Goal: Task Accomplishment & Management: Manage account settings

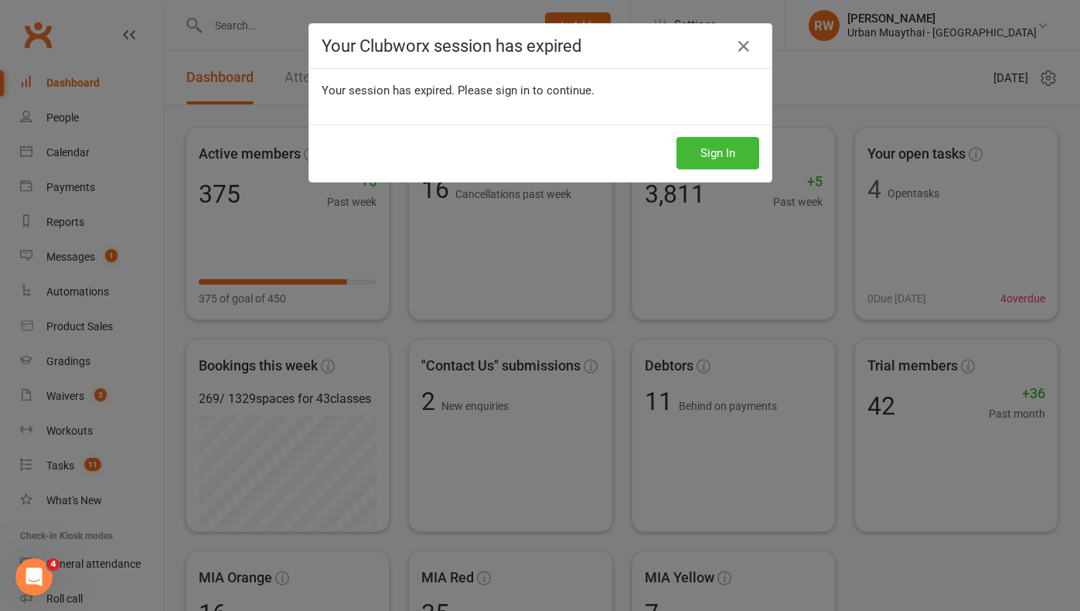
scroll to position [98, 0]
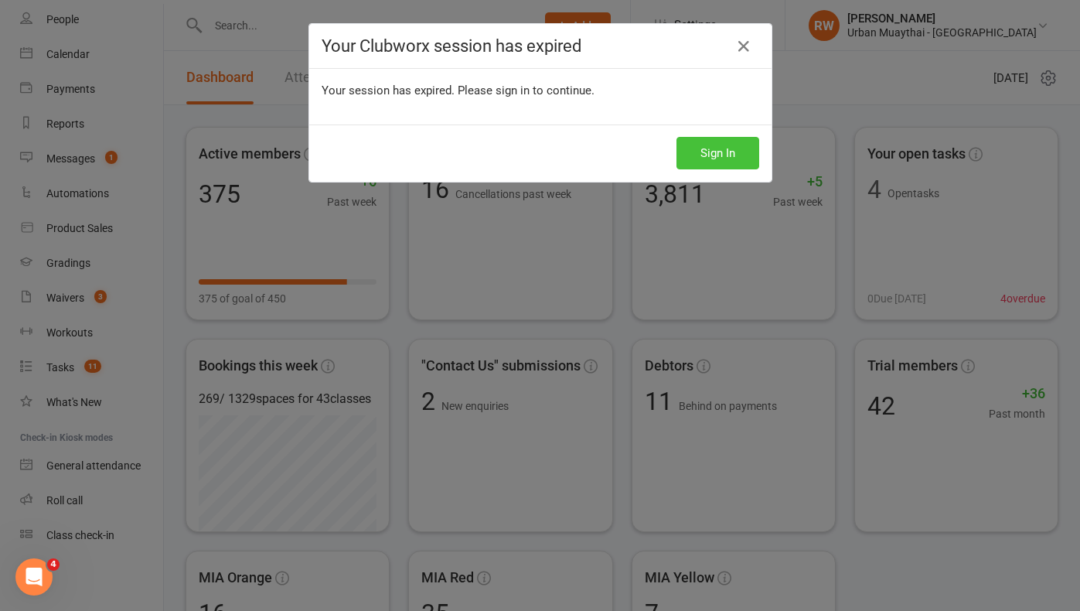
click at [699, 159] on button "Sign In" at bounding box center [718, 153] width 83 height 32
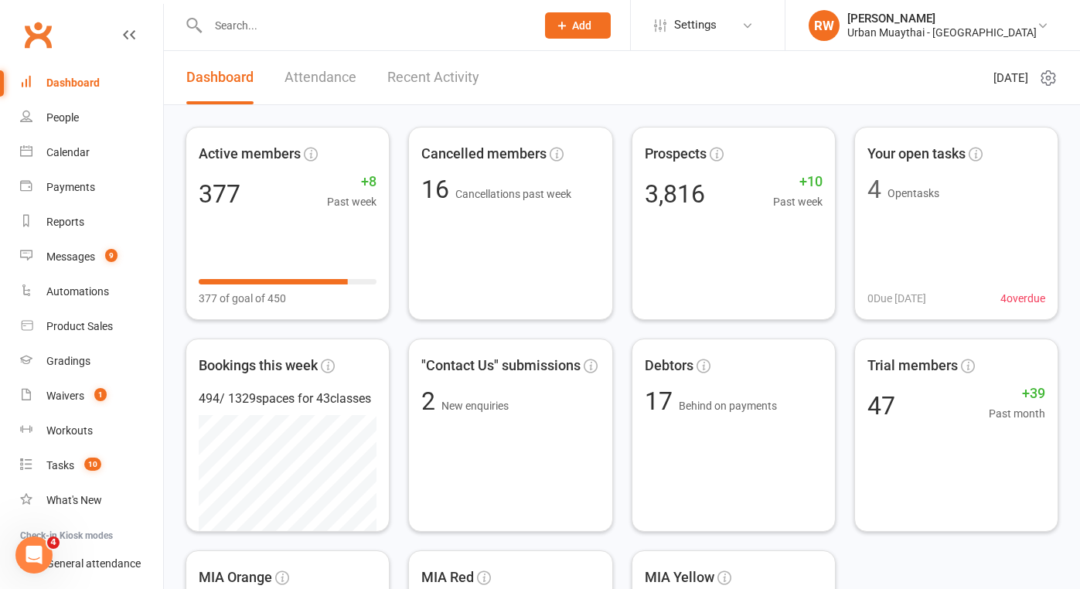
click at [254, 22] on input "text" at bounding box center [364, 26] width 322 height 22
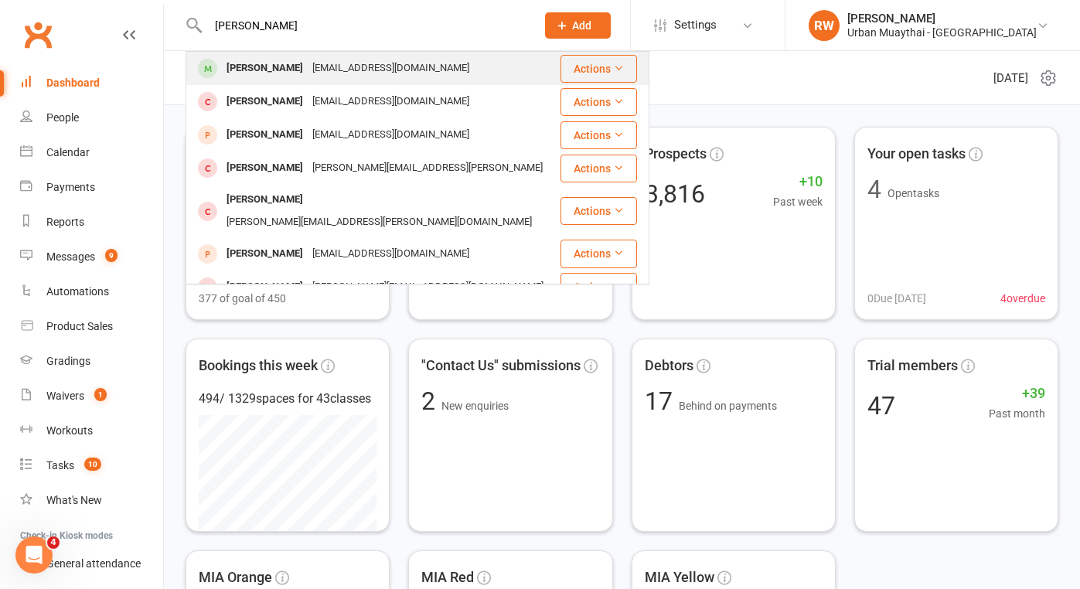
type input "[PERSON_NAME]"
click at [289, 62] on div "[PERSON_NAME]" at bounding box center [265, 68] width 86 height 22
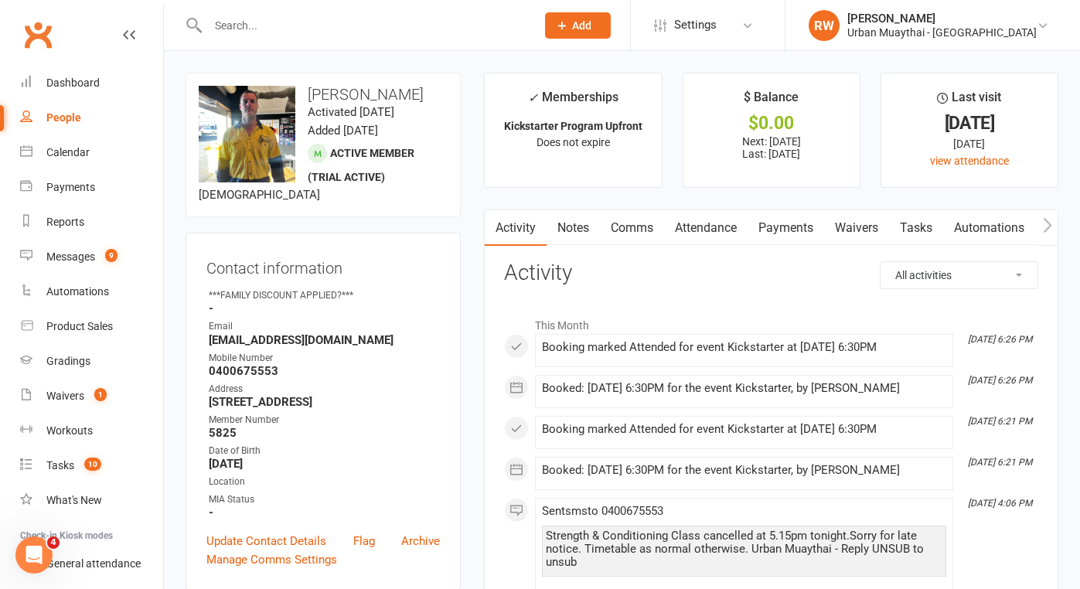
click at [578, 223] on link "Notes" at bounding box center [573, 228] width 53 height 36
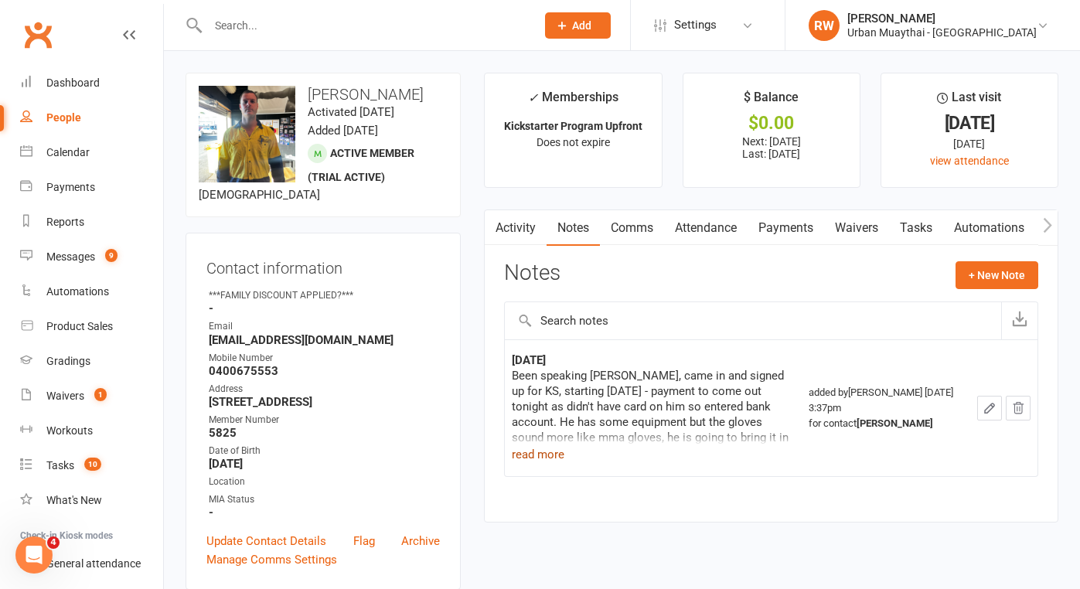
click at [547, 453] on button "read more" at bounding box center [538, 454] width 53 height 19
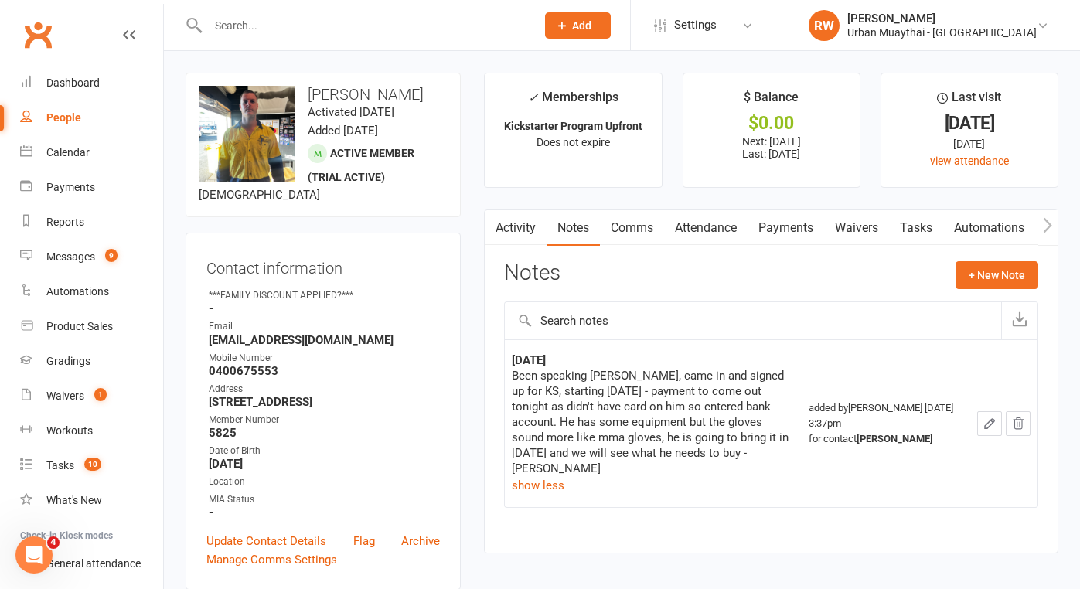
click at [345, 361] on div "Mobile Number" at bounding box center [324, 358] width 231 height 15
click at [990, 267] on button "+ New Note" at bounding box center [997, 275] width 83 height 28
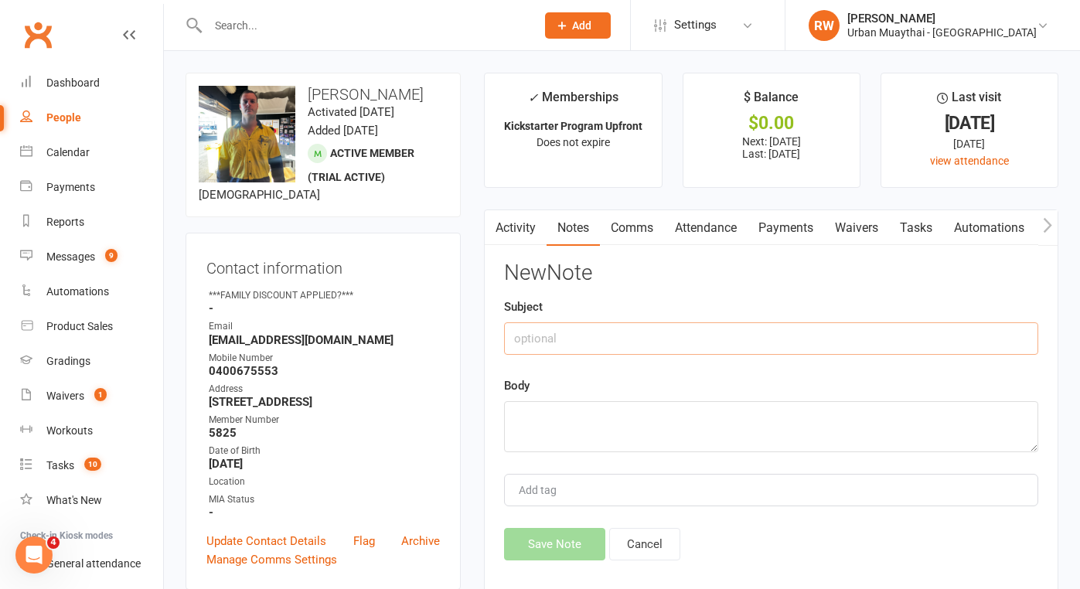
click at [564, 338] on input "text" at bounding box center [771, 338] width 534 height 32
type input "15thy AUG"
click at [545, 412] on textarea at bounding box center [771, 426] width 534 height 51
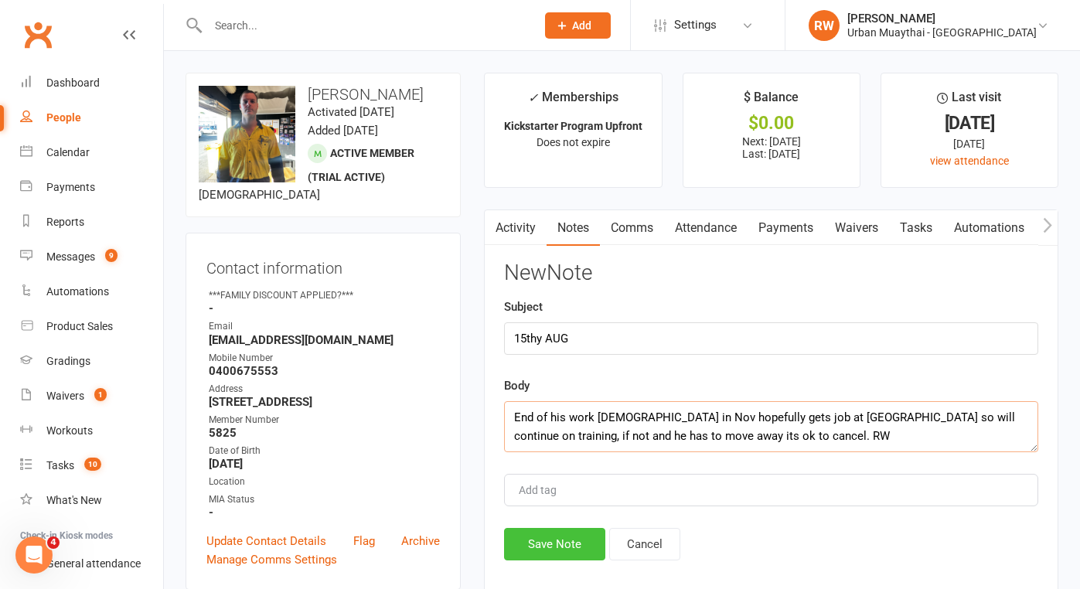
type textarea "End of his work [DEMOGRAPHIC_DATA] in Nov hopefully gets job at [GEOGRAPHIC_DAT…"
click at [558, 540] on button "Save Note" at bounding box center [554, 544] width 101 height 32
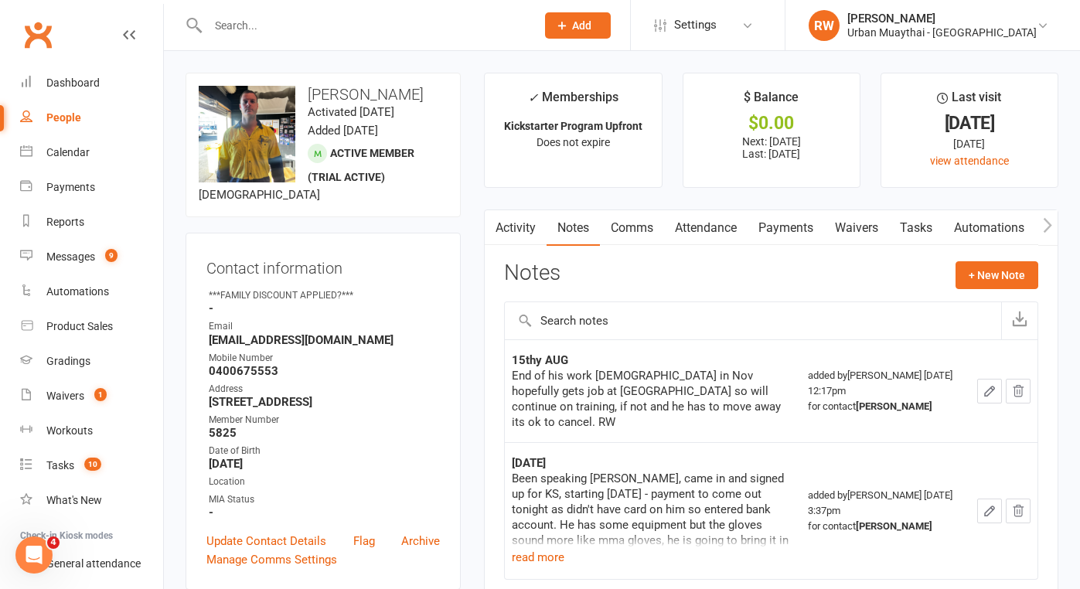
click at [247, 30] on input "text" at bounding box center [364, 26] width 322 height 22
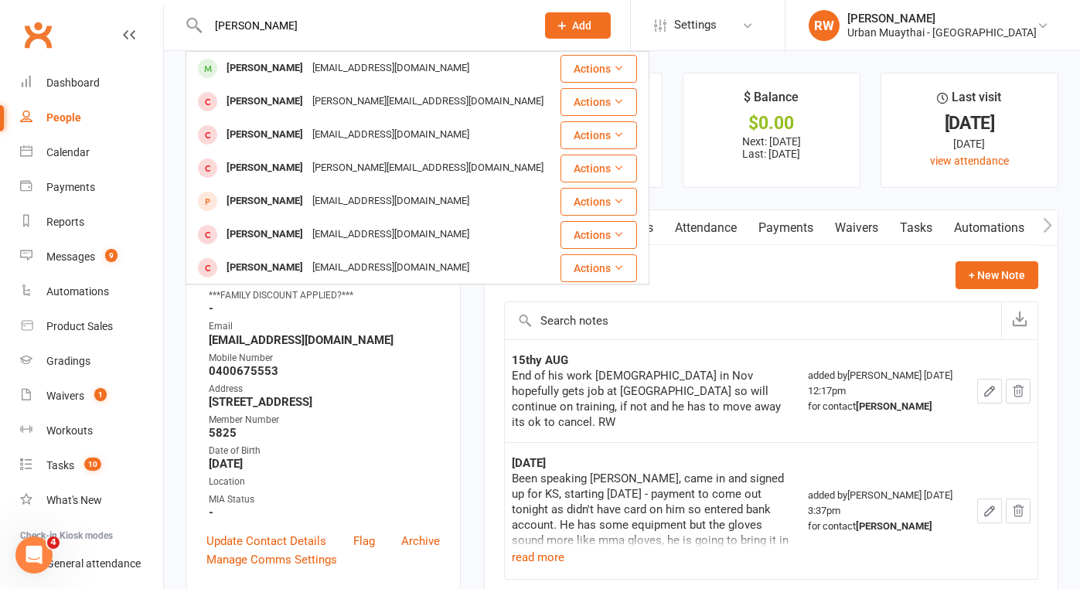
type input "[PERSON_NAME]"
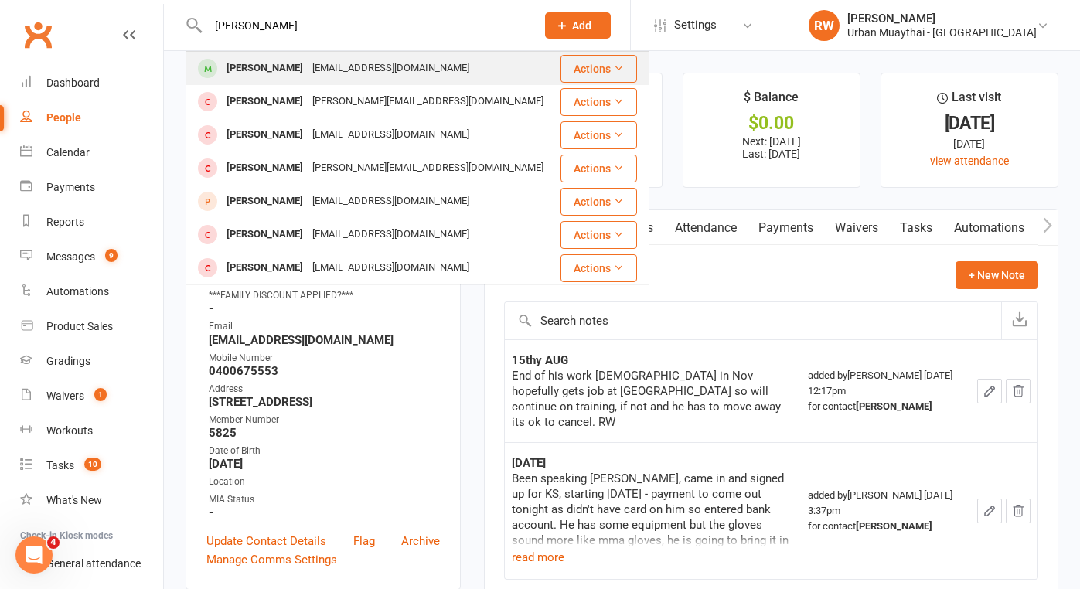
click at [282, 67] on div "[PERSON_NAME]" at bounding box center [265, 68] width 86 height 22
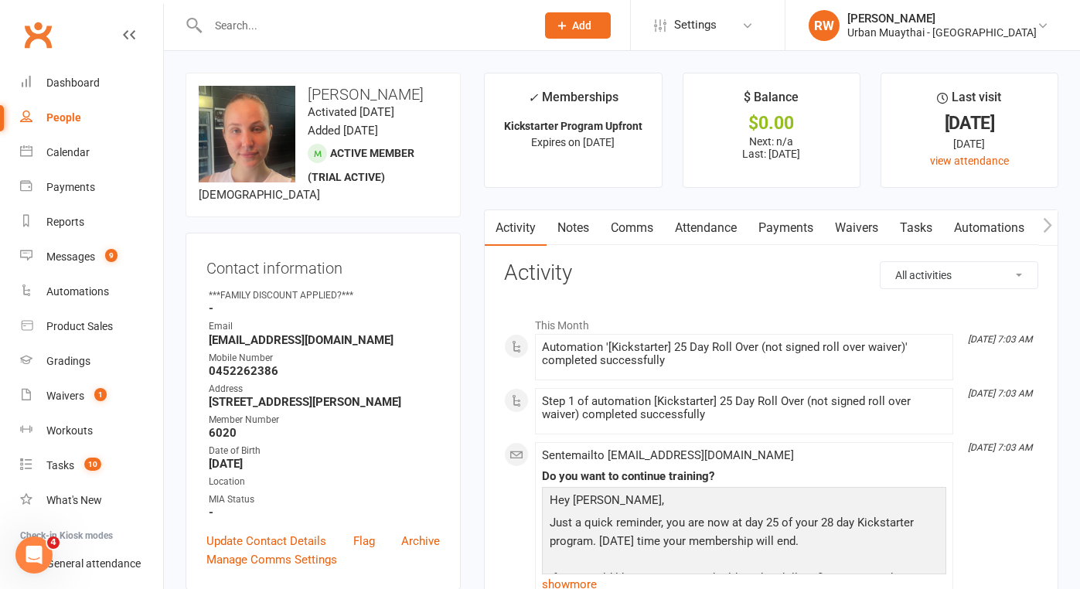
click at [722, 219] on link "Attendance" at bounding box center [706, 228] width 84 height 36
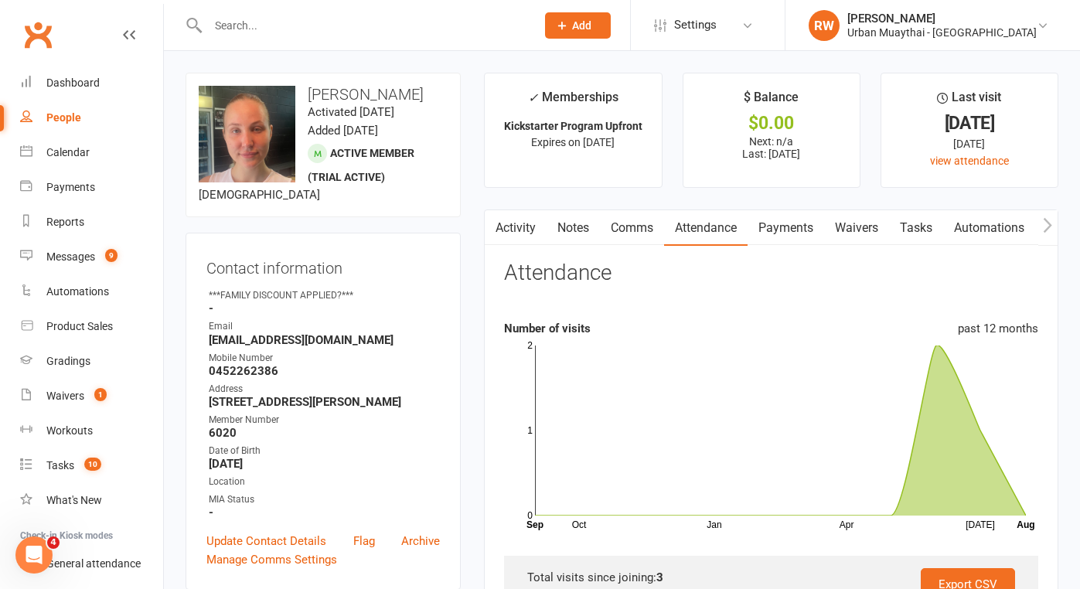
click at [576, 232] on link "Notes" at bounding box center [573, 228] width 53 height 36
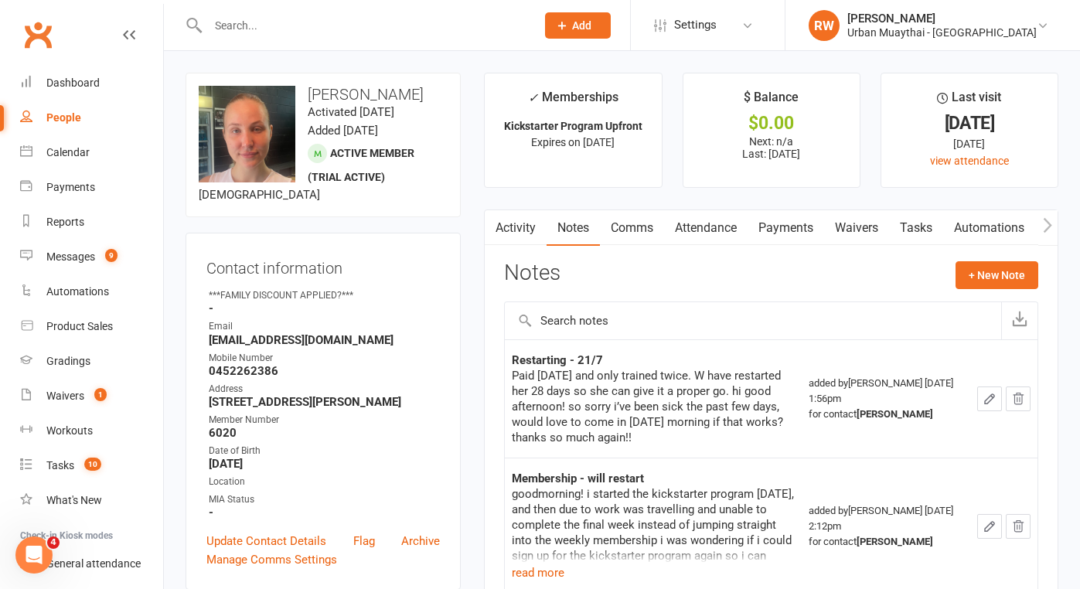
click at [522, 228] on link "Activity" at bounding box center [516, 228] width 62 height 36
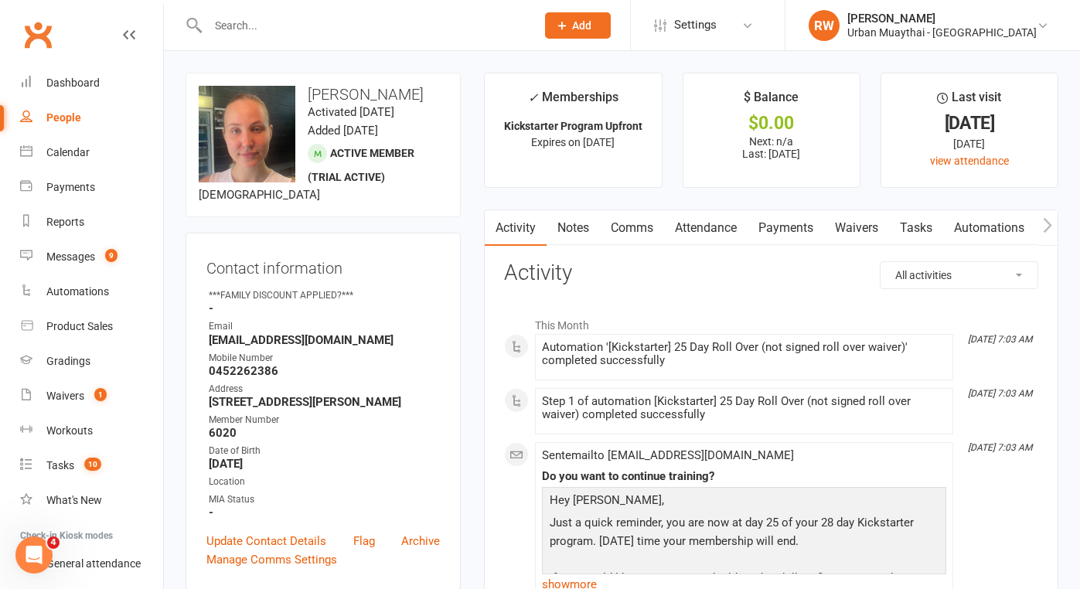
click at [300, 375] on strong "0452262386" at bounding box center [324, 371] width 231 height 14
click at [704, 227] on link "Attendance" at bounding box center [706, 228] width 84 height 36
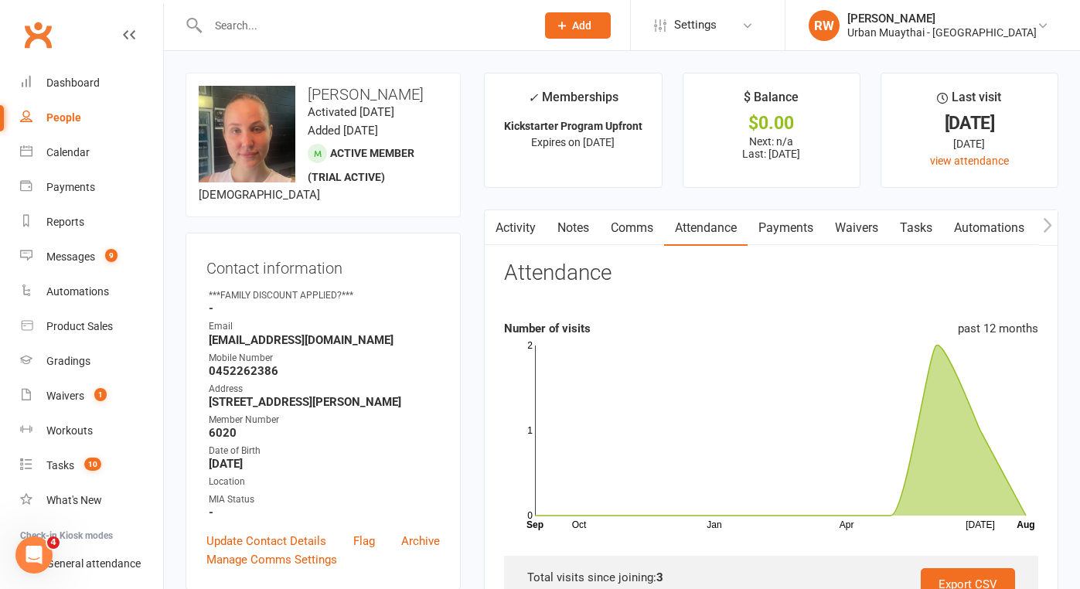
click at [578, 230] on link "Notes" at bounding box center [573, 228] width 53 height 36
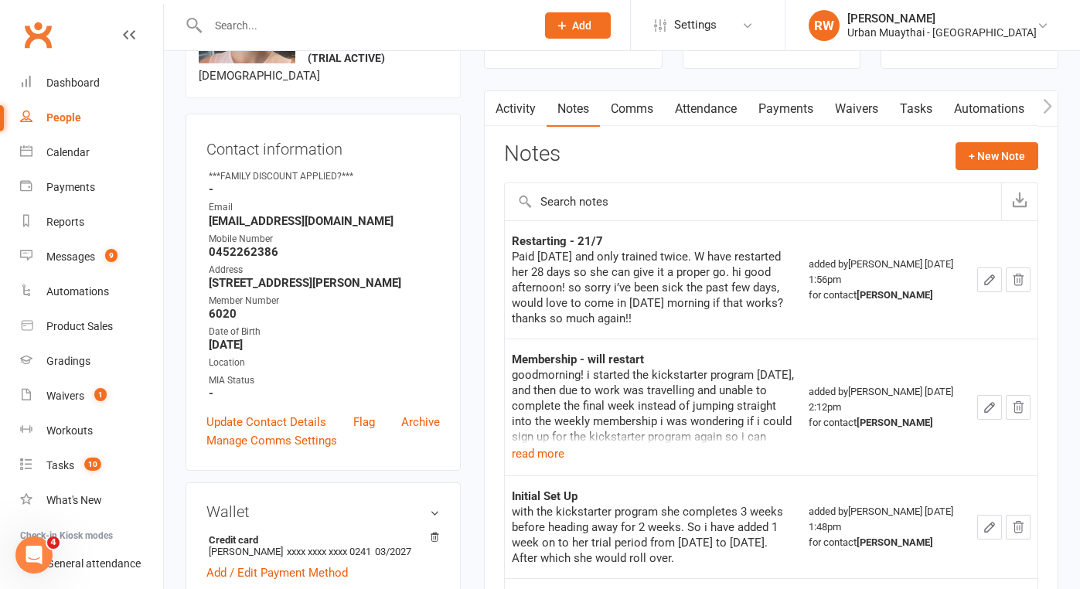
scroll to position [119, 0]
click at [709, 104] on link "Attendance" at bounding box center [706, 109] width 84 height 36
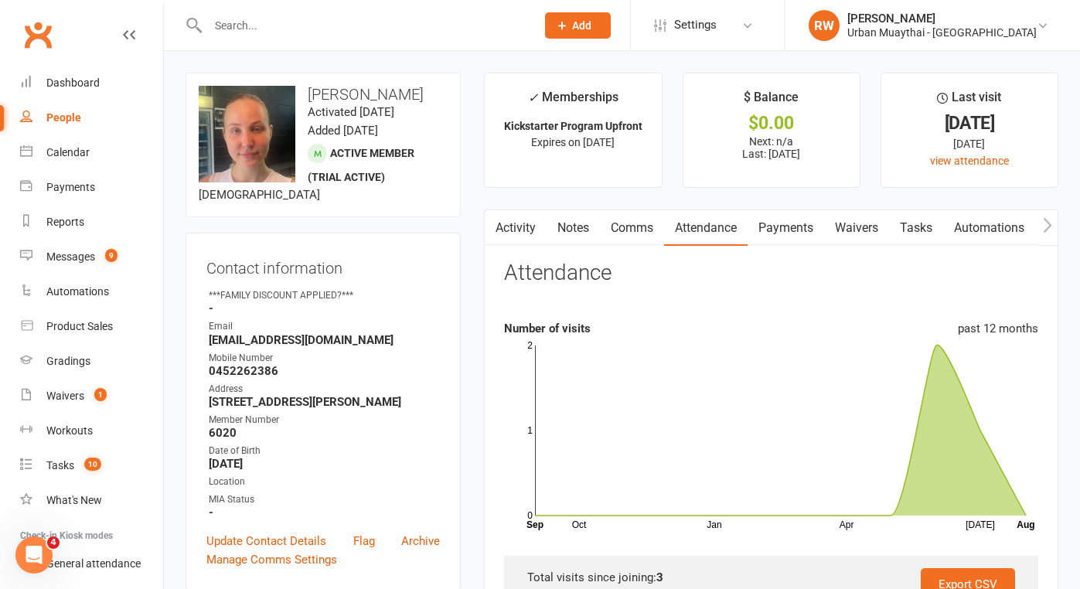
click at [632, 226] on link "Comms" at bounding box center [632, 228] width 64 height 36
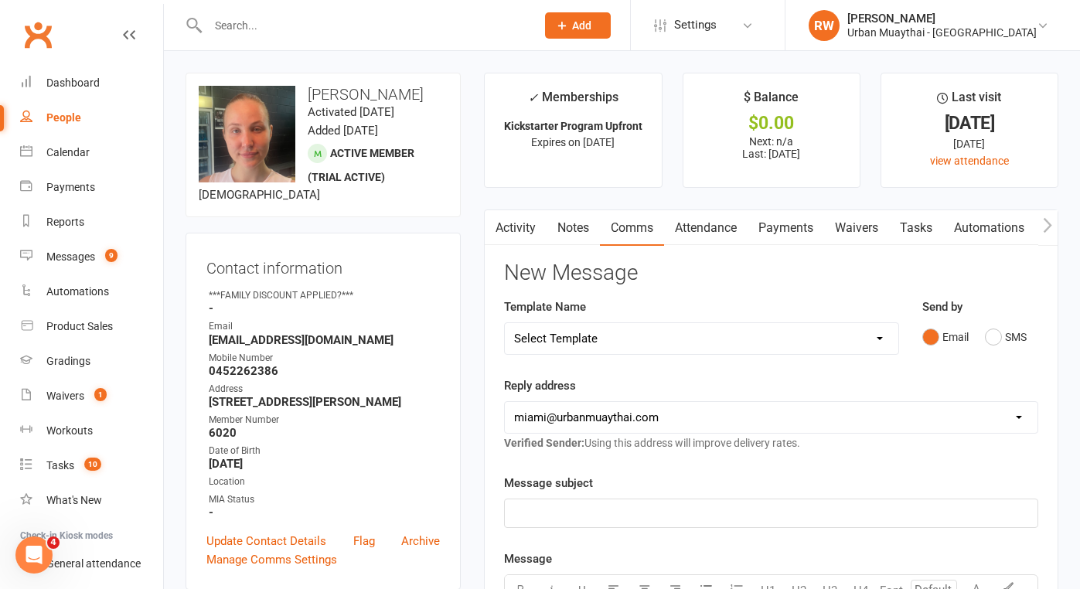
click at [532, 223] on link "Activity" at bounding box center [516, 228] width 62 height 36
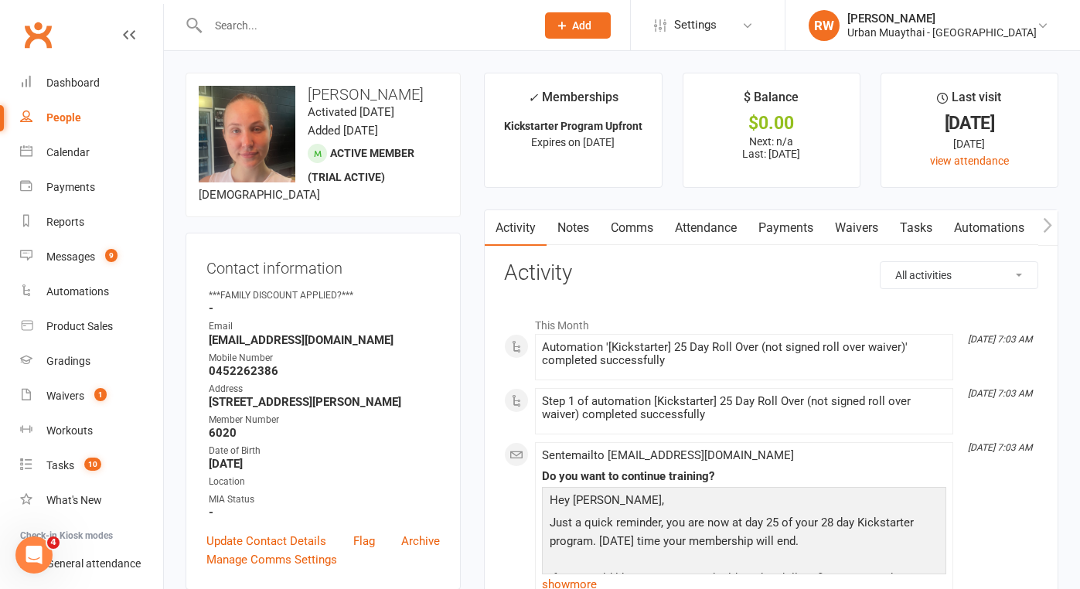
click at [586, 229] on link "Notes" at bounding box center [573, 228] width 53 height 36
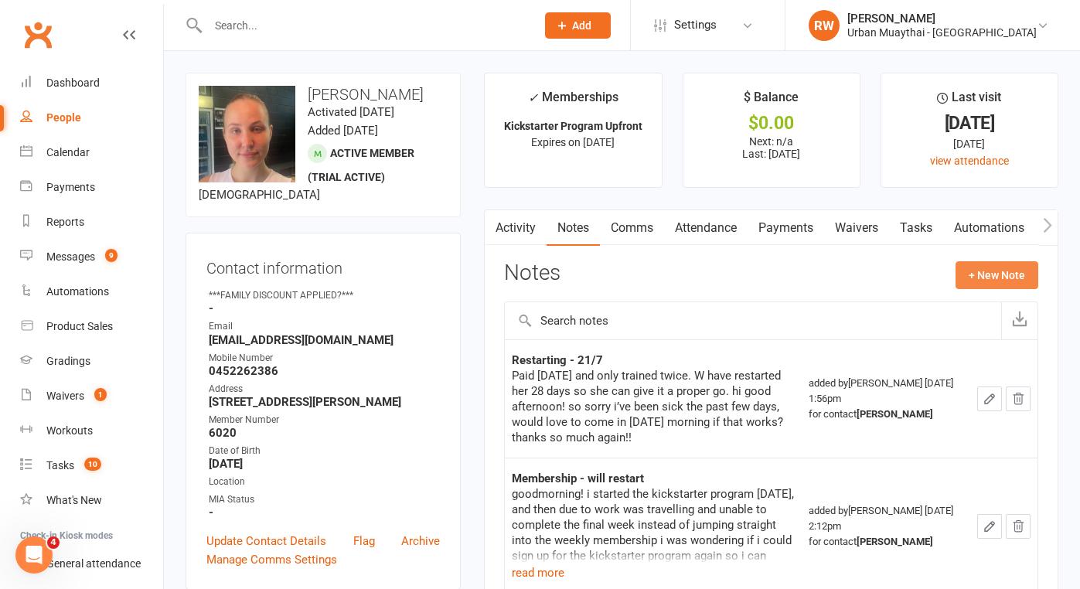
click at [1000, 276] on button "+ New Note" at bounding box center [997, 275] width 83 height 28
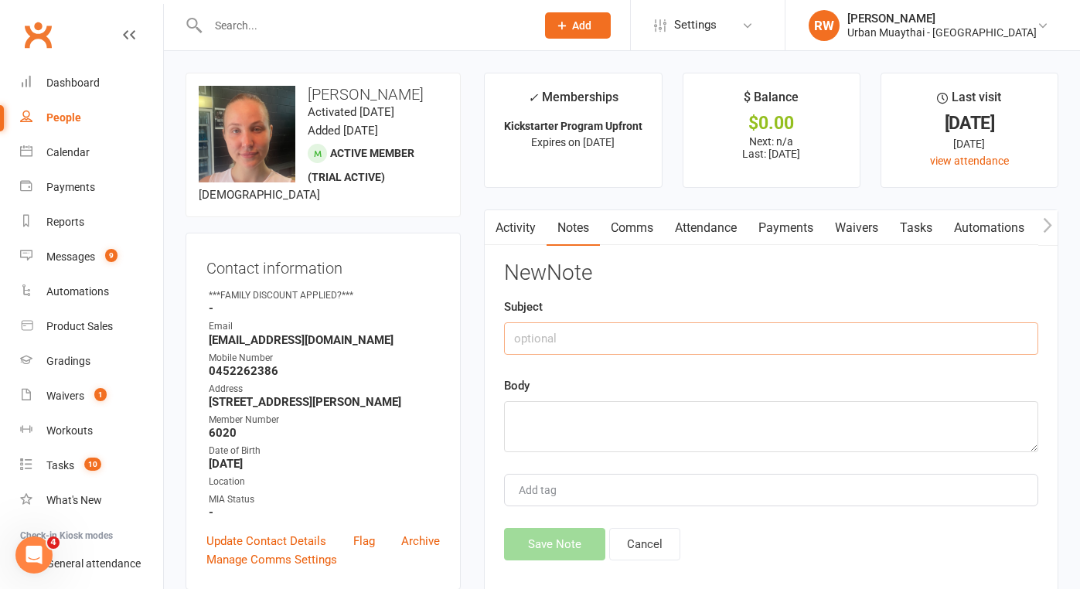
click at [533, 344] on input "text" at bounding box center [771, 338] width 534 height 32
type input "[DATE]"
click at [525, 425] on textarea at bounding box center [771, 426] width 534 height 51
type textarea "NA 12.24pm sms about RO"
click at [555, 551] on button "Save Note" at bounding box center [554, 544] width 101 height 32
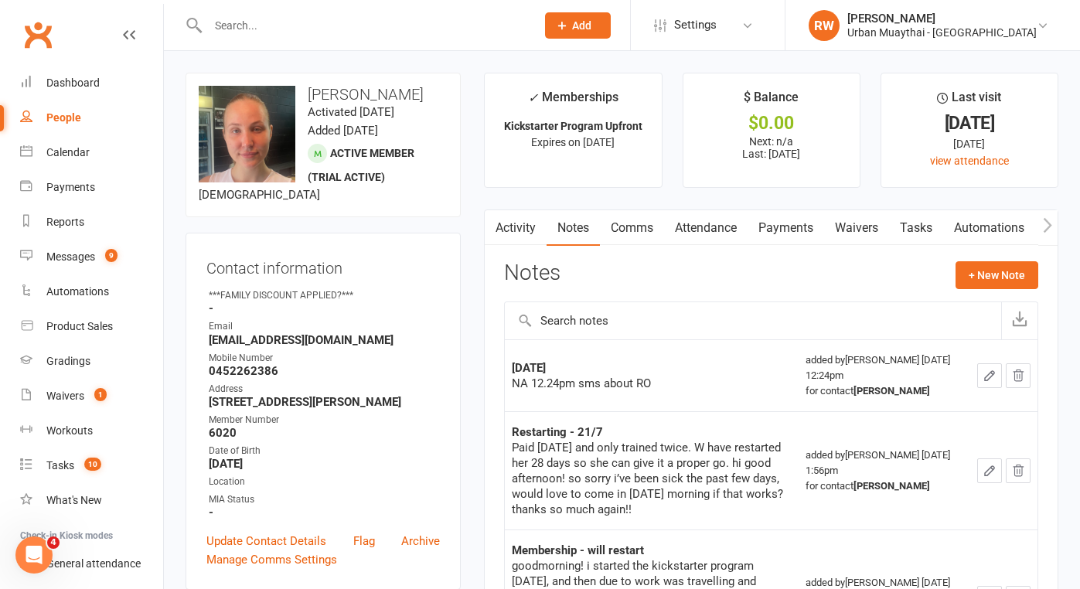
click at [253, 22] on input "text" at bounding box center [364, 26] width 322 height 22
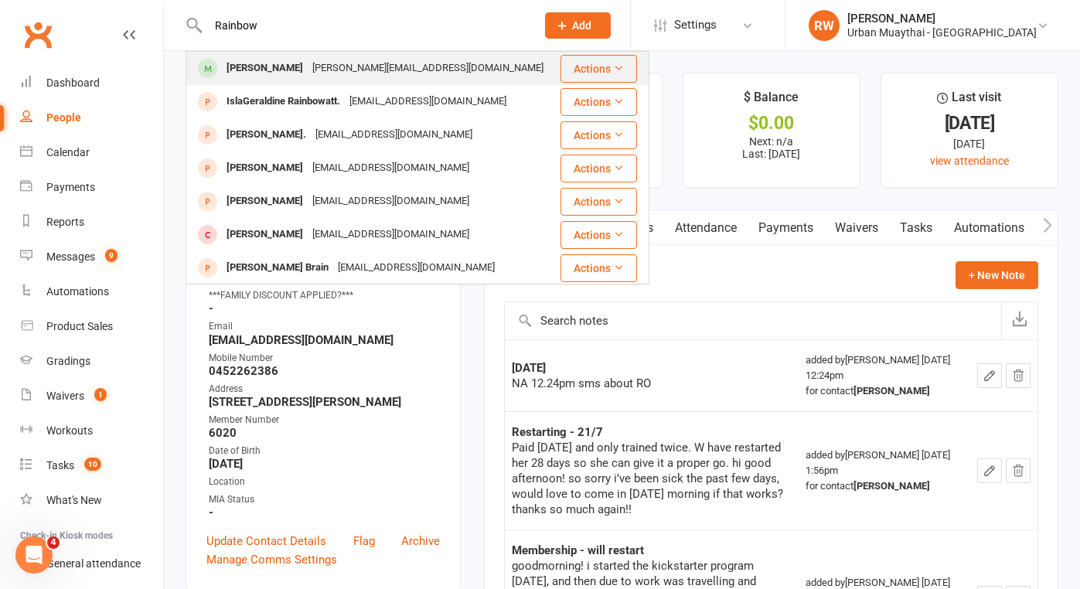
type input "Rainbow"
click at [266, 64] on div "[PERSON_NAME]" at bounding box center [265, 68] width 86 height 22
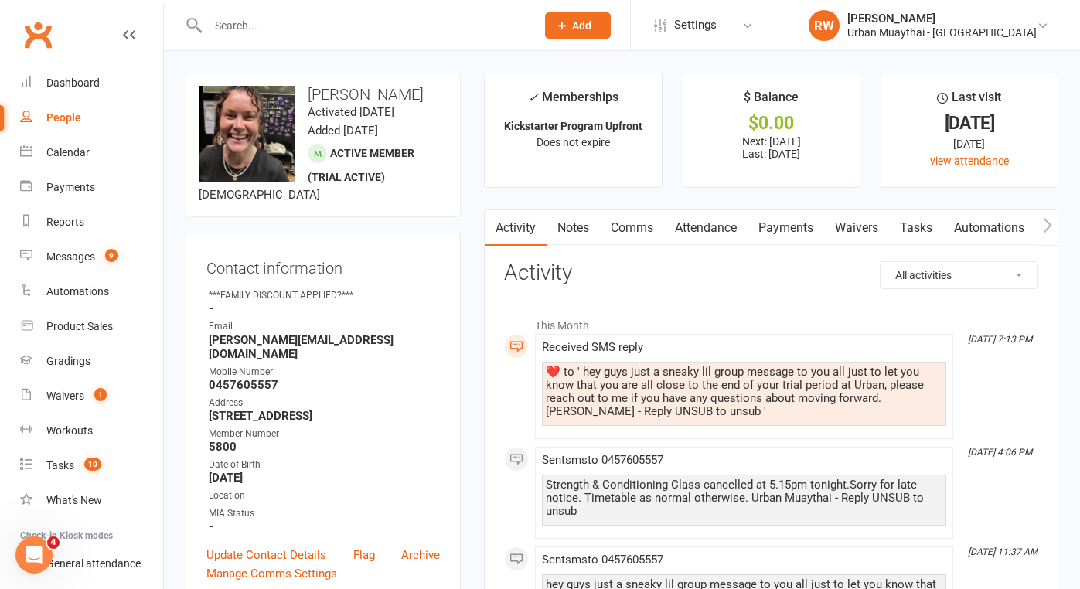
click at [701, 226] on link "Attendance" at bounding box center [706, 228] width 84 height 36
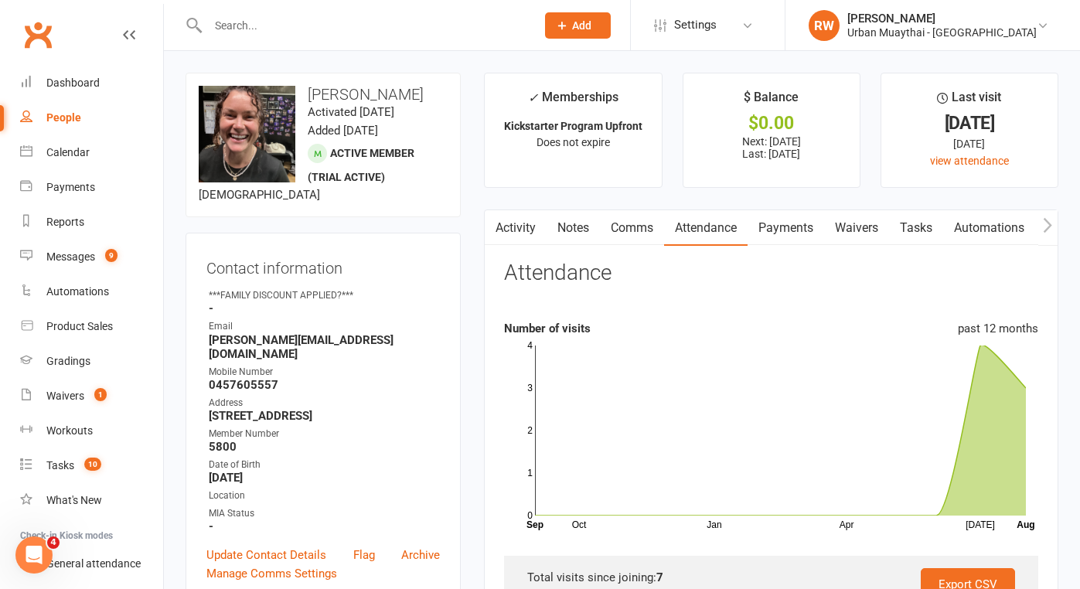
click at [308, 378] on strong "0457605557" at bounding box center [324, 385] width 231 height 14
click at [576, 230] on link "Notes" at bounding box center [573, 228] width 53 height 36
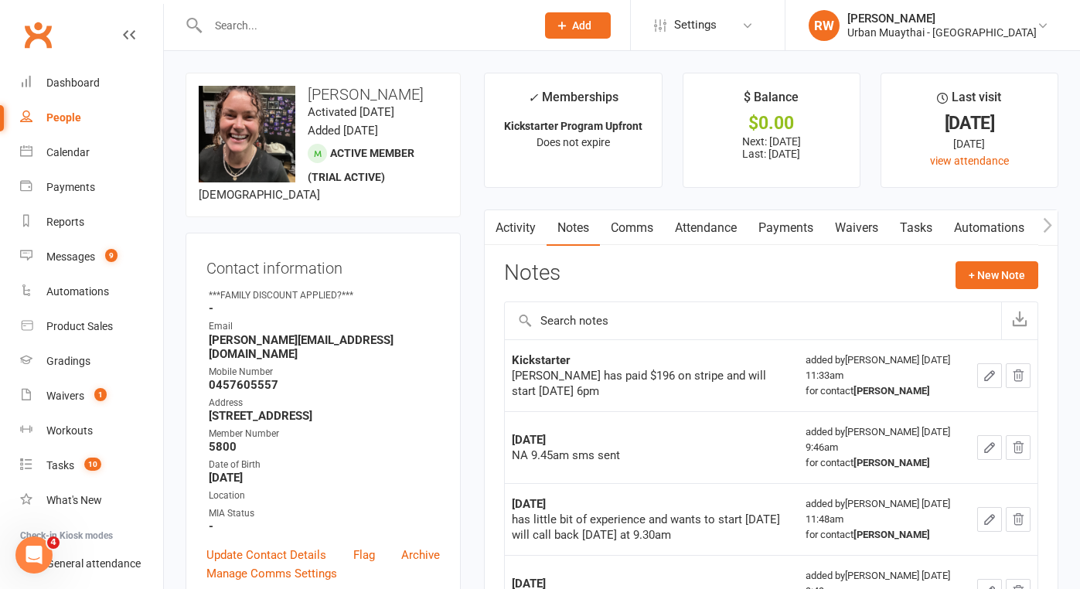
click at [526, 227] on link "Activity" at bounding box center [516, 228] width 62 height 36
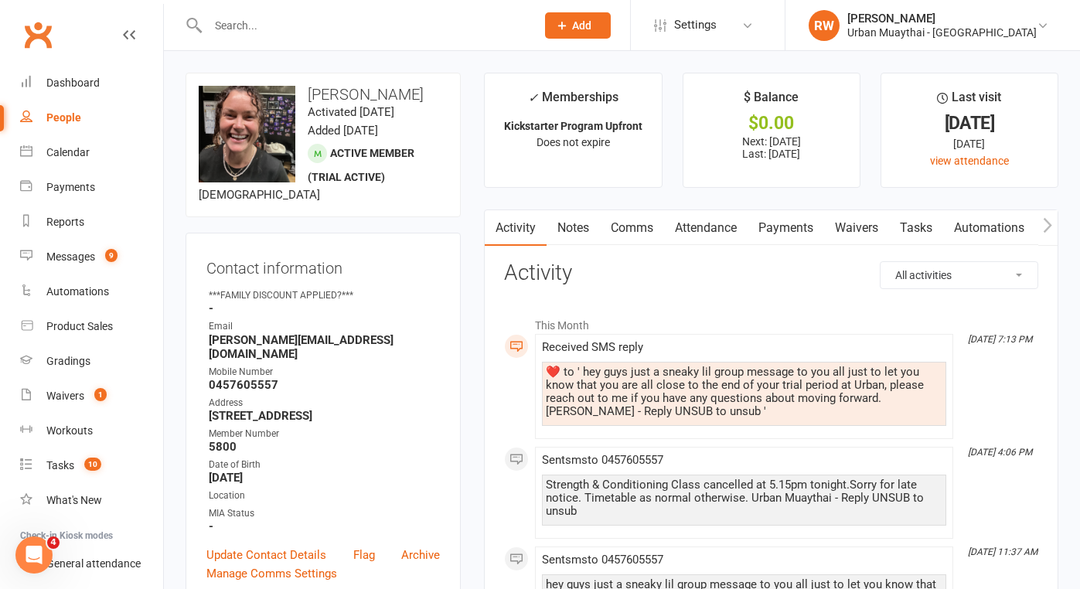
click at [571, 227] on link "Notes" at bounding box center [573, 228] width 53 height 36
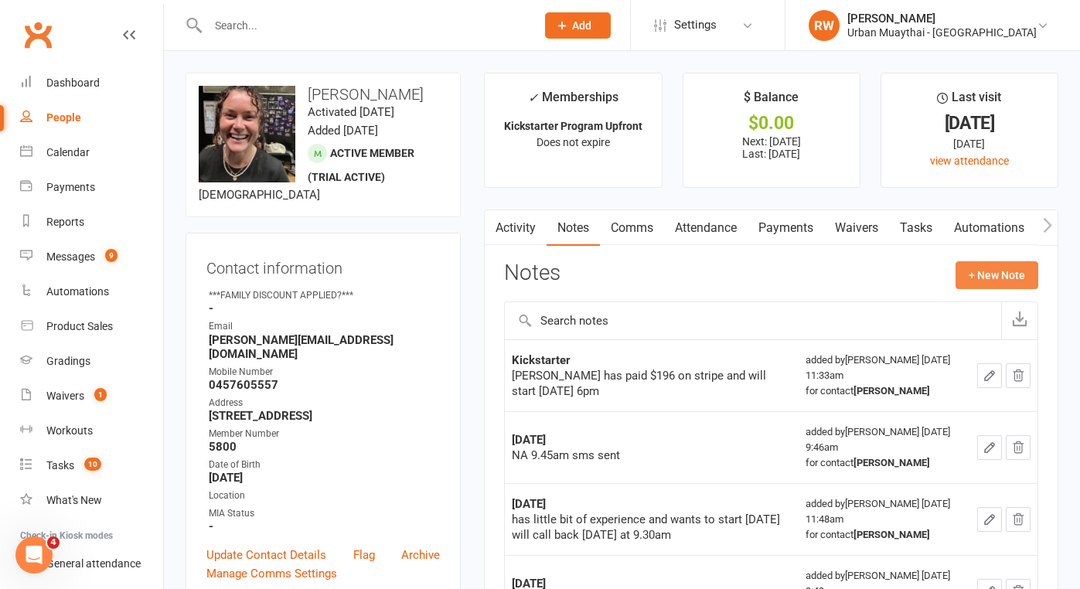
click at [982, 271] on button "+ New Note" at bounding box center [997, 275] width 83 height 28
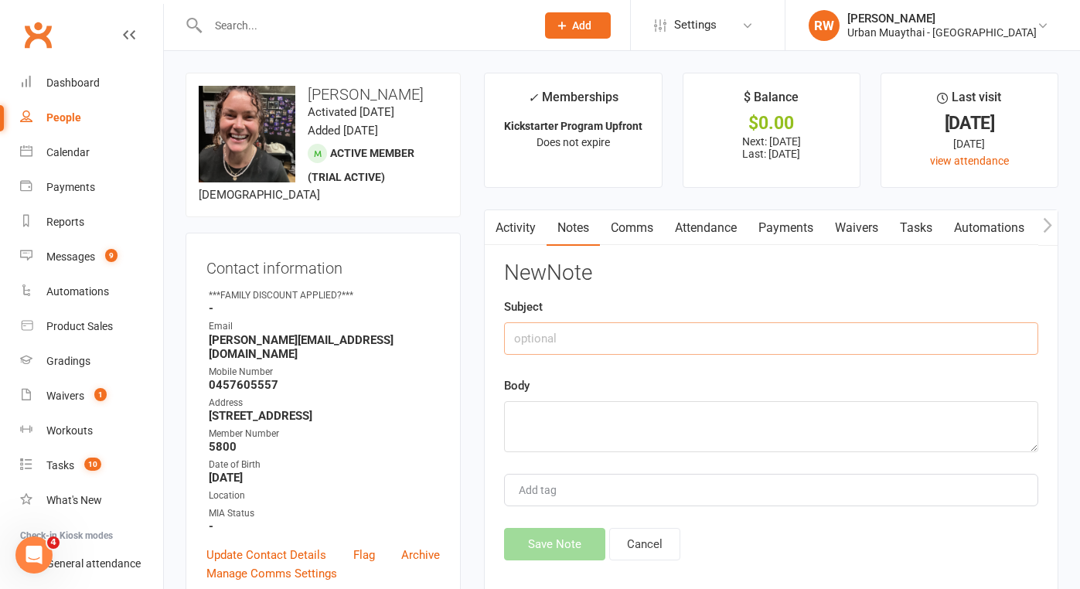
click at [556, 347] on input "text" at bounding box center [771, 338] width 534 height 32
type input "[DATE]"
click at [558, 416] on textarea at bounding box center [771, 426] width 534 height 51
type textarea "NA 12.28pm SMS"
click at [568, 548] on button "Save Note" at bounding box center [554, 544] width 101 height 32
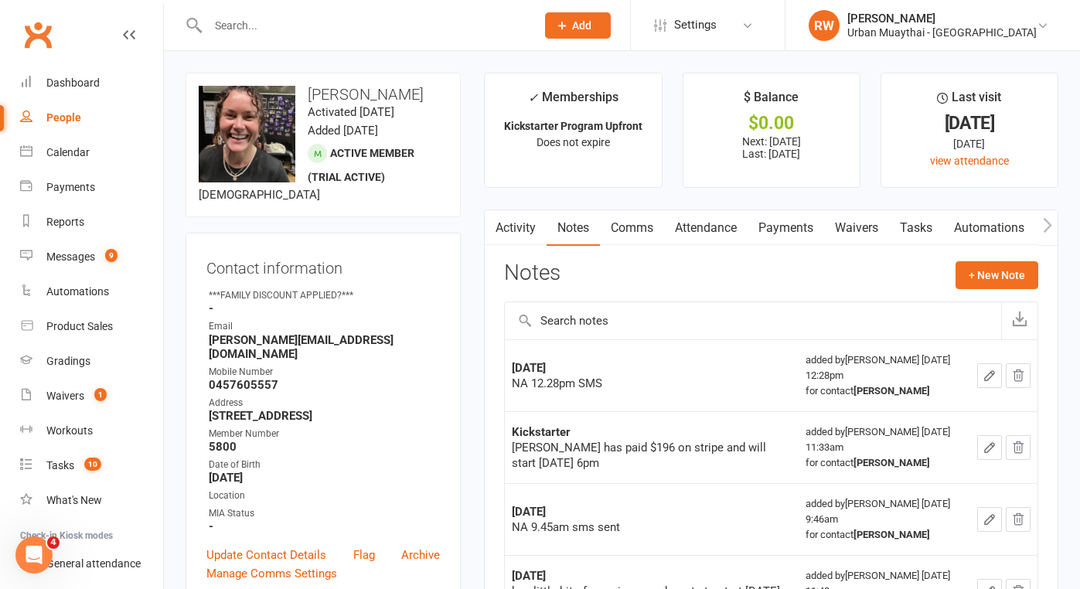
click at [257, 30] on input "text" at bounding box center [364, 26] width 322 height 22
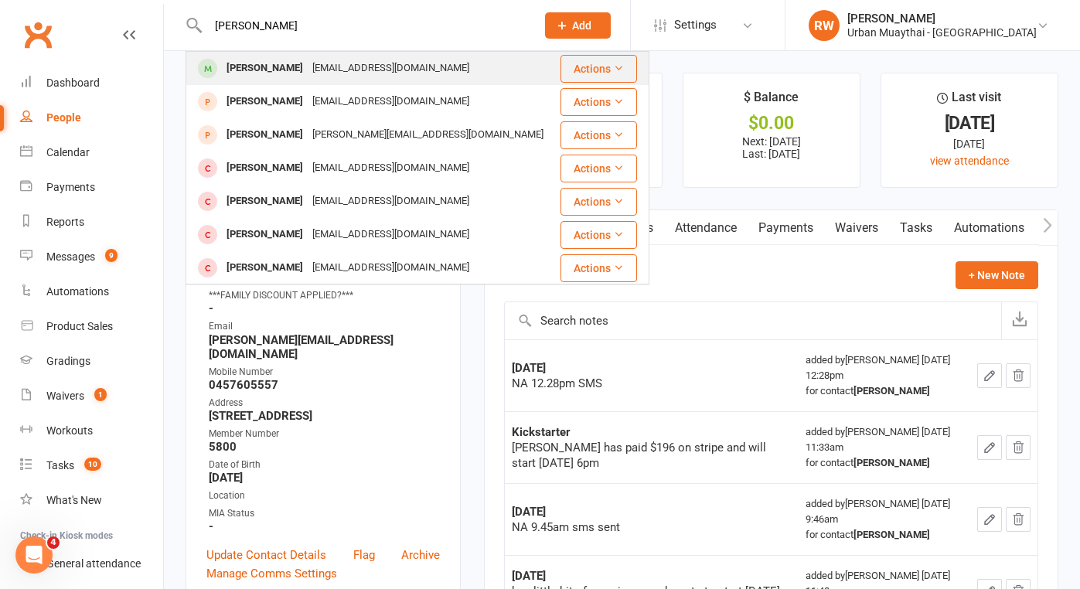
type input "[PERSON_NAME]"
click at [277, 74] on div "[PERSON_NAME]" at bounding box center [265, 68] width 86 height 22
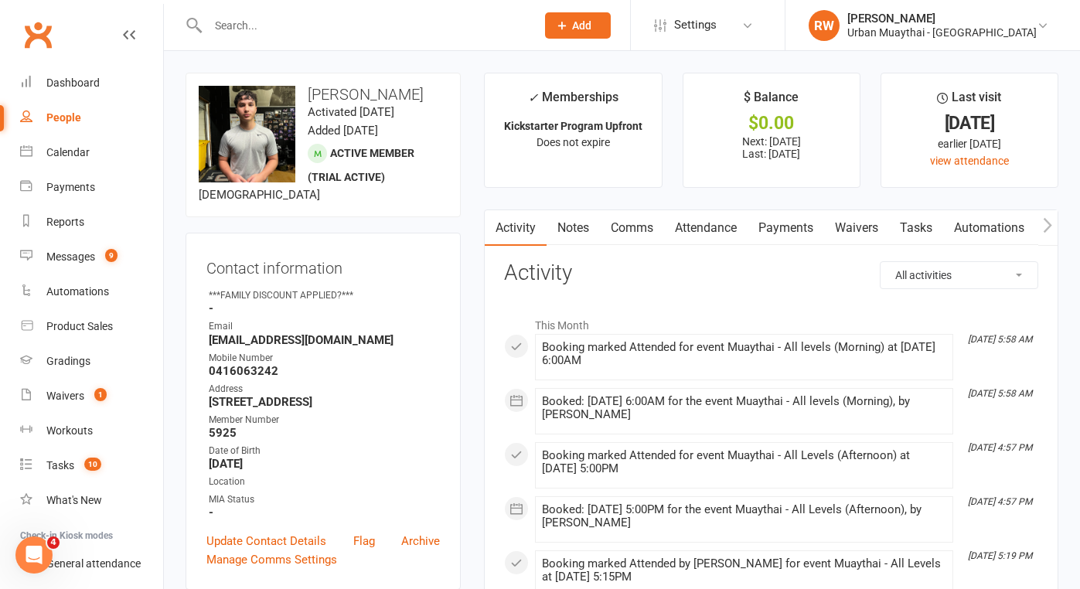
click at [714, 230] on link "Attendance" at bounding box center [706, 228] width 84 height 36
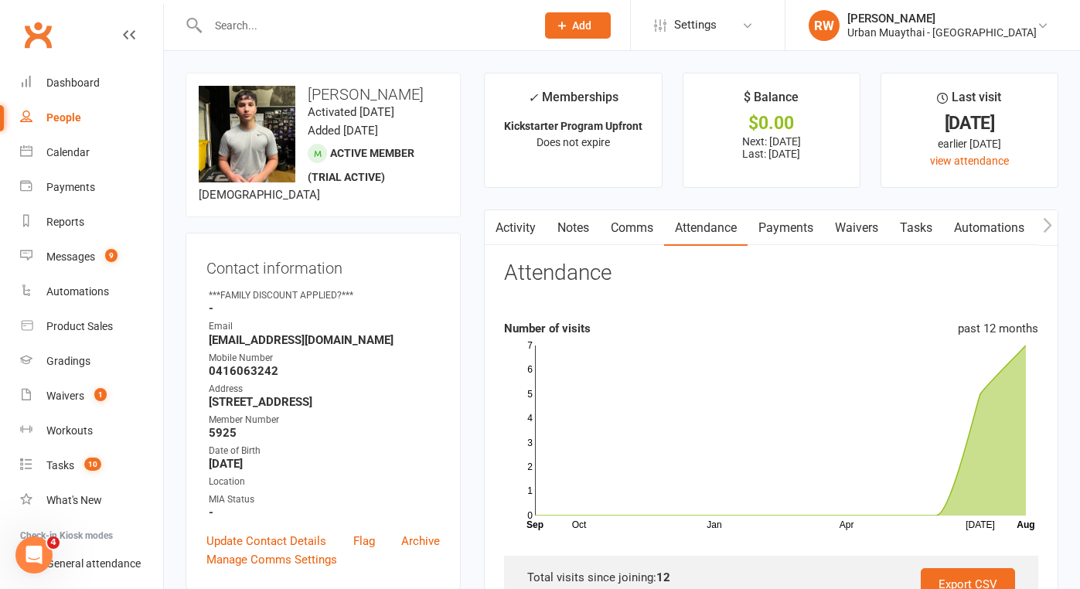
click at [226, 32] on input "text" at bounding box center [364, 26] width 322 height 22
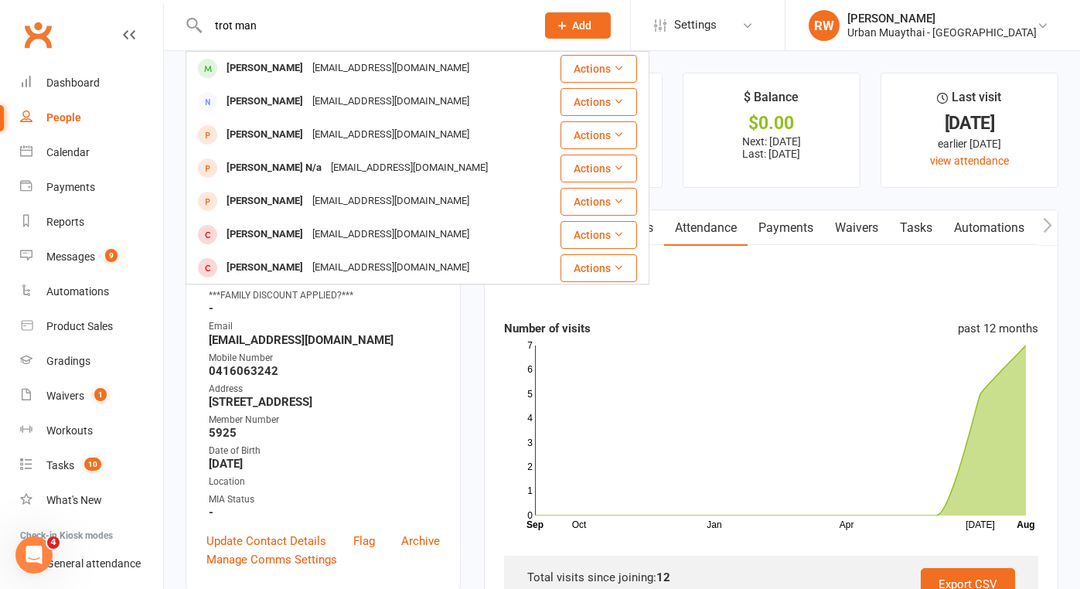
type input "trot man"
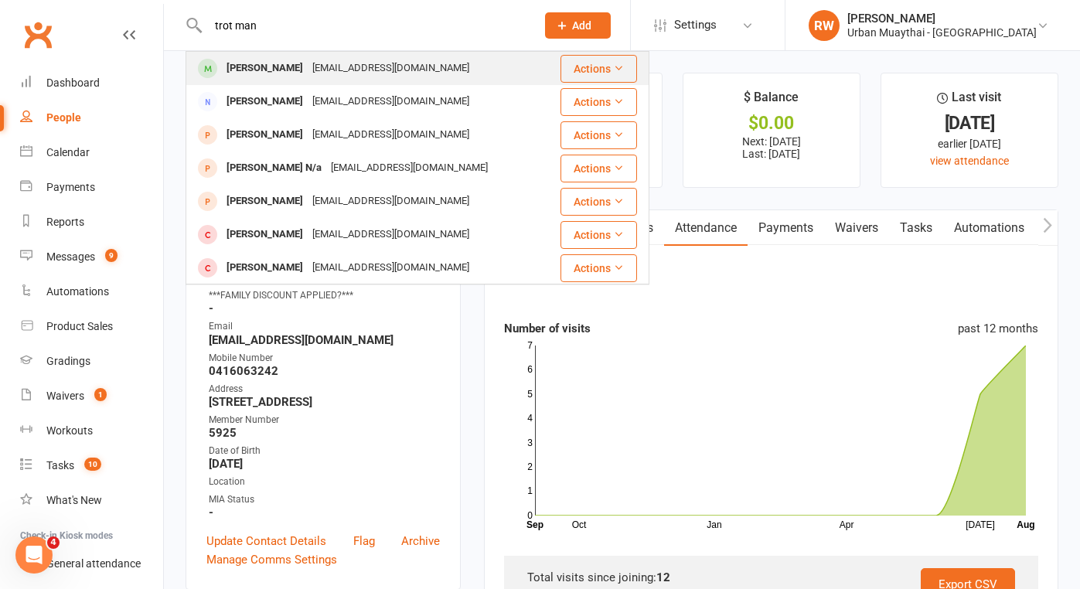
drag, startPoint x: 238, startPoint y: 51, endPoint x: 247, endPoint y: 70, distance: 20.7
click at [247, 70] on div "[PERSON_NAME]" at bounding box center [265, 68] width 86 height 22
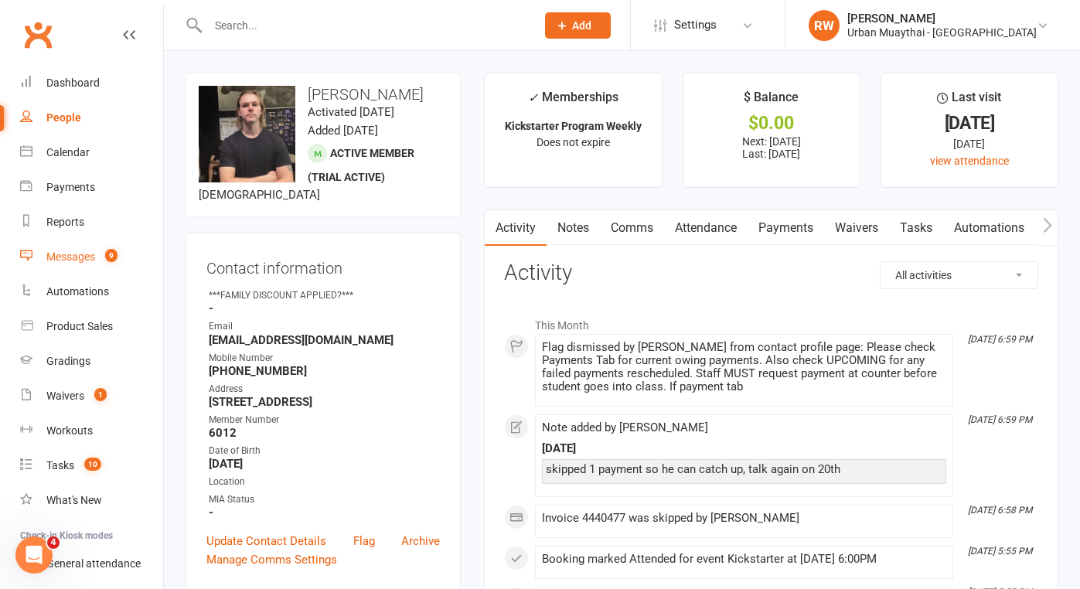
click at [61, 254] on div "Messages" at bounding box center [70, 257] width 49 height 12
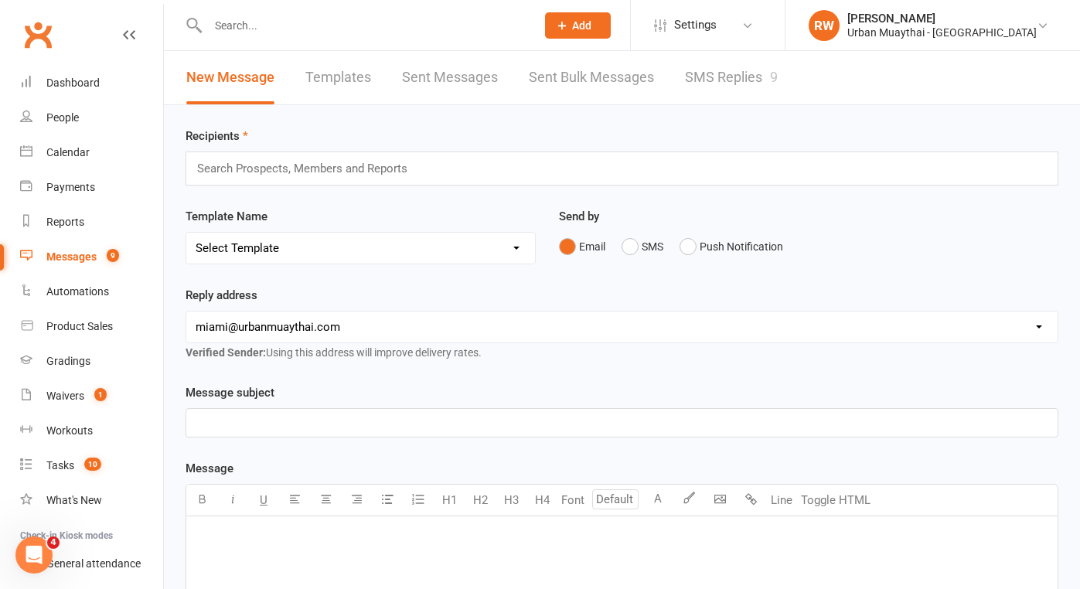
click at [742, 79] on link "SMS Replies 9" at bounding box center [731, 77] width 93 height 53
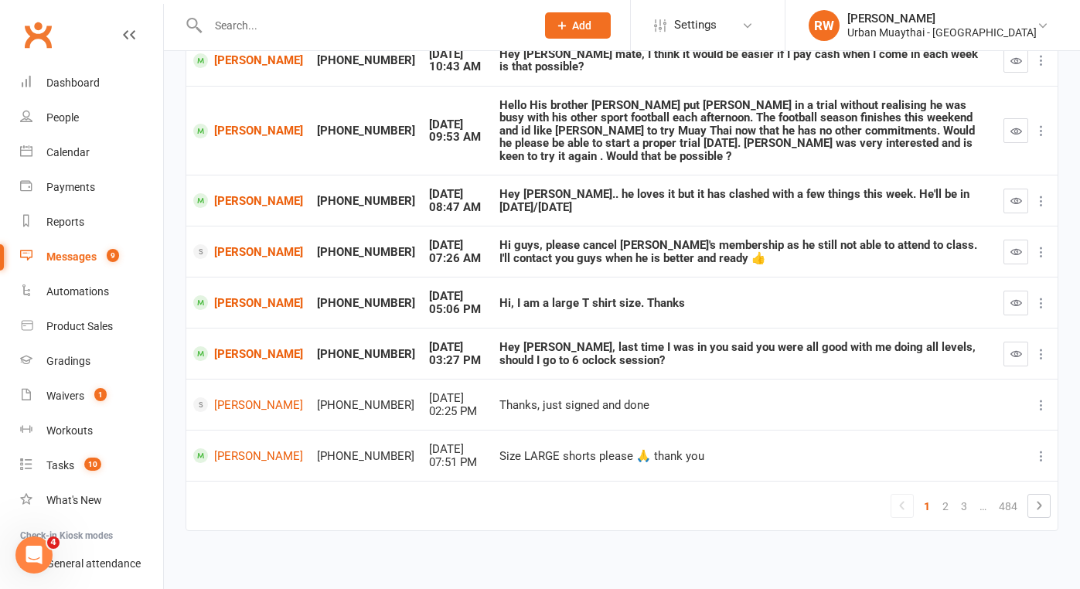
scroll to position [319, 0]
click at [1014, 349] on icon "button" at bounding box center [1017, 355] width 12 height 12
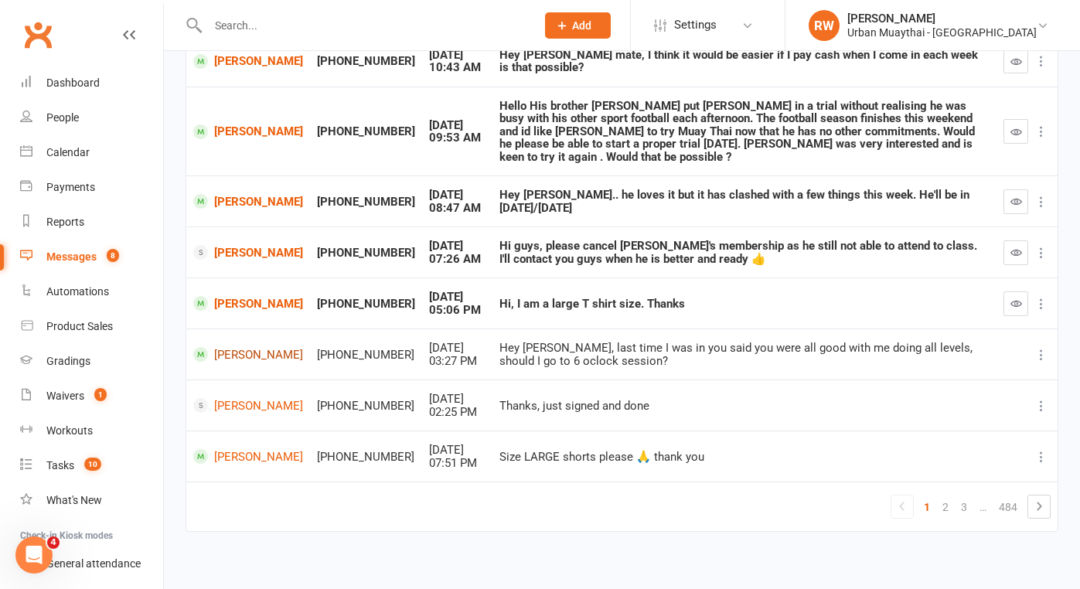
click at [259, 347] on link "[PERSON_NAME]" at bounding box center [248, 354] width 110 height 15
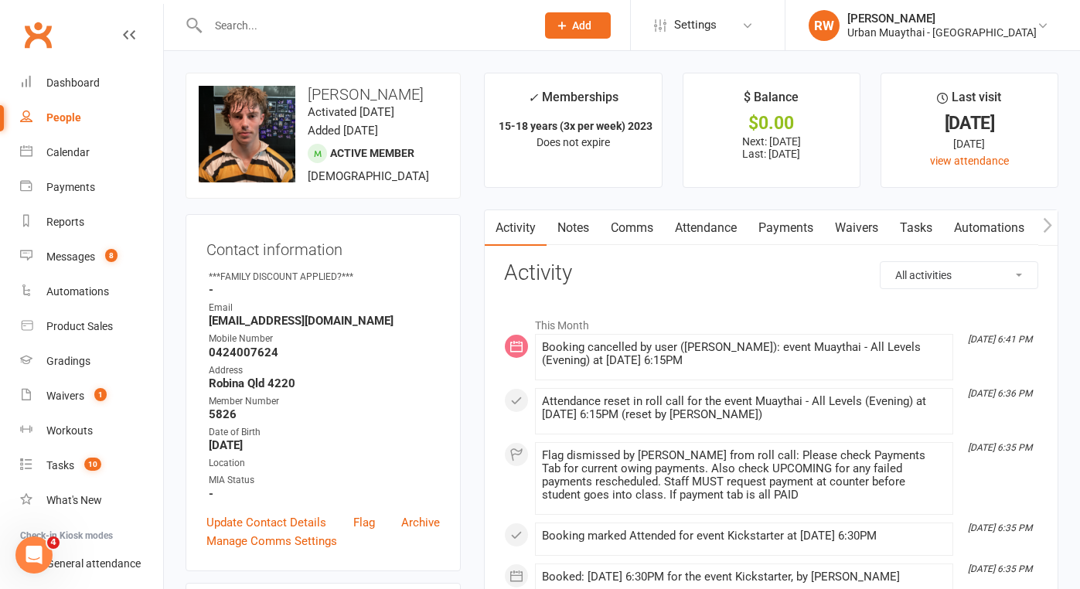
click at [633, 227] on link "Comms" at bounding box center [632, 228] width 64 height 36
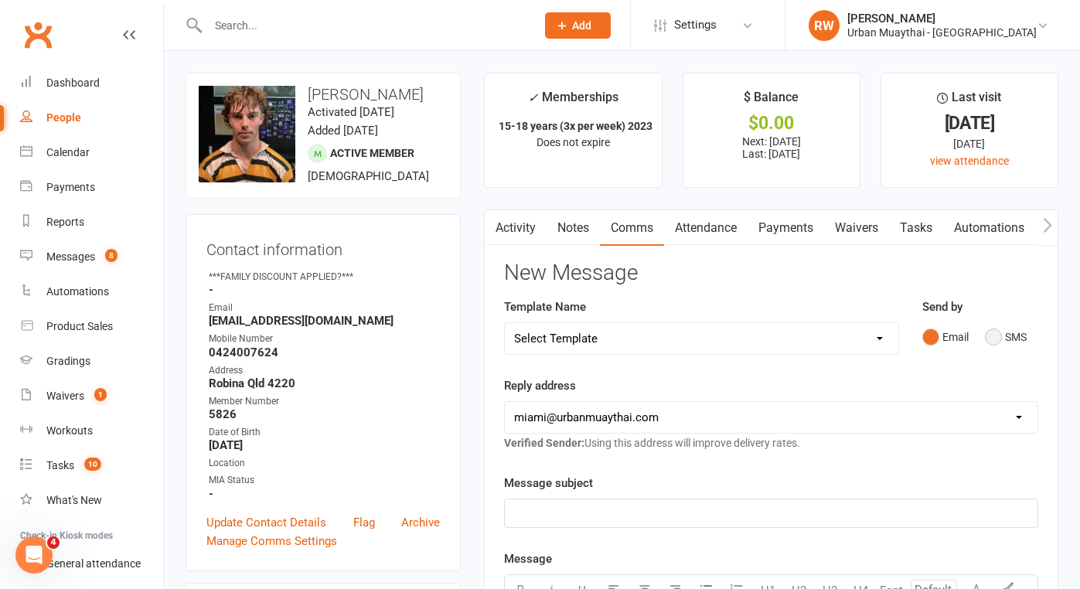
click at [996, 334] on button "SMS" at bounding box center [1006, 336] width 42 height 29
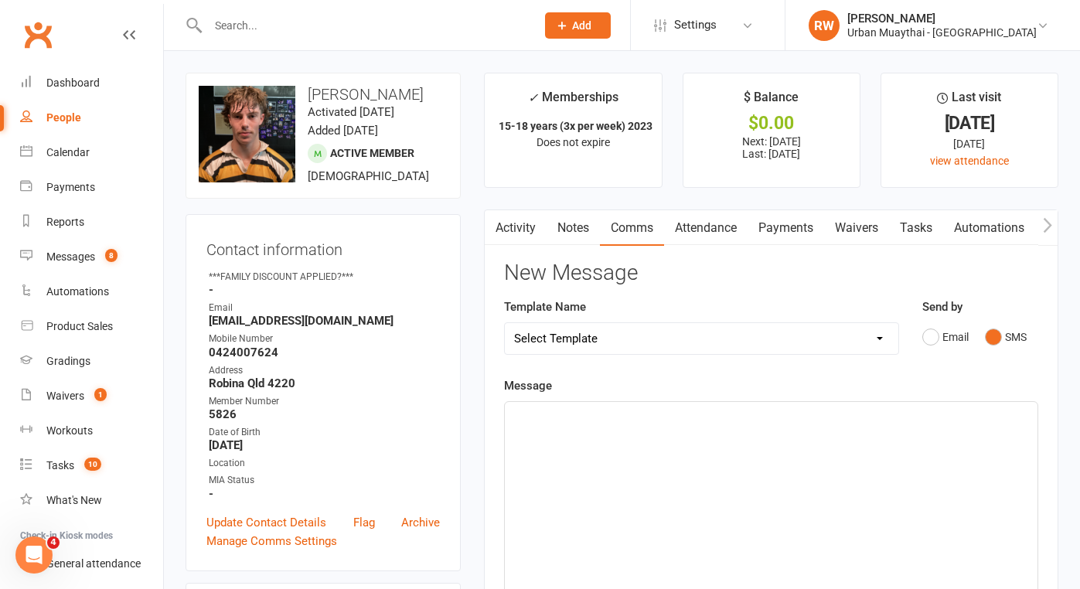
click at [593, 417] on p "﻿" at bounding box center [771, 416] width 514 height 19
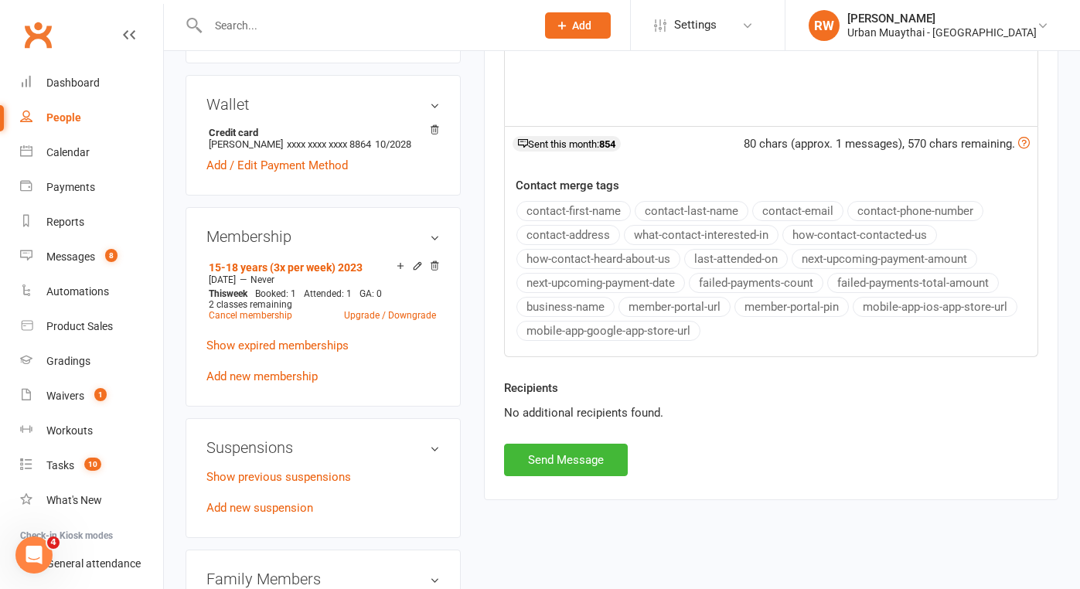
scroll to position [531, 0]
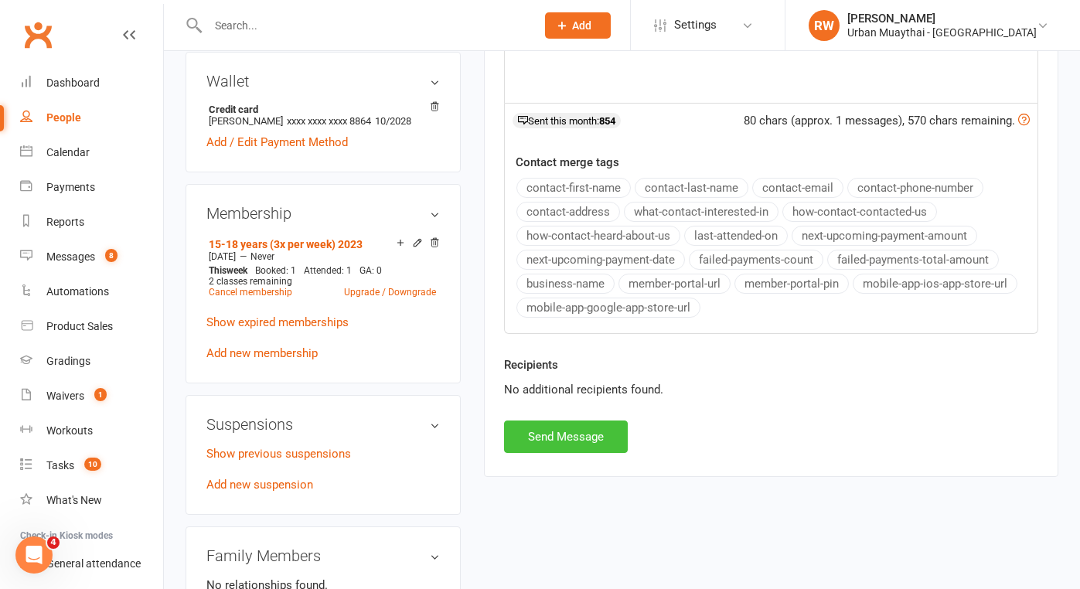
click at [547, 436] on button "Send Message" at bounding box center [566, 437] width 124 height 32
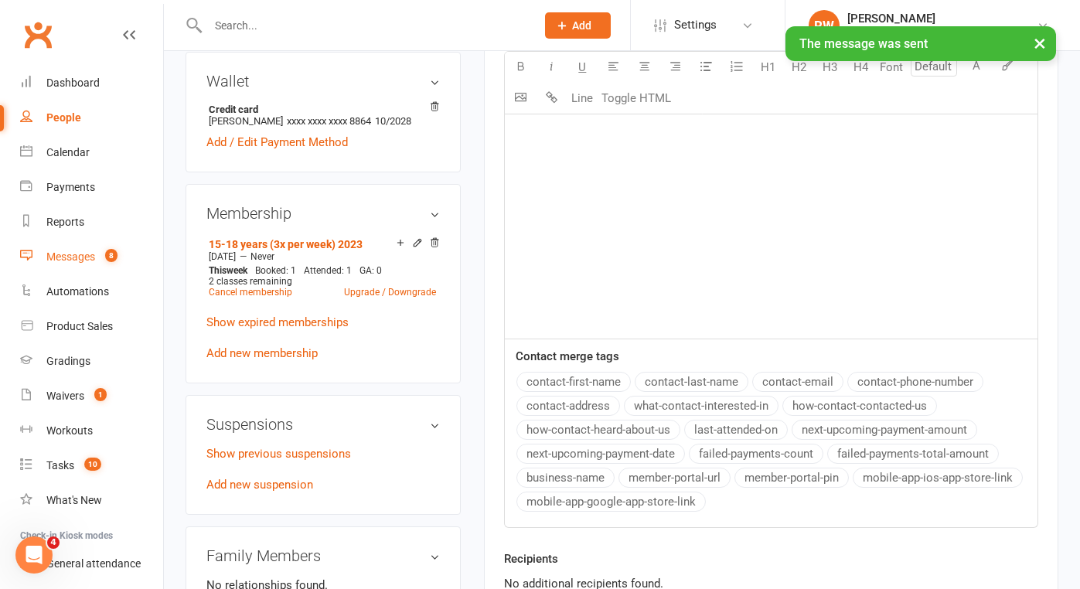
click at [74, 254] on div "Messages" at bounding box center [70, 257] width 49 height 12
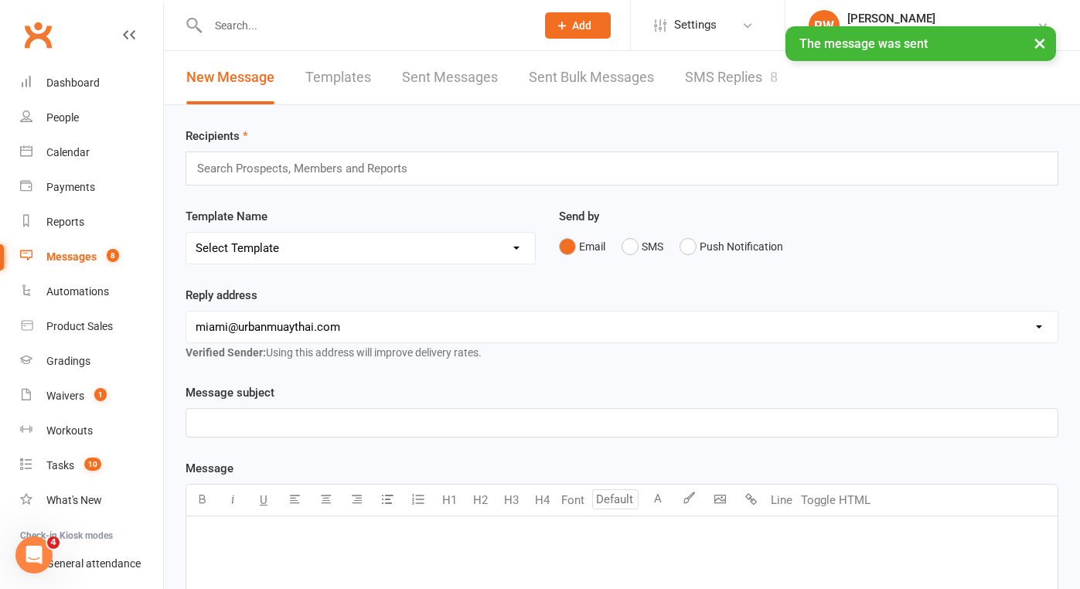
click at [701, 75] on link "SMS Replies 8" at bounding box center [731, 77] width 93 height 53
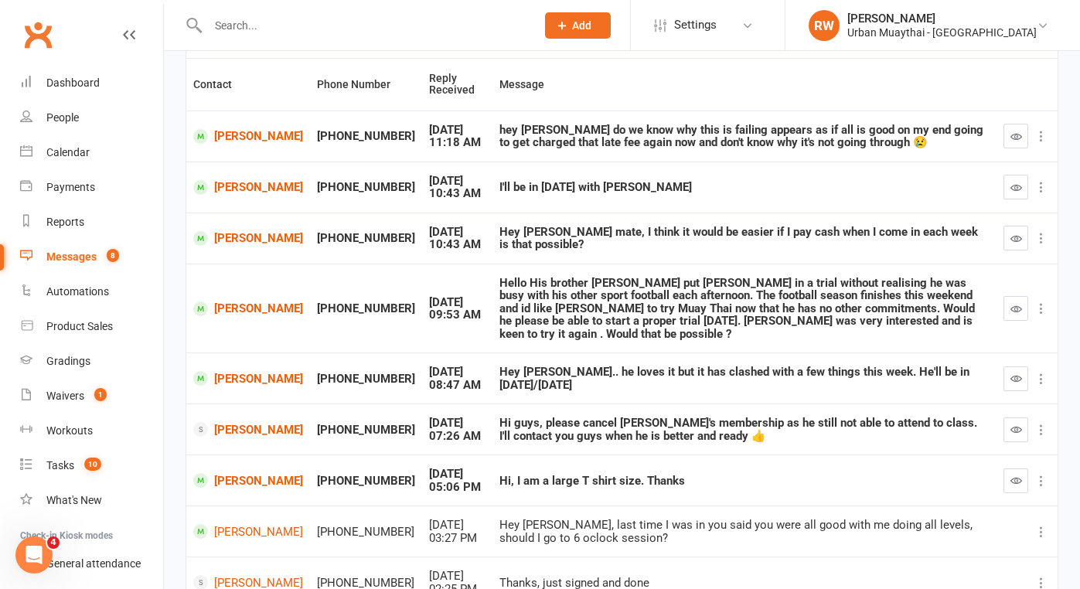
scroll to position [141, 0]
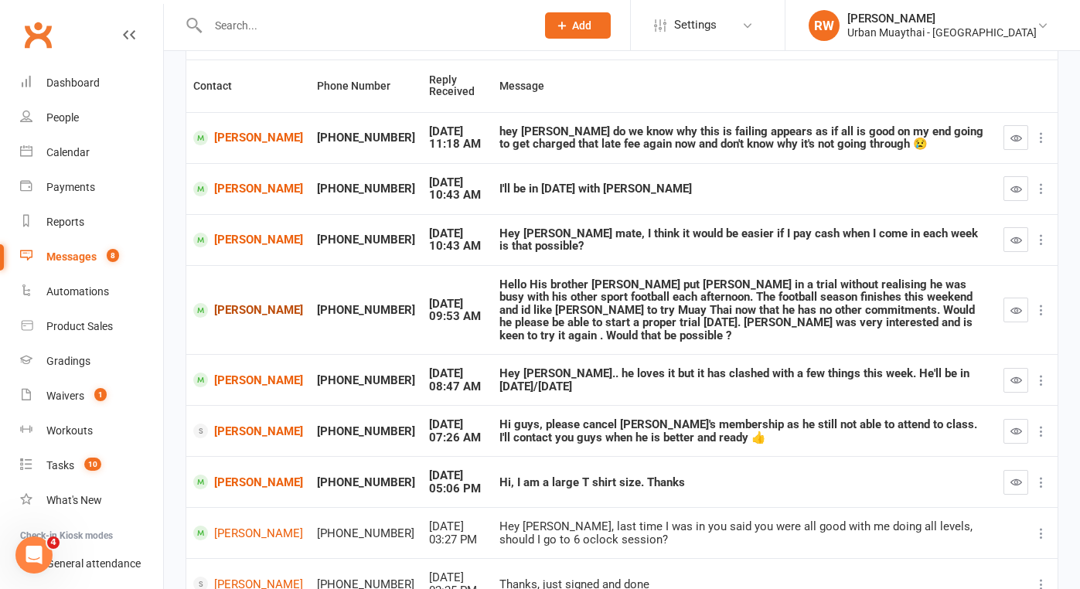
click at [244, 303] on link "[PERSON_NAME]" at bounding box center [248, 310] width 110 height 15
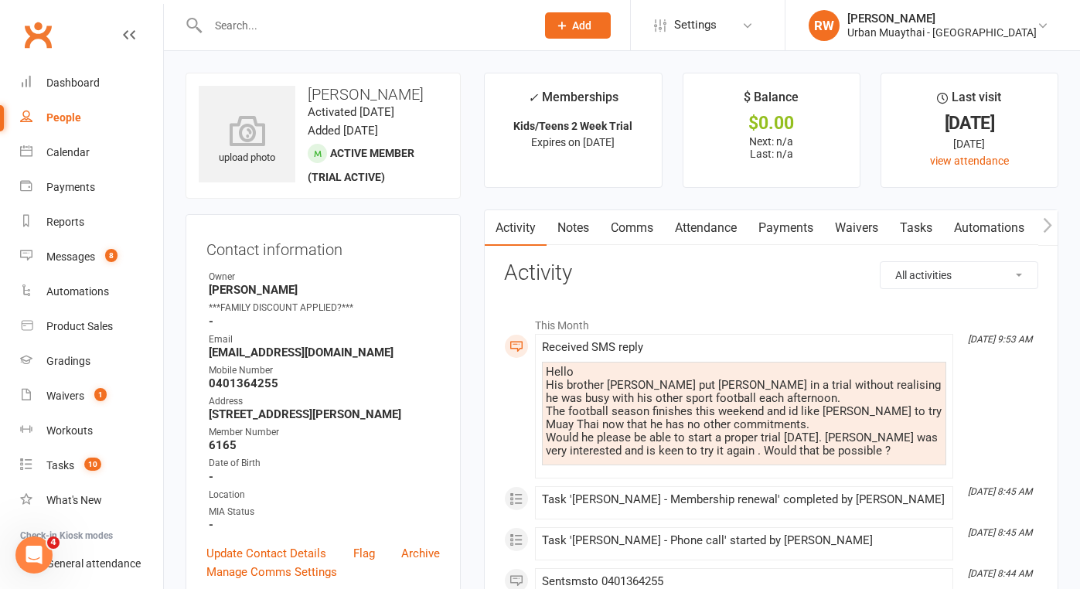
click at [637, 225] on link "Comms" at bounding box center [632, 228] width 64 height 36
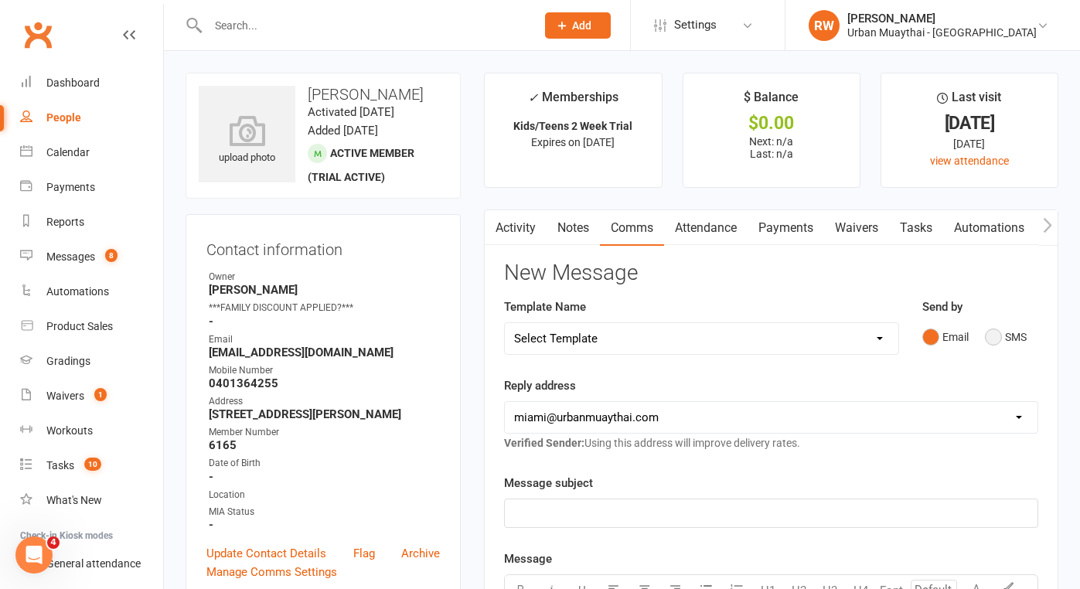
click at [991, 330] on button "SMS" at bounding box center [1006, 336] width 42 height 29
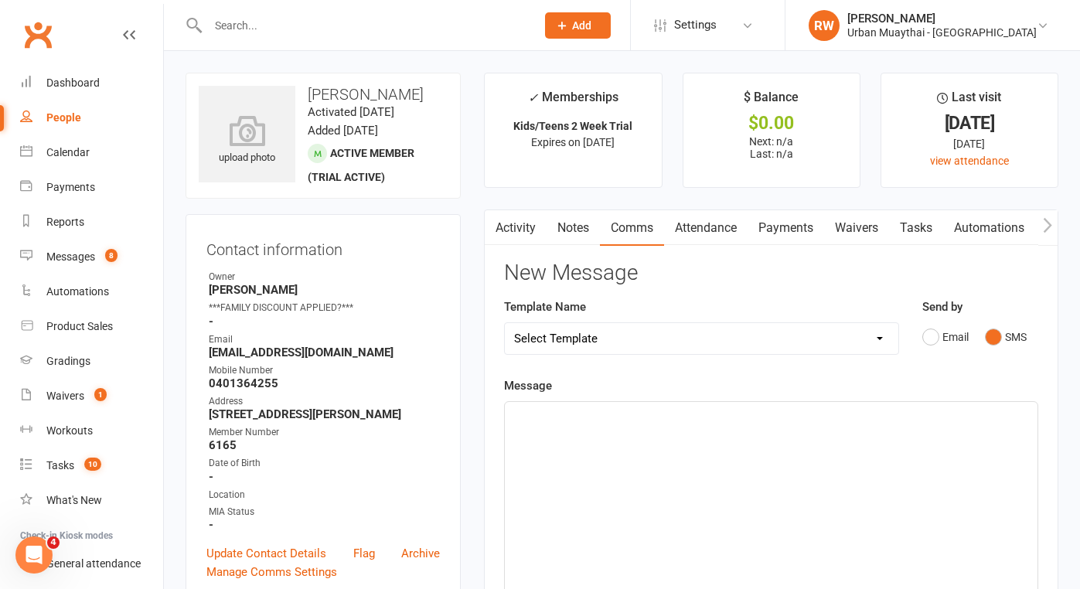
click at [547, 421] on p "﻿" at bounding box center [771, 416] width 514 height 19
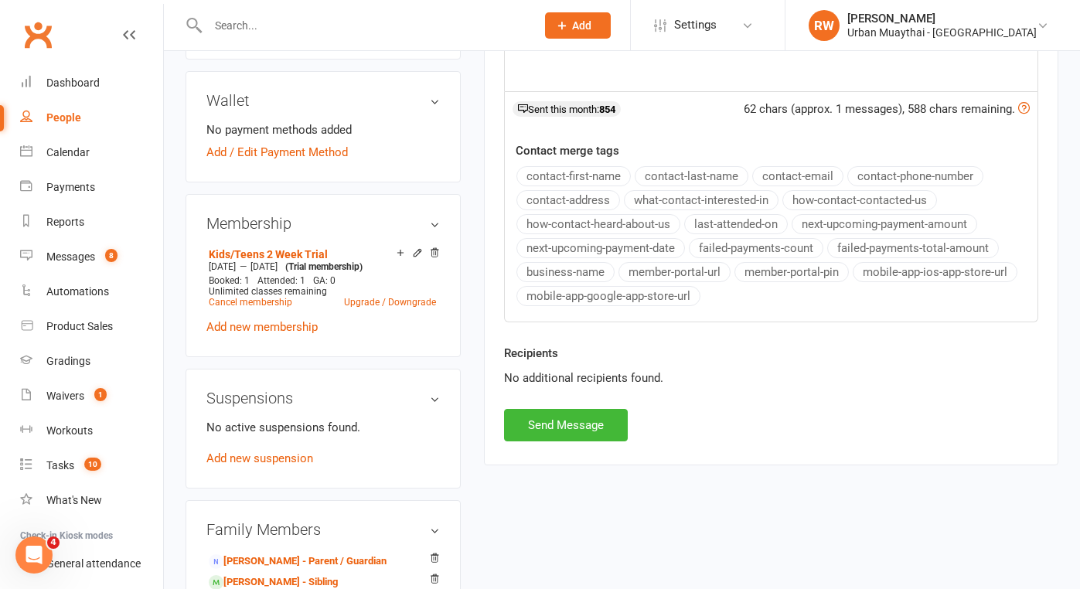
scroll to position [547, 0]
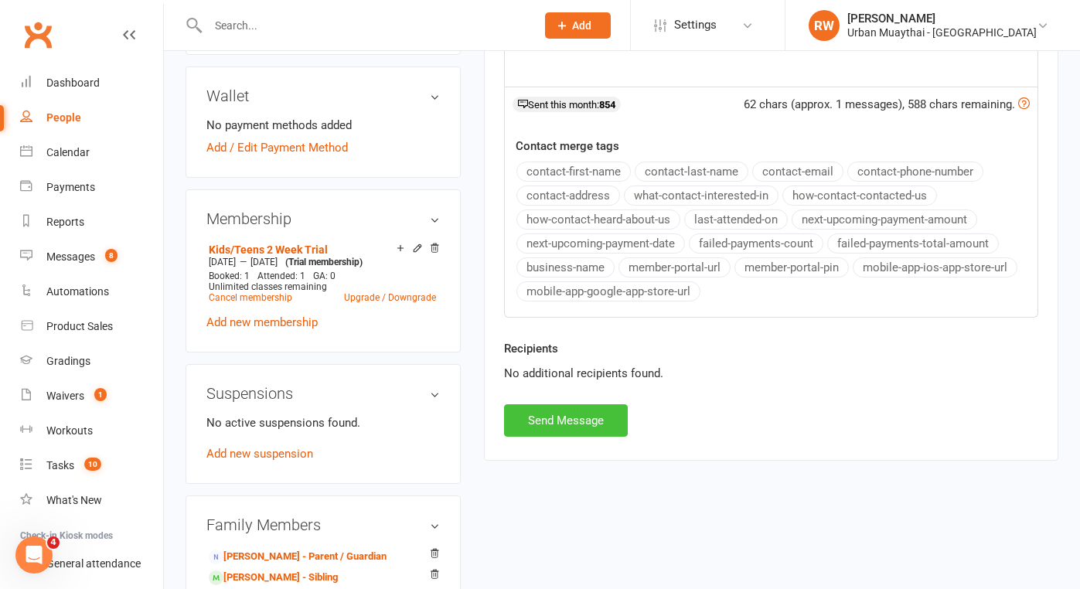
click at [561, 418] on button "Send Message" at bounding box center [566, 420] width 124 height 32
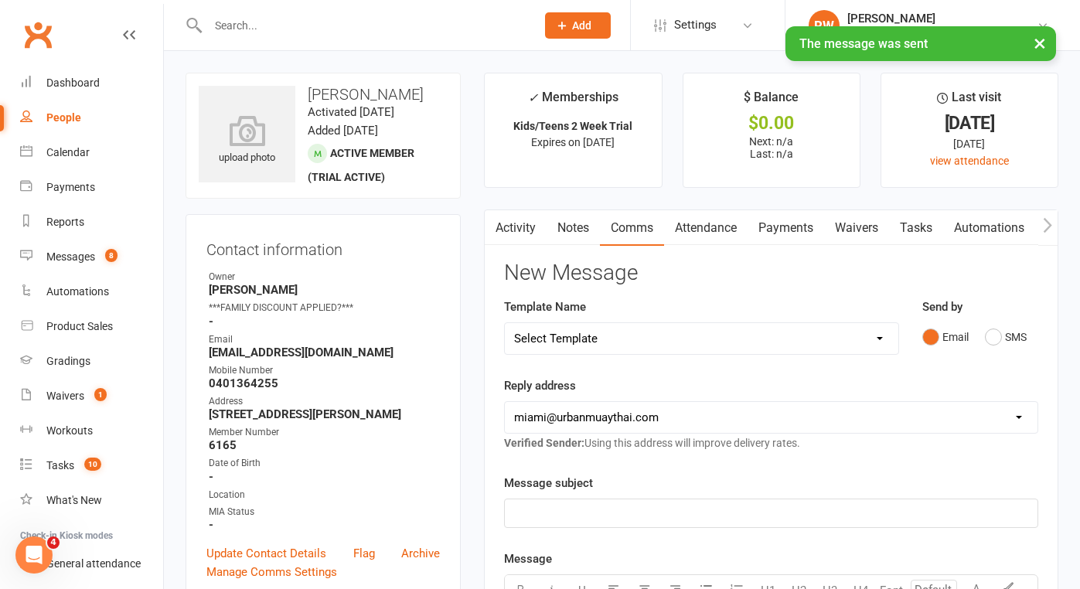
scroll to position [0, 0]
click at [573, 227] on link "Notes" at bounding box center [573, 228] width 53 height 36
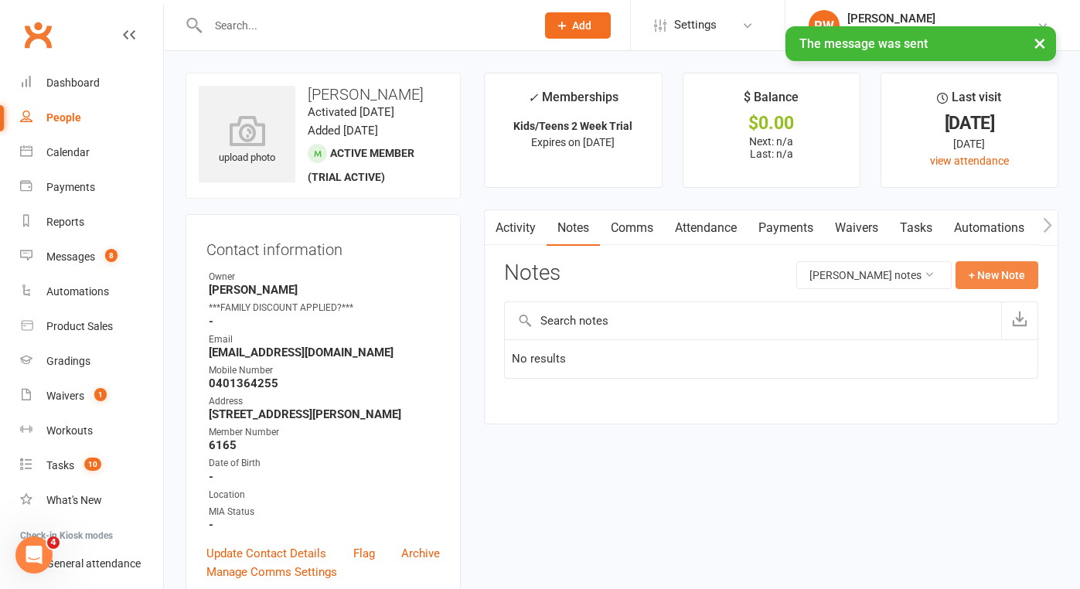
click at [1008, 268] on button "+ New Note" at bounding box center [997, 275] width 83 height 28
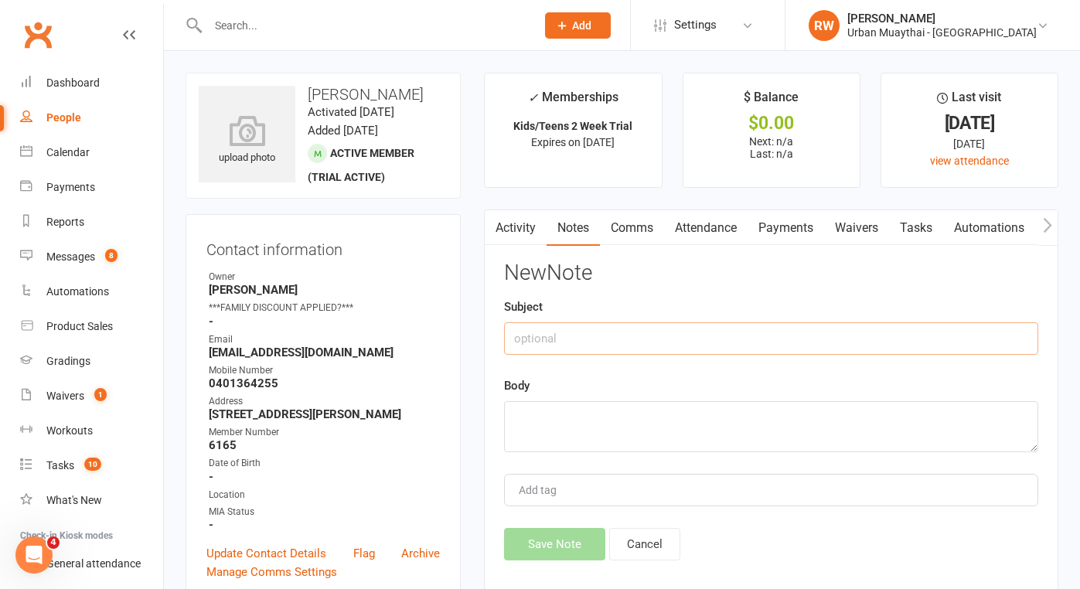
click at [553, 336] on input "text" at bounding box center [771, 338] width 534 height 32
type input "[DATE]"
drag, startPoint x: 553, startPoint y: 336, endPoint x: 534, endPoint y: 412, distance: 78.0
click at [534, 412] on textarea at bounding box center [771, 426] width 534 height 51
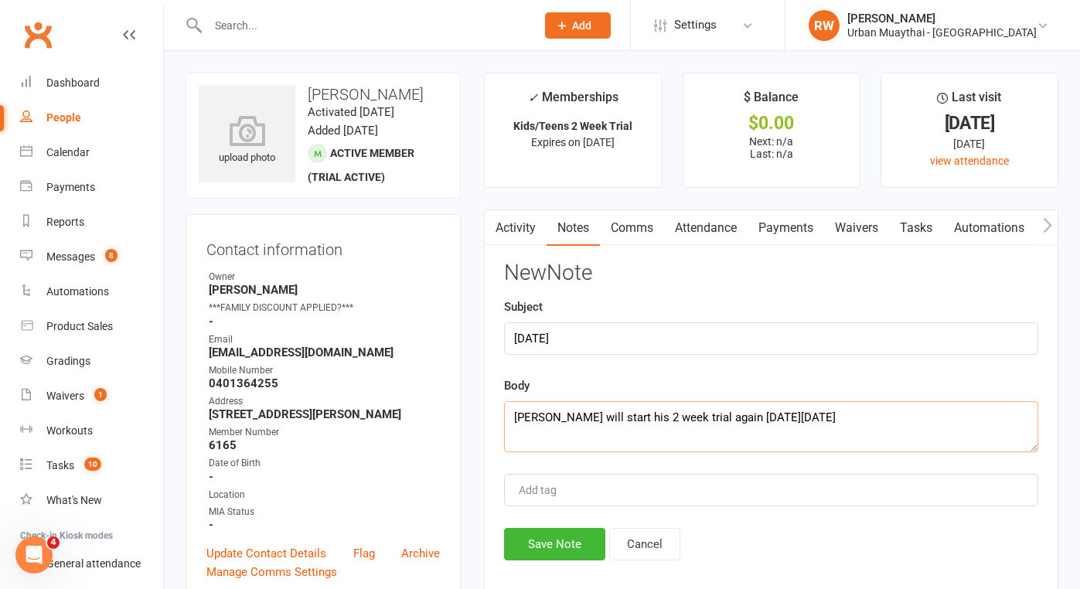
type textarea "[PERSON_NAME] will start his 2 week trial again [DATE][DATE]"
drag, startPoint x: 534, startPoint y: 412, endPoint x: 541, endPoint y: 556, distance: 144.0
click at [541, 556] on button "Save Note" at bounding box center [554, 544] width 101 height 32
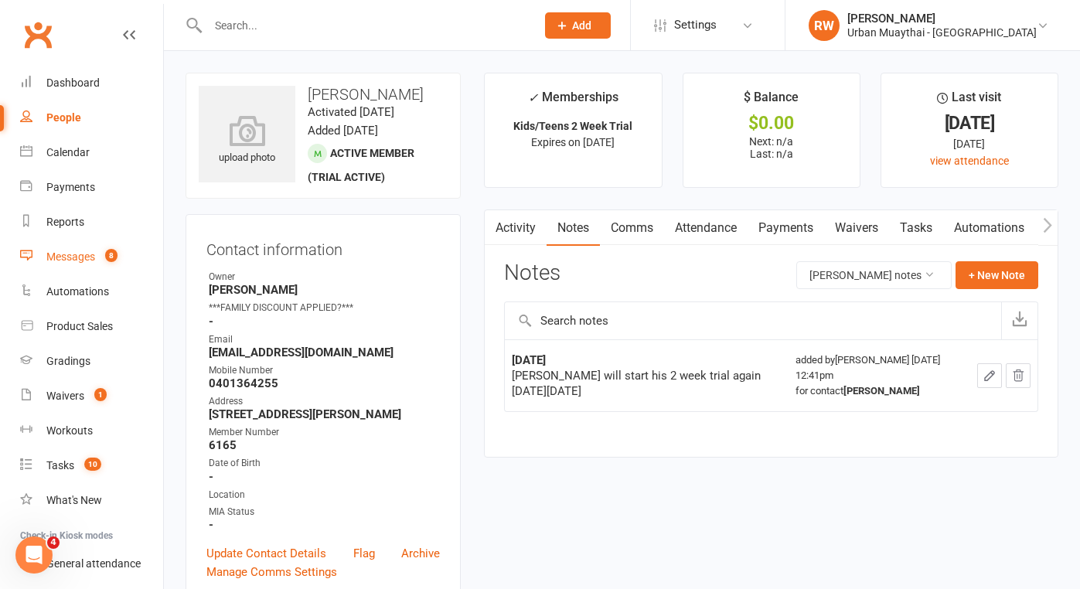
click at [73, 256] on div "Messages" at bounding box center [70, 257] width 49 height 12
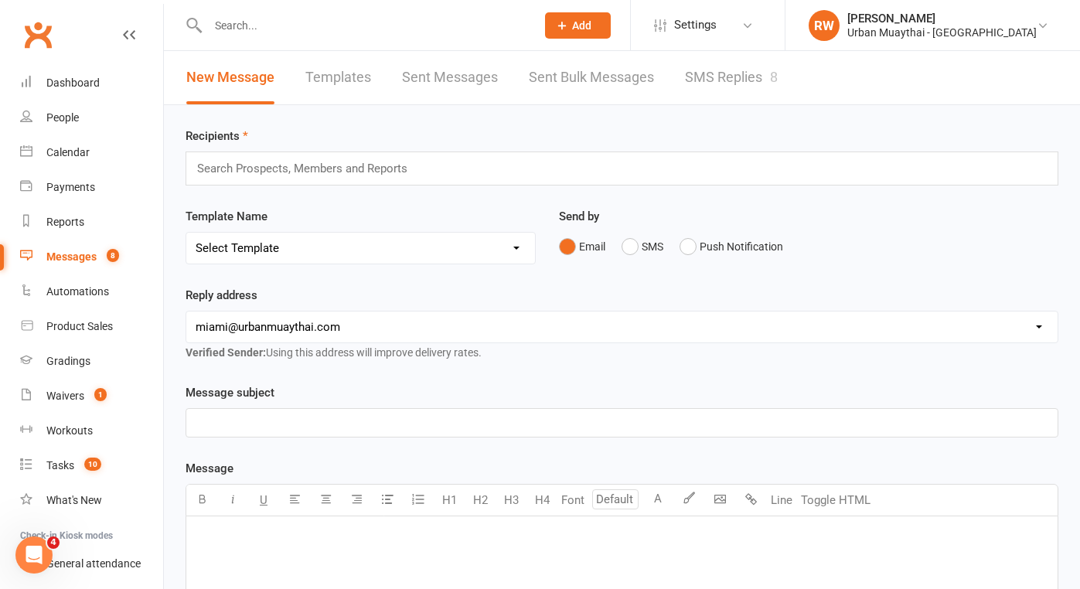
click at [745, 75] on link "SMS Replies 8" at bounding box center [731, 77] width 93 height 53
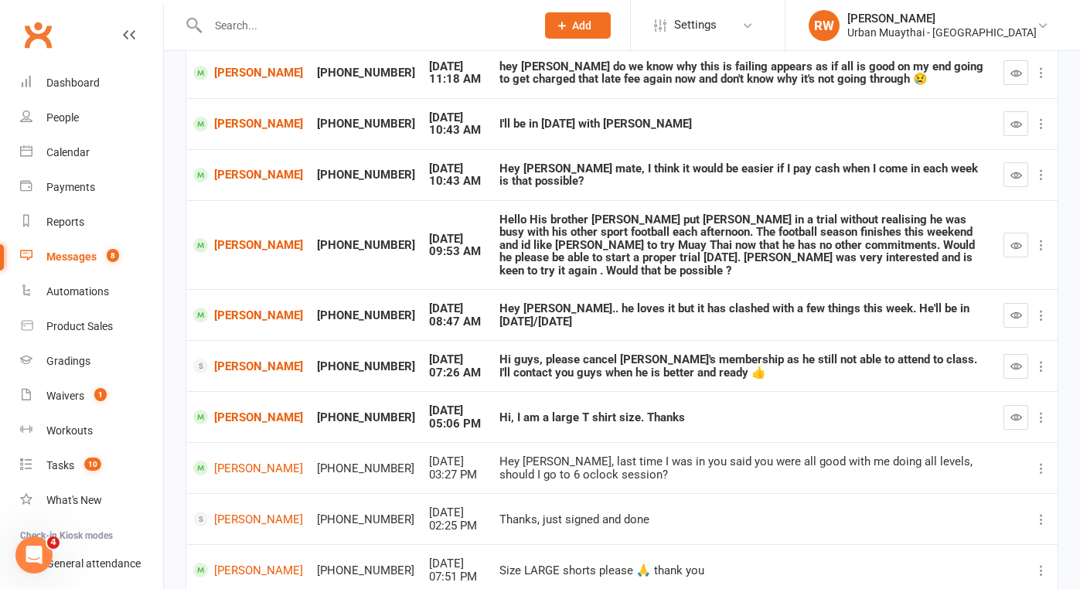
scroll to position [213, 0]
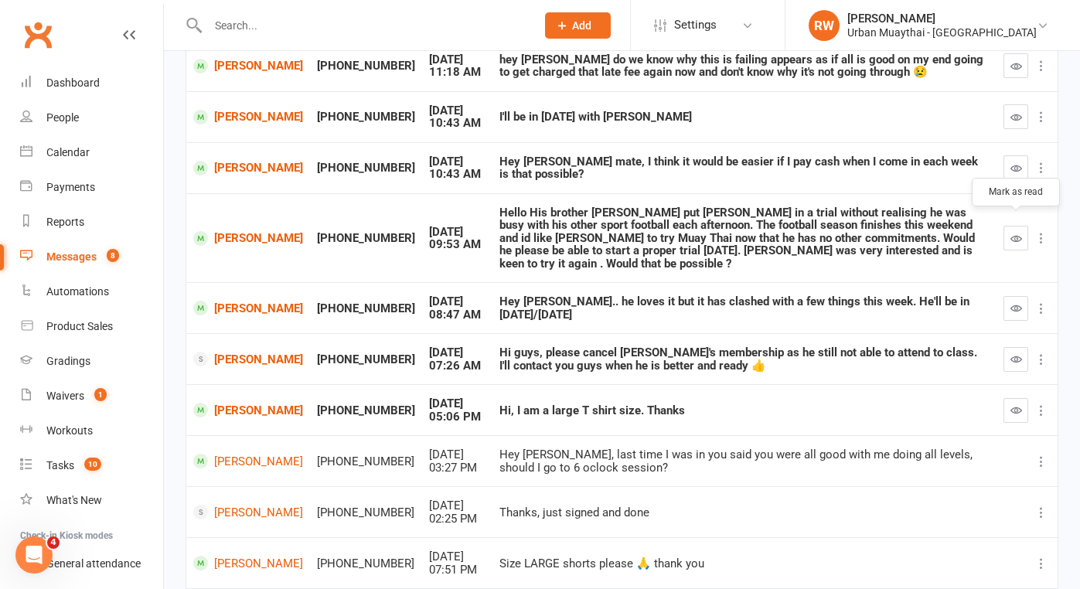
click at [1016, 233] on icon "button" at bounding box center [1017, 239] width 12 height 12
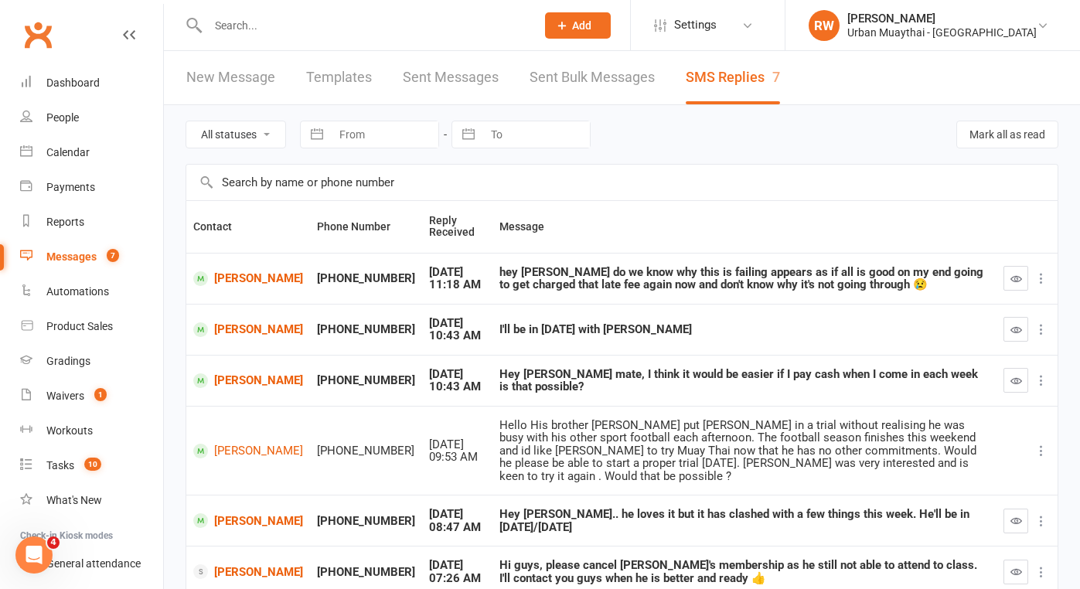
scroll to position [0, 0]
drag, startPoint x: 691, startPoint y: 285, endPoint x: 414, endPoint y: 283, distance: 277.6
click at [689, 285] on div "hey [PERSON_NAME] do we know why this is failing appears as if all is good on m…" at bounding box center [745, 279] width 490 height 26
click at [240, 378] on link "[PERSON_NAME]" at bounding box center [248, 381] width 110 height 15
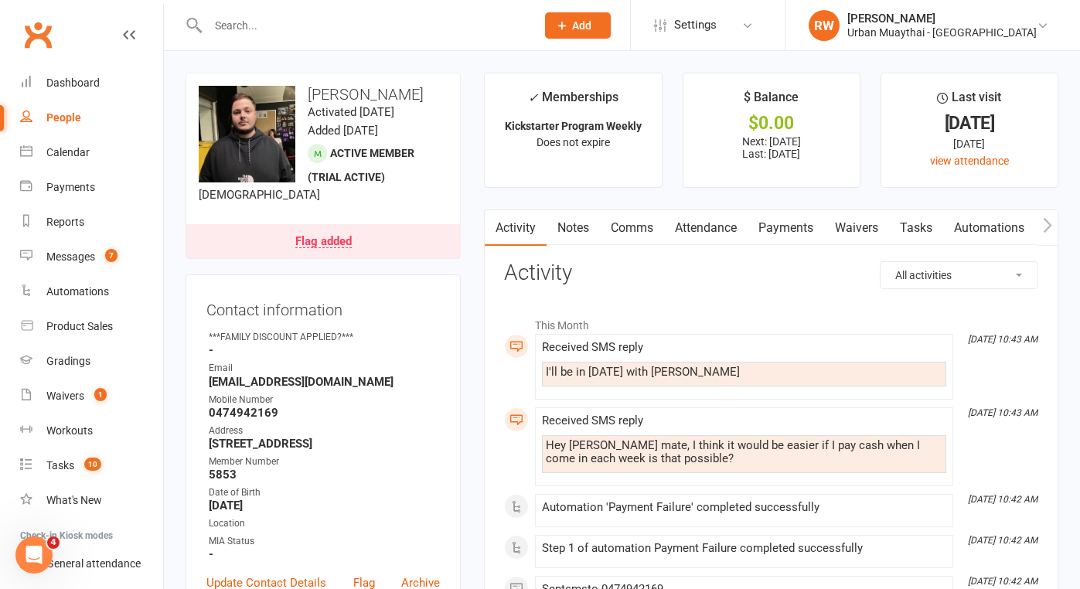
click at [793, 226] on link "Payments" at bounding box center [786, 228] width 77 height 36
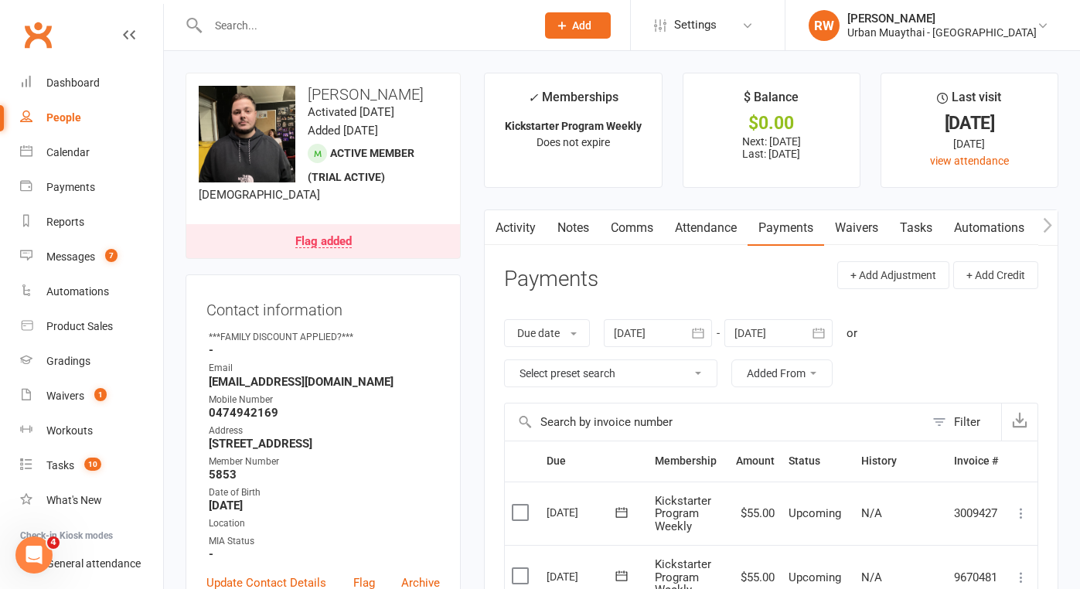
click at [230, 15] on input "text" at bounding box center [364, 26] width 322 height 22
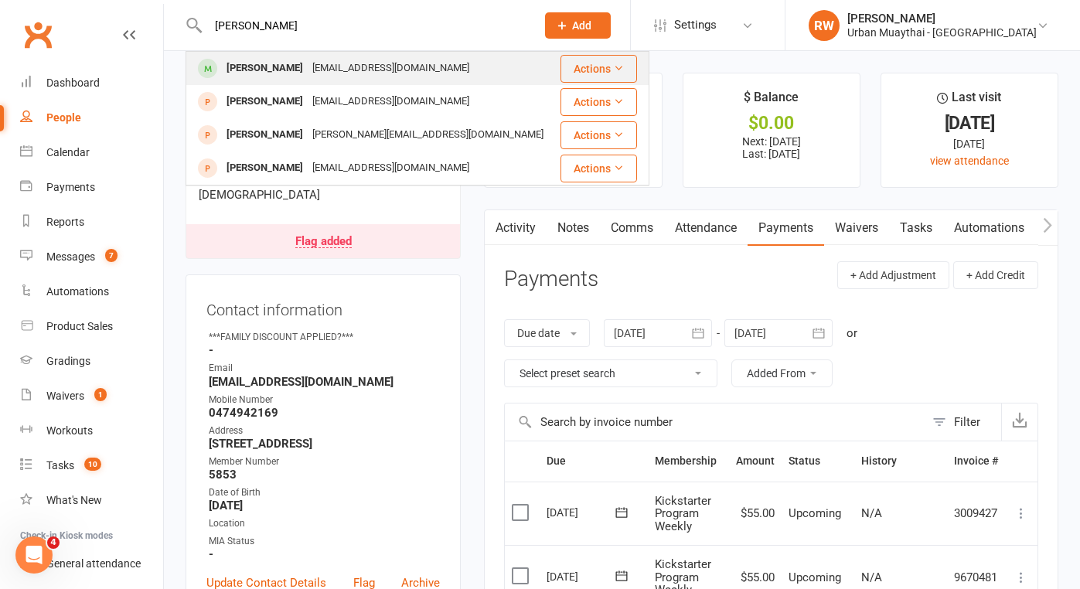
type input "[PERSON_NAME]"
click at [264, 69] on div "[PERSON_NAME]" at bounding box center [265, 68] width 86 height 22
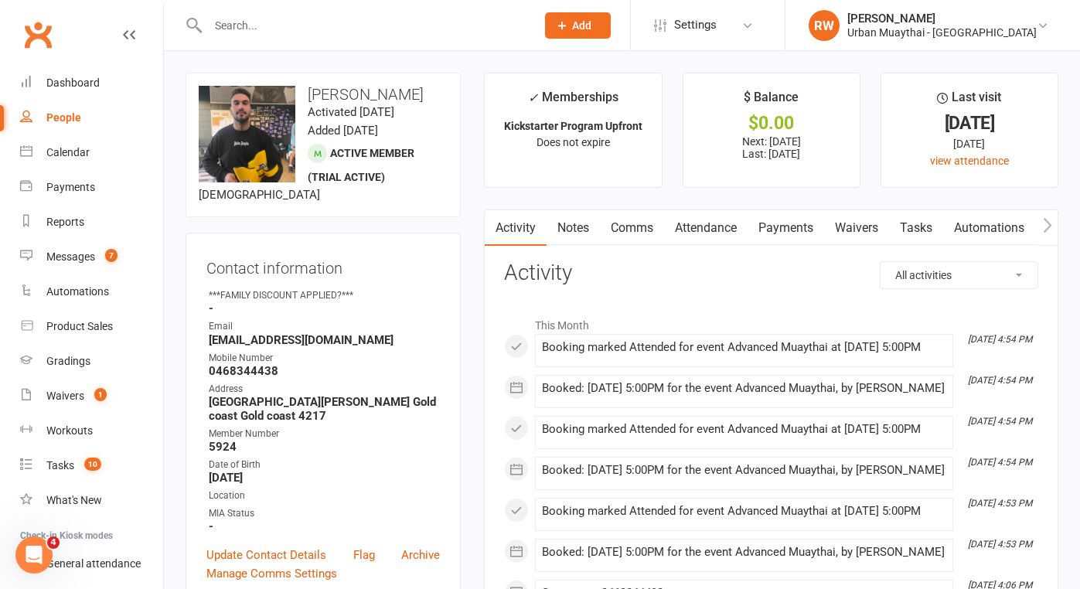
click at [704, 232] on link "Attendance" at bounding box center [706, 228] width 84 height 36
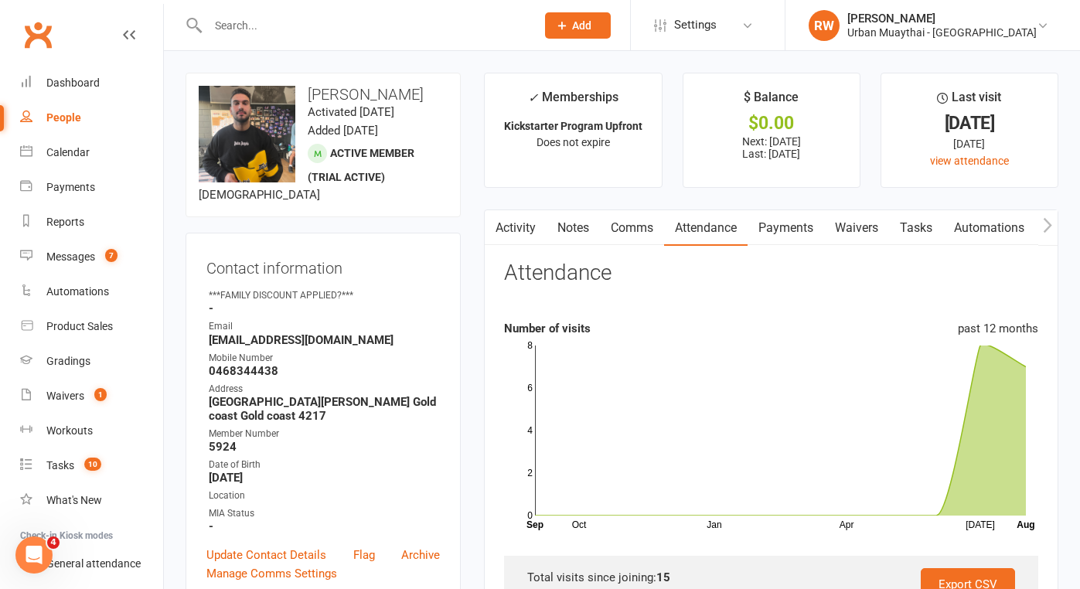
click at [579, 223] on link "Notes" at bounding box center [573, 228] width 53 height 36
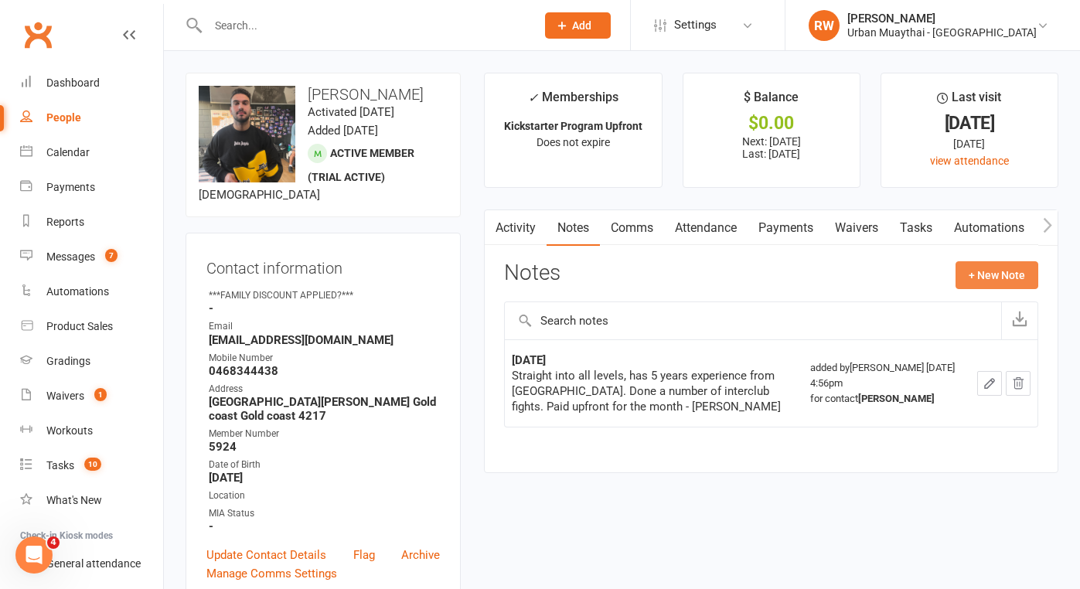
click at [987, 273] on button "+ New Note" at bounding box center [997, 275] width 83 height 28
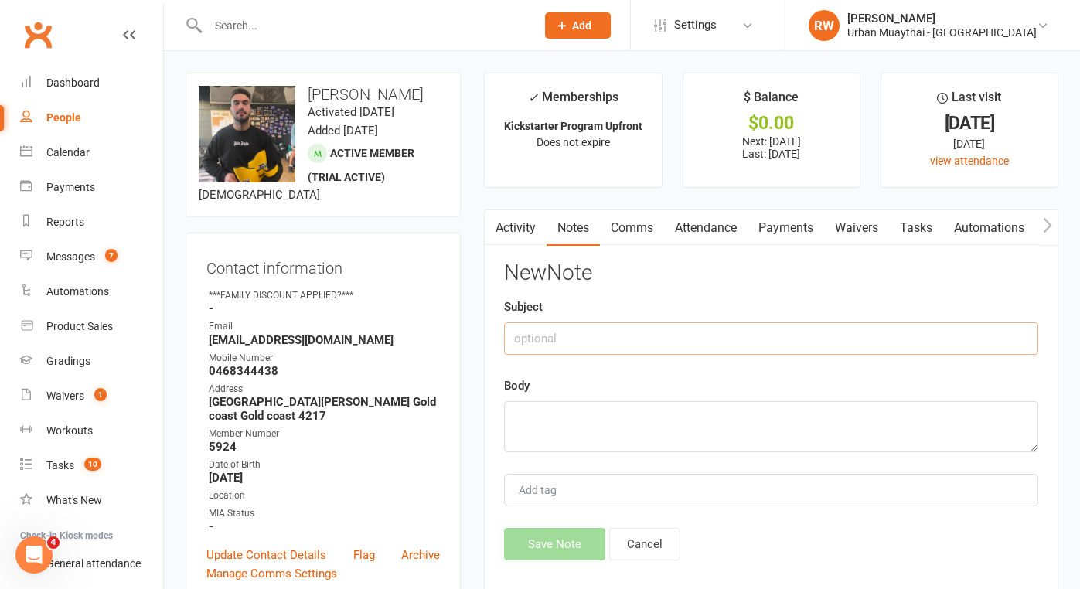
click at [546, 346] on input "text" at bounding box center [771, 338] width 534 height 32
type input "[DATE]"
click at [559, 421] on textarea at bounding box center [771, 426] width 534 height 51
type textarea "RO sms"
click at [561, 551] on button "Save Note" at bounding box center [554, 544] width 101 height 32
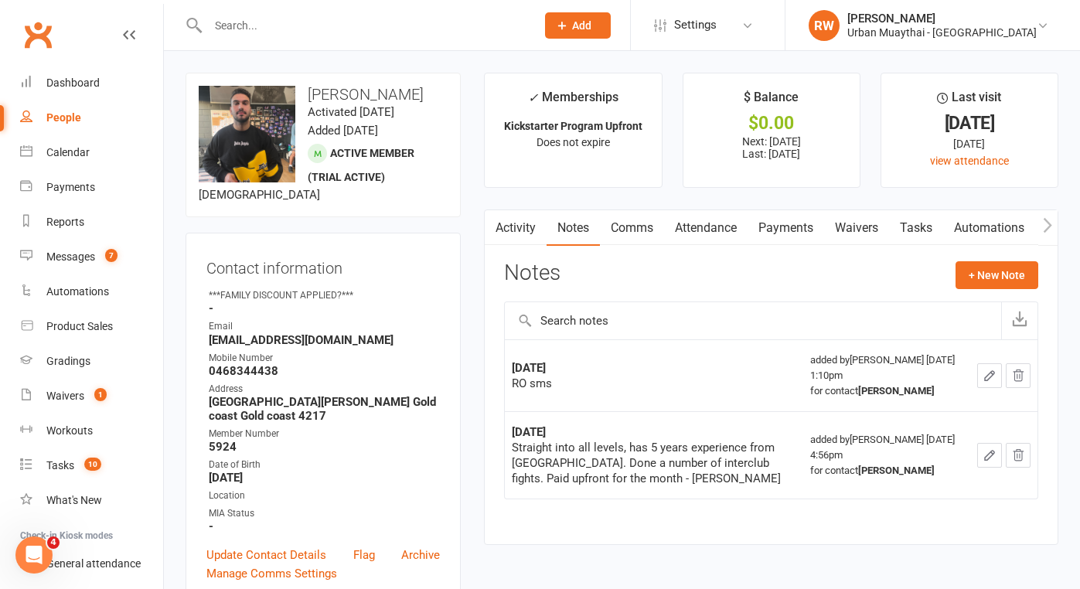
click at [246, 23] on input "text" at bounding box center [364, 26] width 322 height 22
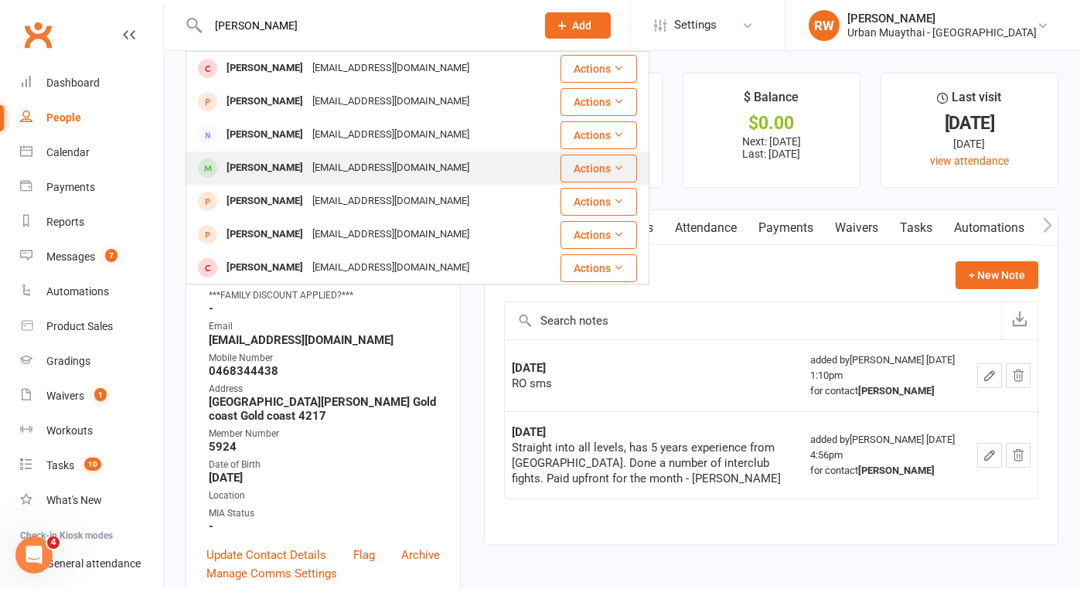
type input "[PERSON_NAME]"
click at [287, 171] on div "[PERSON_NAME]" at bounding box center [265, 168] width 86 height 22
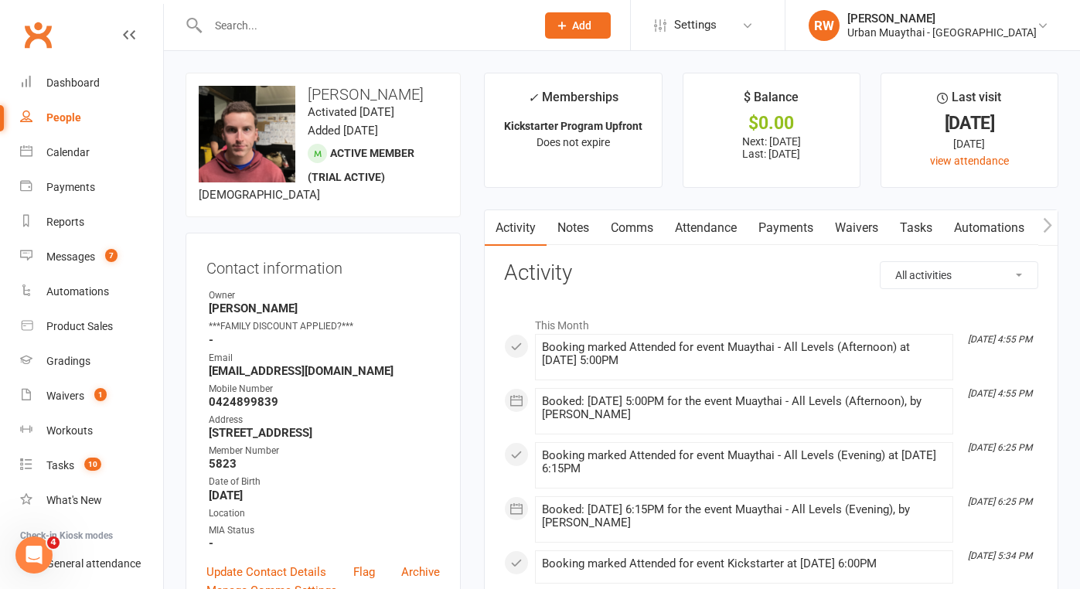
click at [714, 230] on link "Attendance" at bounding box center [706, 228] width 84 height 36
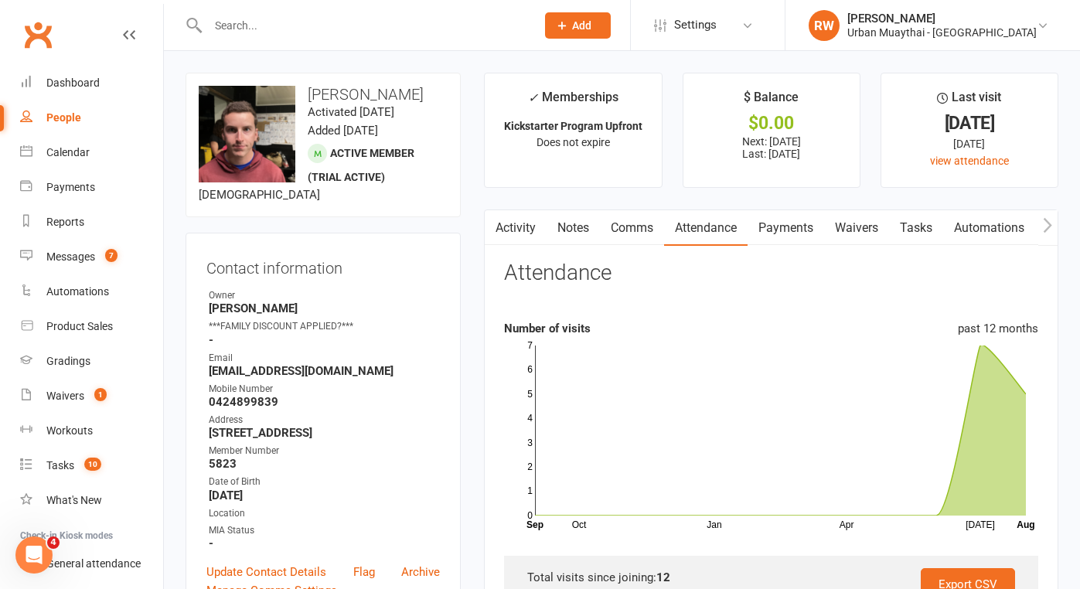
click at [580, 223] on link "Notes" at bounding box center [573, 228] width 53 height 36
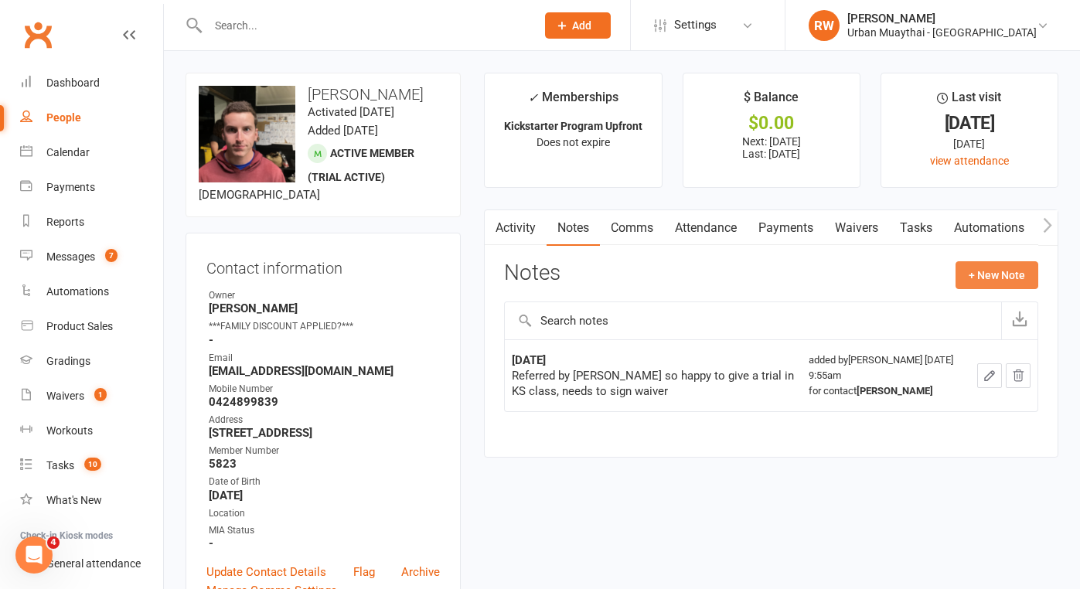
click at [1010, 278] on button "+ New Note" at bounding box center [997, 275] width 83 height 28
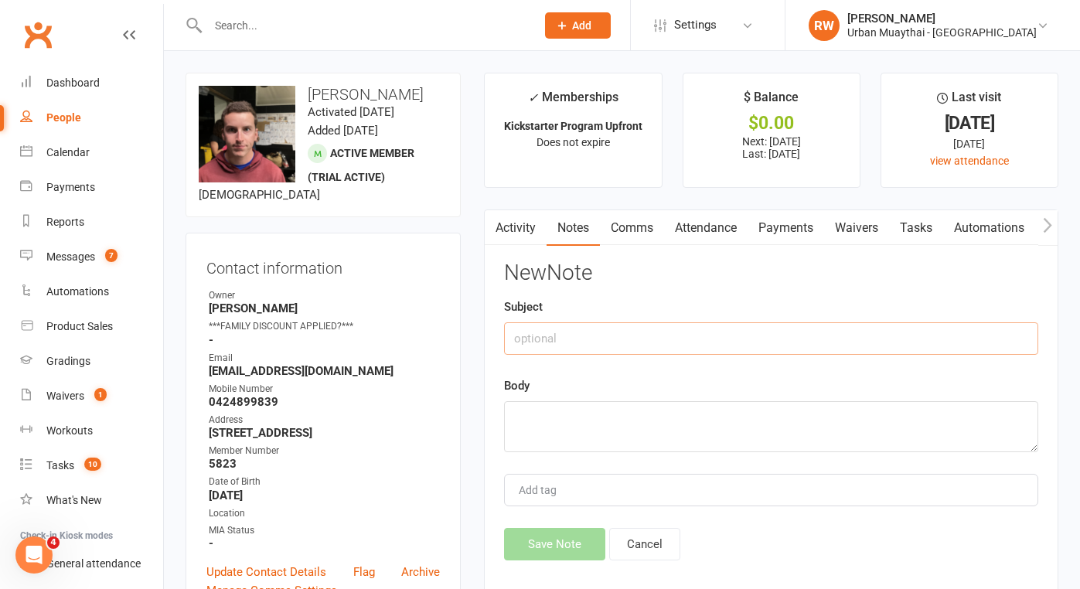
click at [566, 333] on input "text" at bounding box center [771, 338] width 534 height 32
type input "15t h Aug"
click at [538, 406] on textarea at bounding box center [771, 426] width 534 height 51
type textarea "RO sms"
click at [546, 540] on button "Save Note" at bounding box center [554, 544] width 101 height 32
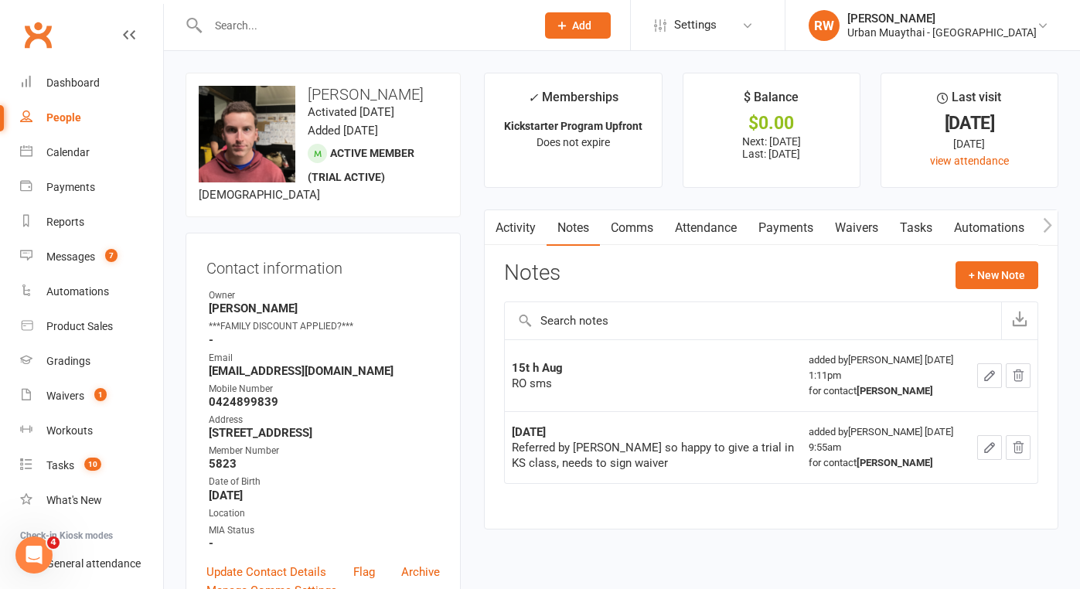
click at [244, 37] on div at bounding box center [355, 25] width 339 height 50
click at [240, 15] on input "text" at bounding box center [364, 26] width 322 height 22
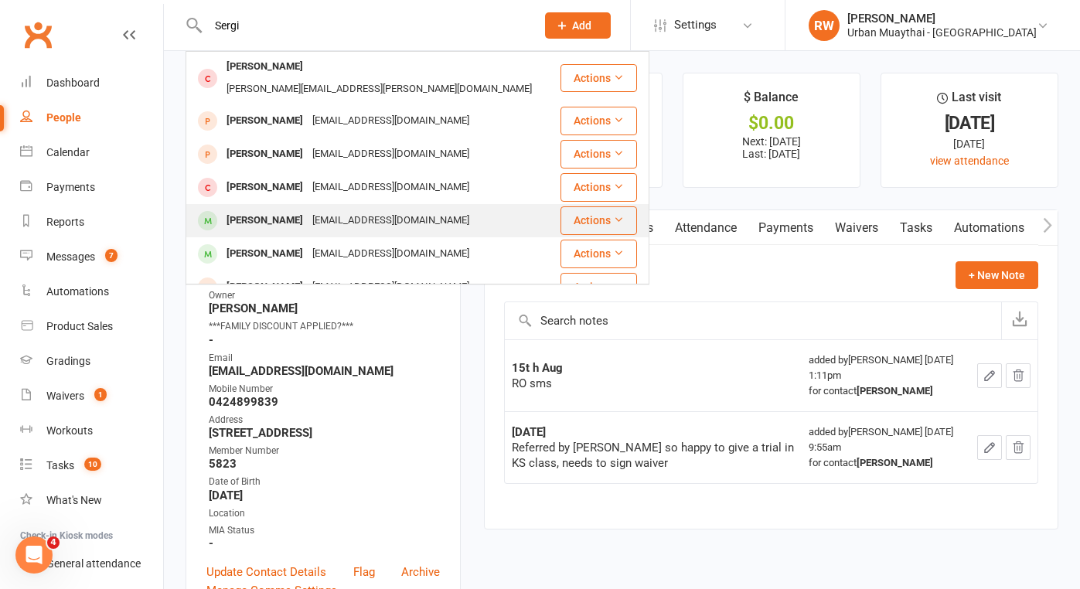
type input "Sergi"
click at [278, 210] on div "[PERSON_NAME]" at bounding box center [265, 221] width 86 height 22
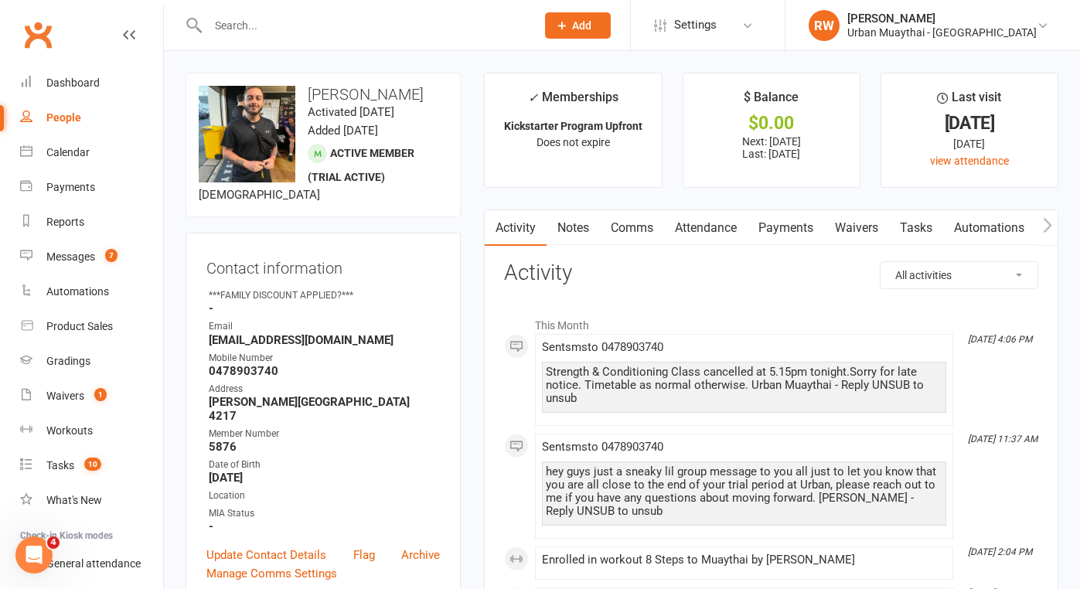
click at [568, 229] on link "Notes" at bounding box center [573, 228] width 53 height 36
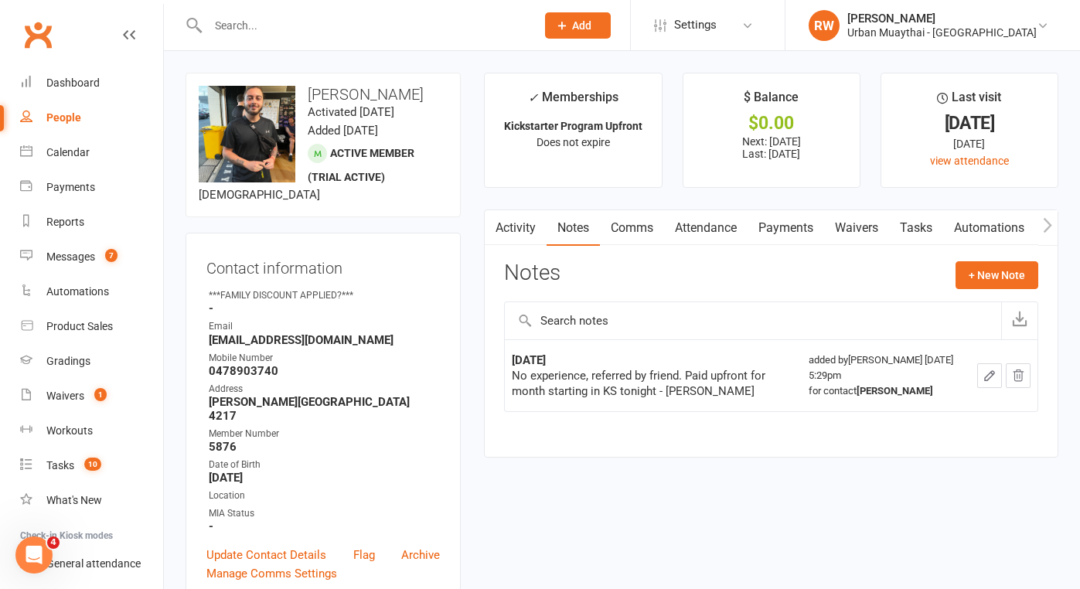
click at [704, 220] on link "Attendance" at bounding box center [706, 228] width 84 height 36
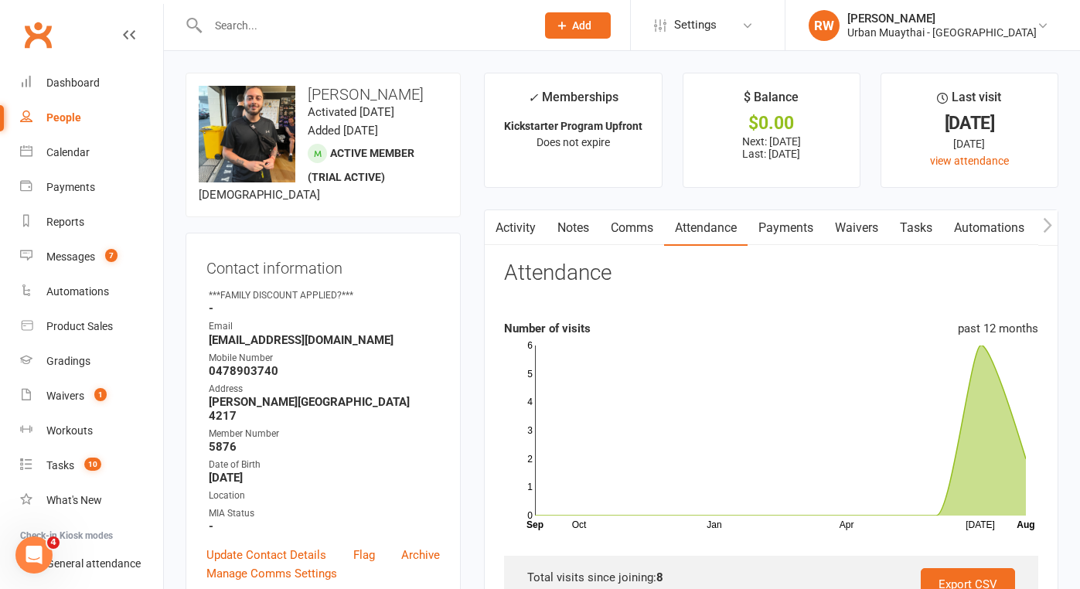
click at [518, 223] on link "Activity" at bounding box center [516, 228] width 62 height 36
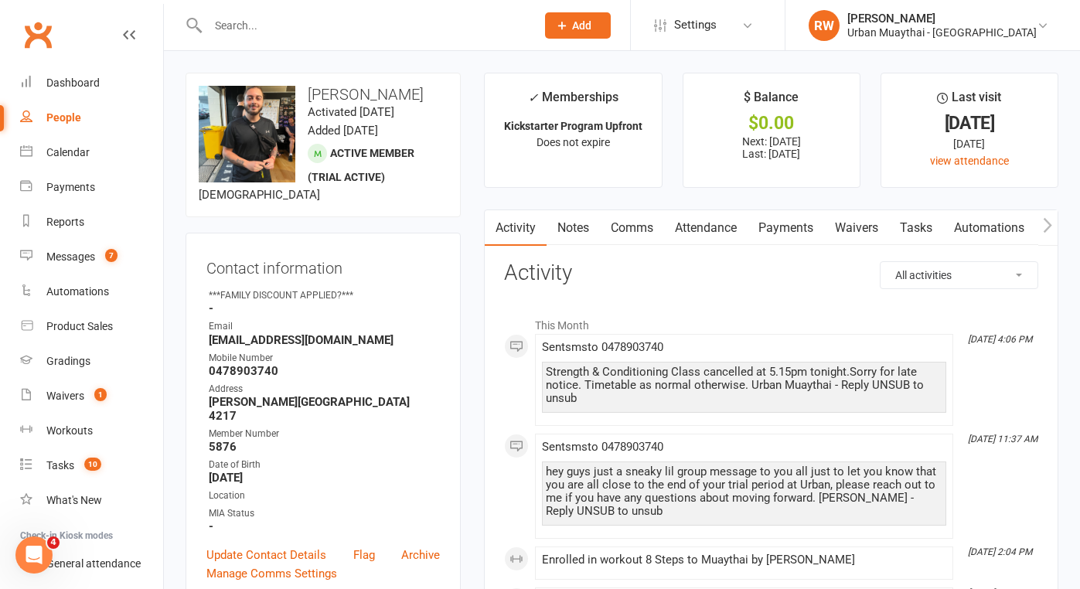
click at [728, 224] on link "Attendance" at bounding box center [706, 228] width 84 height 36
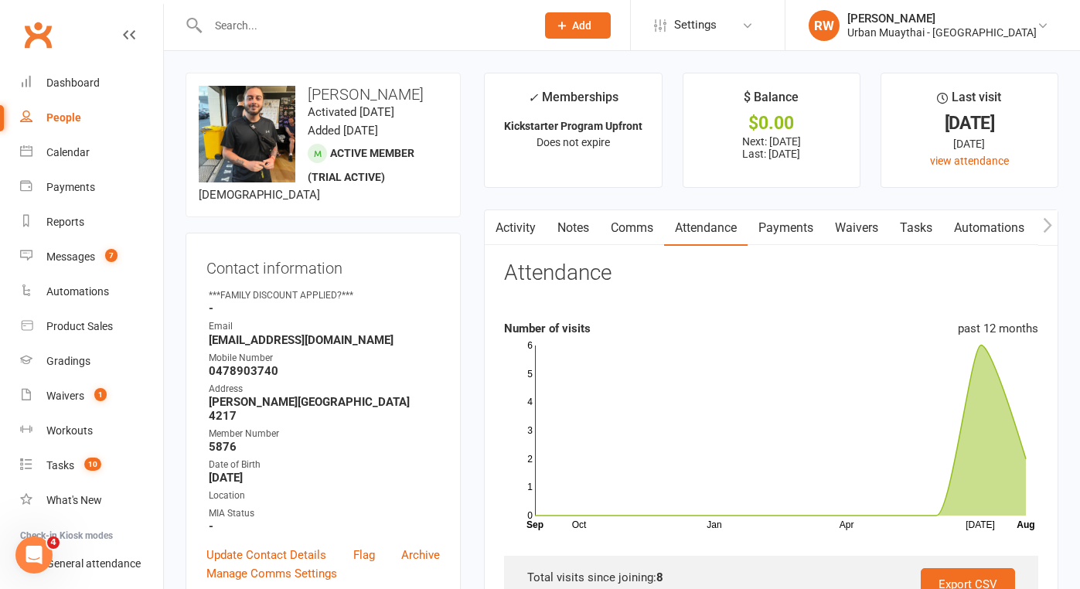
click at [575, 227] on link "Notes" at bounding box center [573, 228] width 53 height 36
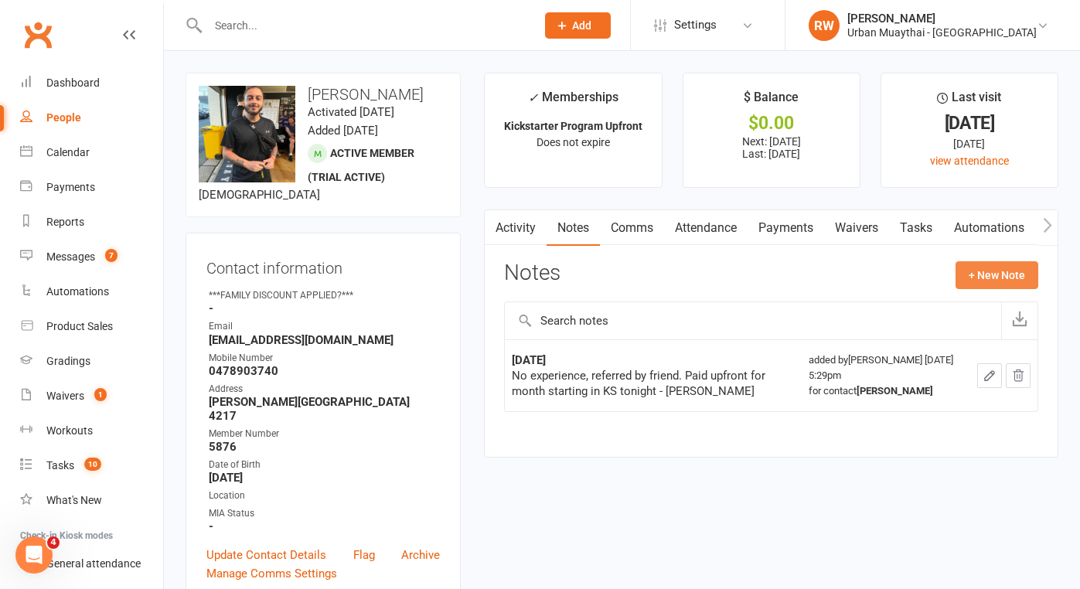
click at [1006, 268] on button "+ New Note" at bounding box center [997, 275] width 83 height 28
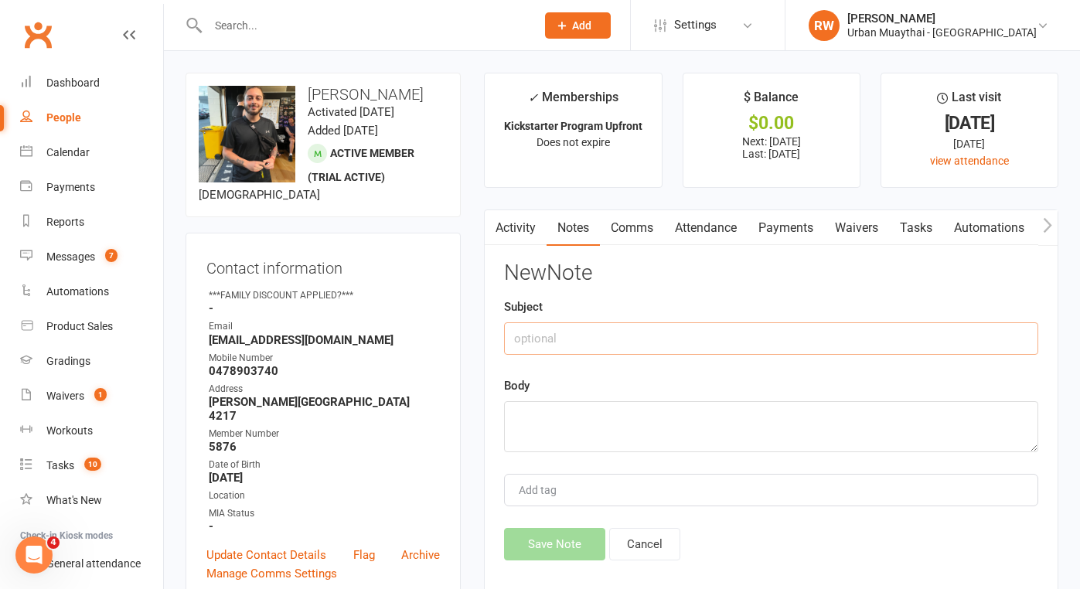
click at [559, 336] on input "text" at bounding box center [771, 338] width 534 height 32
type input "[DATE]"
click at [544, 420] on textarea at bounding box center [771, 426] width 534 height 51
type textarea "RO sms"
click at [557, 540] on button "Save Note" at bounding box center [554, 544] width 101 height 32
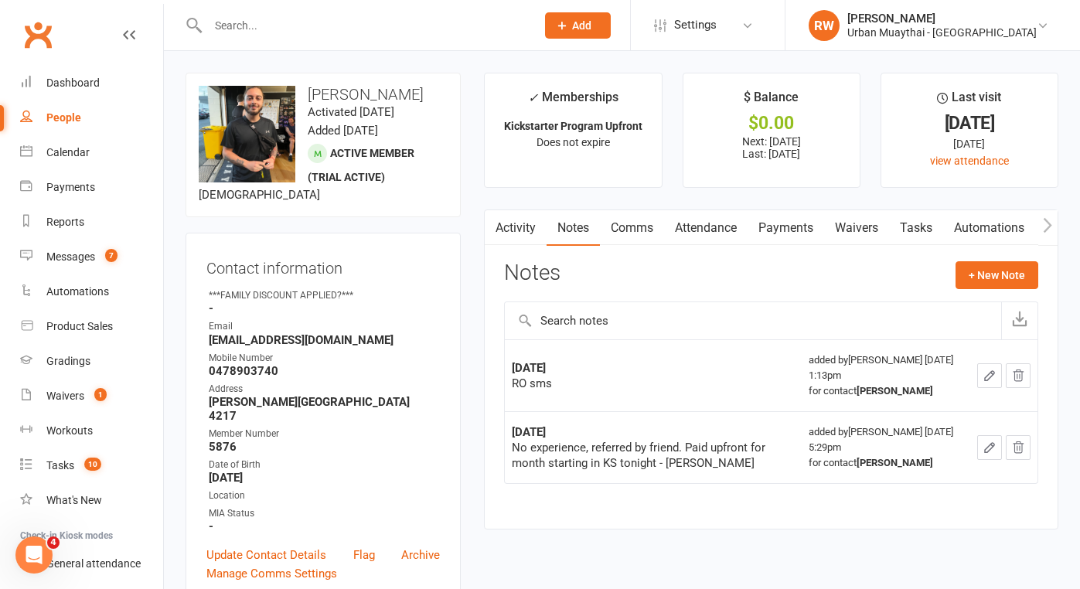
click at [235, 21] on input "text" at bounding box center [364, 26] width 322 height 22
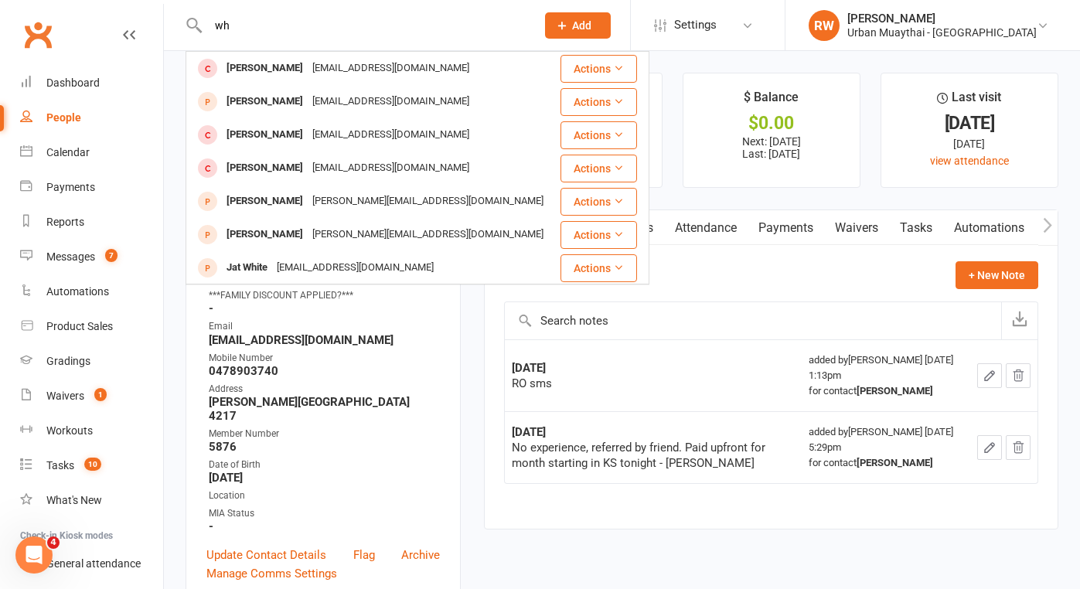
type input "w"
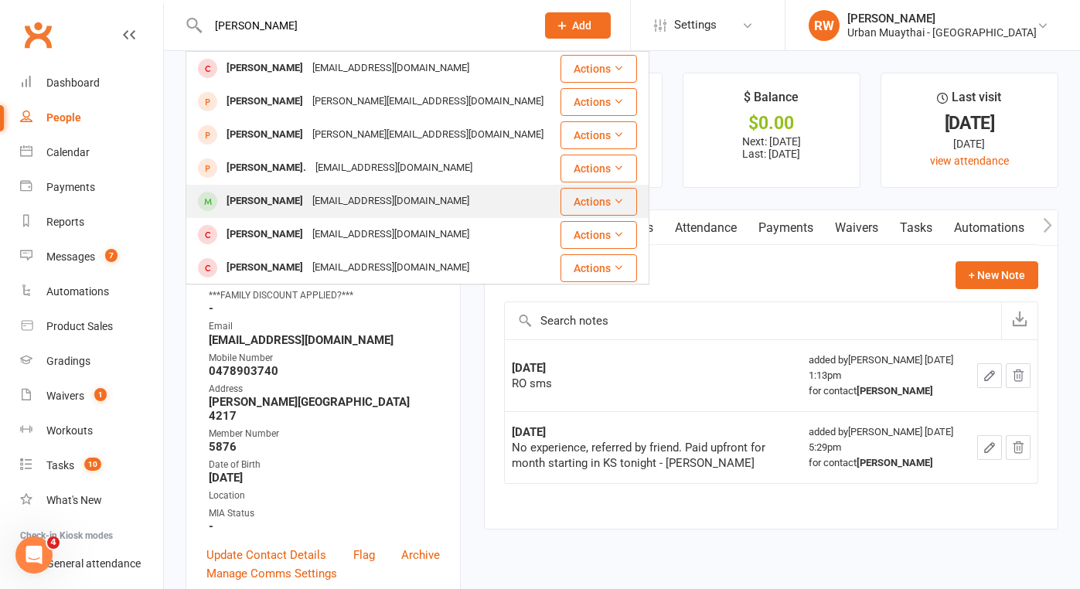
type input "[PERSON_NAME]"
click at [290, 203] on div "[PERSON_NAME]" at bounding box center [265, 201] width 86 height 22
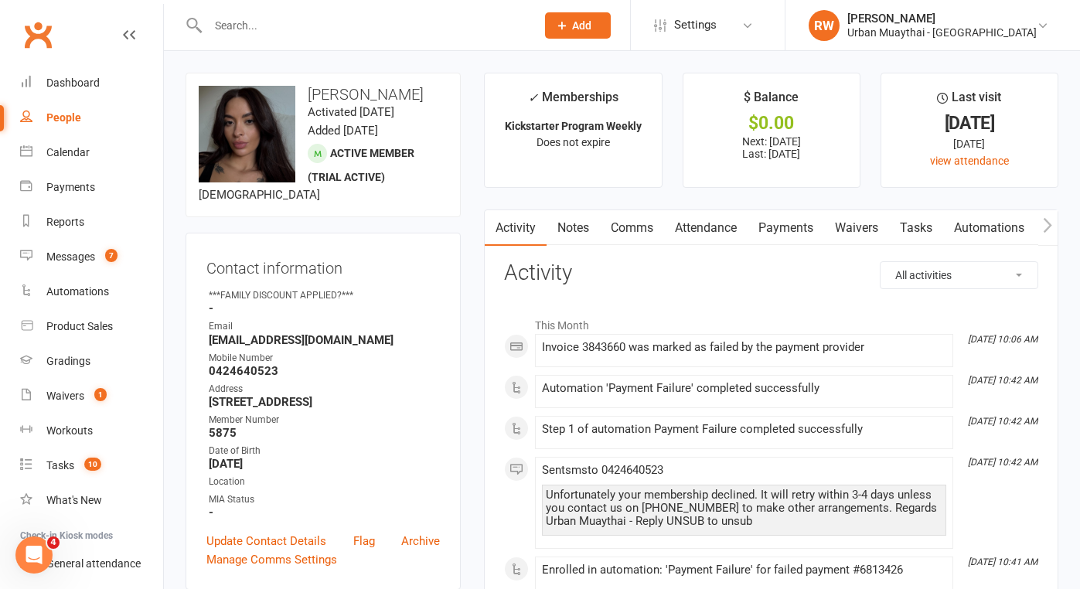
click at [574, 222] on link "Notes" at bounding box center [573, 228] width 53 height 36
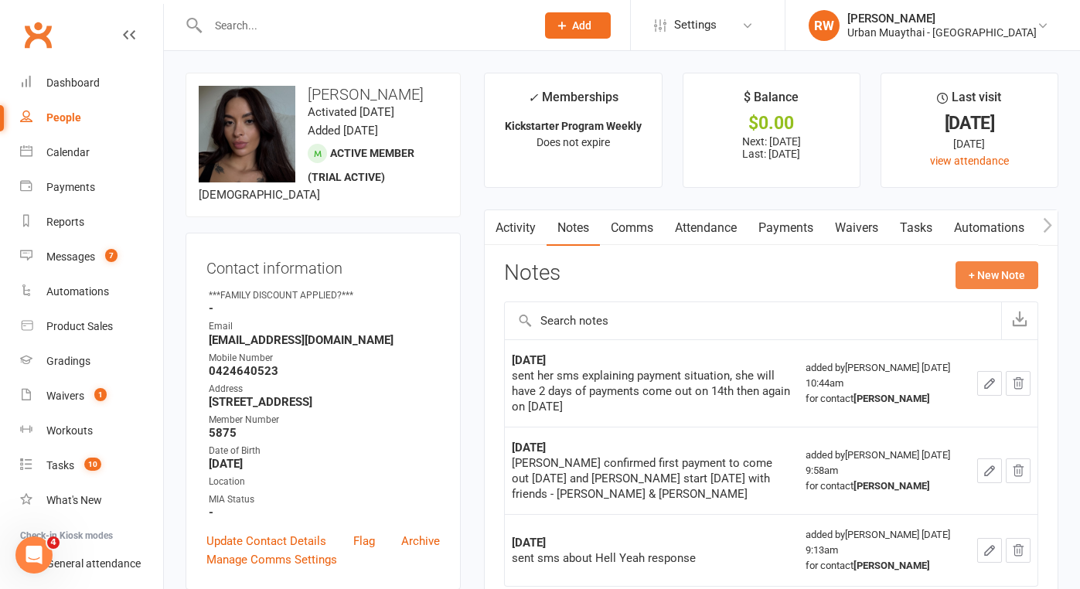
click at [998, 269] on button "+ New Note" at bounding box center [997, 275] width 83 height 28
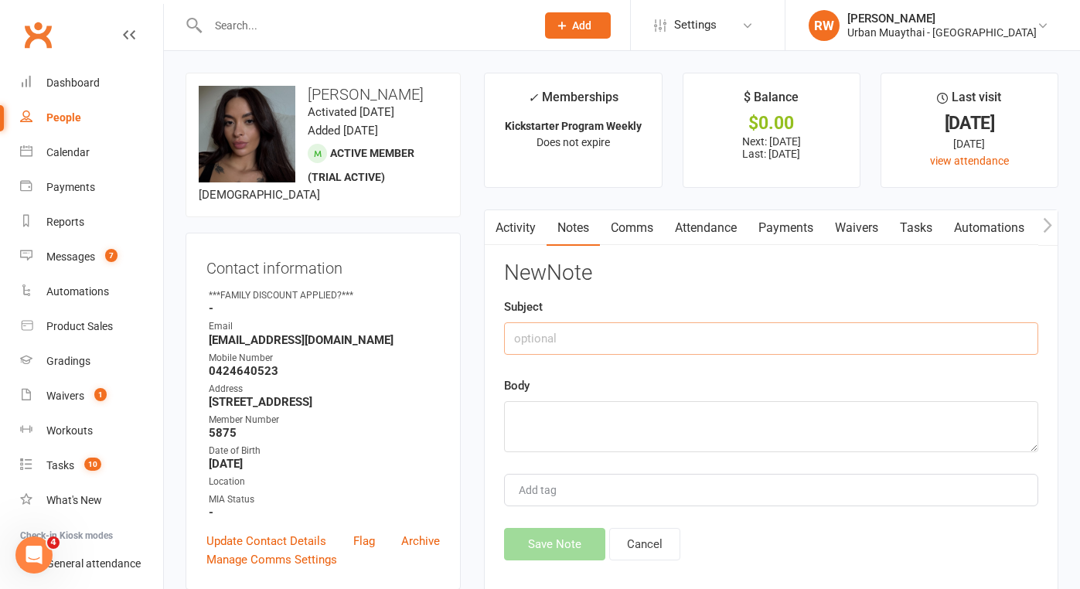
click at [591, 333] on input "text" at bounding box center [771, 338] width 534 height 32
type input "[DATE]"
click at [558, 430] on textarea at bounding box center [771, 426] width 534 height 51
type textarea "RO sms"
click at [560, 542] on button "Save Note" at bounding box center [554, 544] width 101 height 32
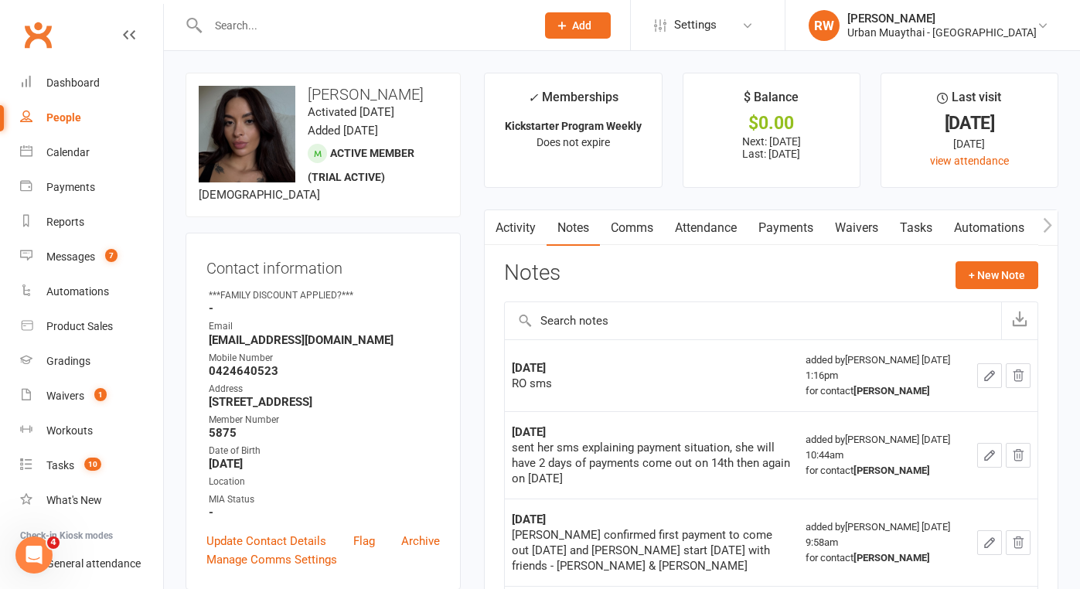
click at [212, 24] on input "text" at bounding box center [364, 26] width 322 height 22
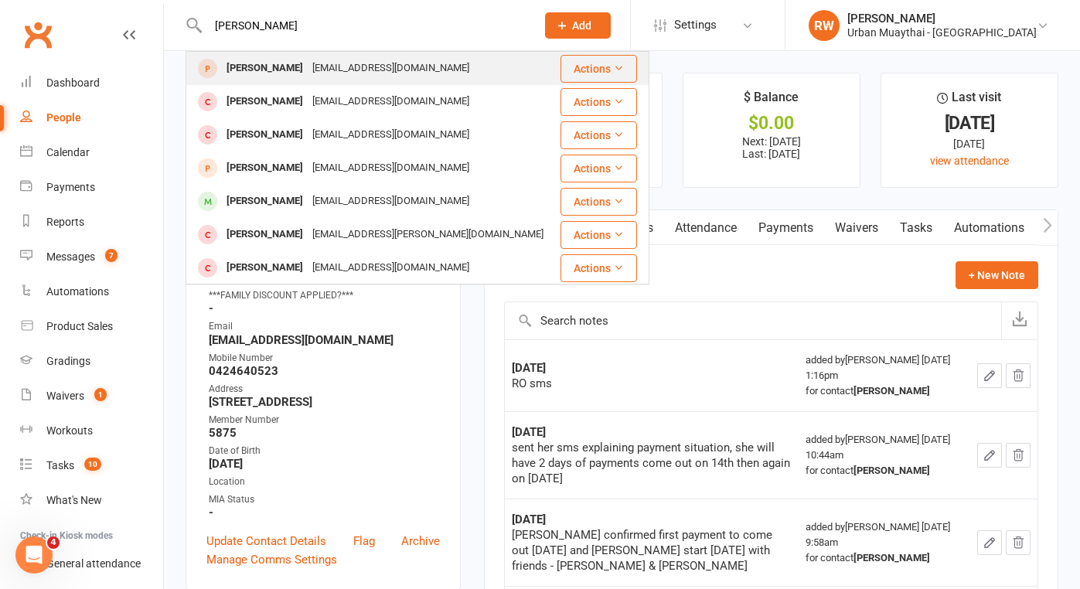
type input "[PERSON_NAME]"
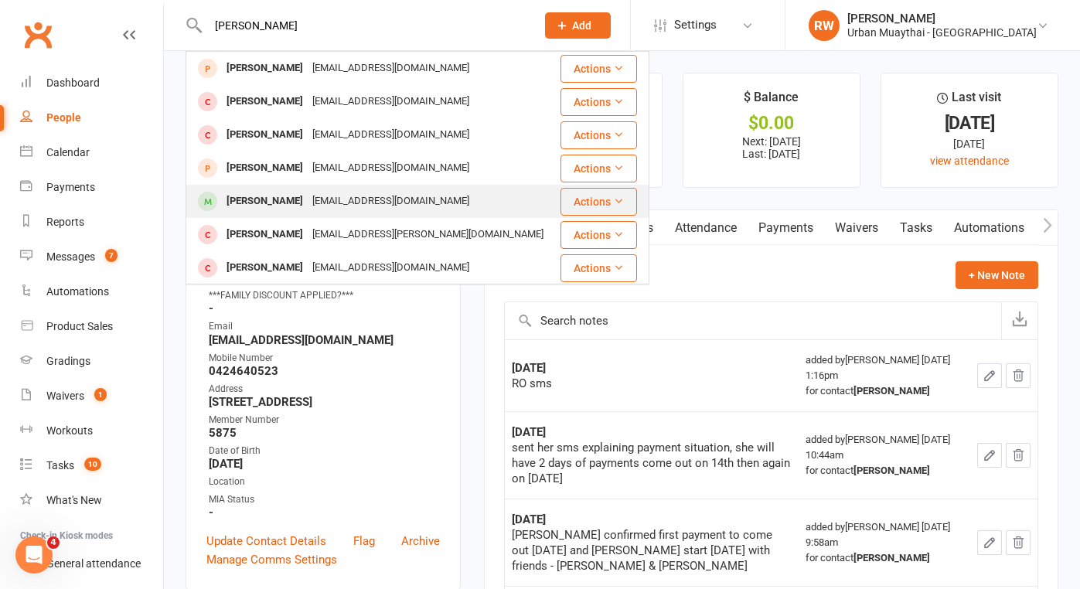
drag, startPoint x: 258, startPoint y: 52, endPoint x: 267, endPoint y: 200, distance: 148.7
click at [267, 200] on div "[PERSON_NAME]" at bounding box center [265, 201] width 86 height 22
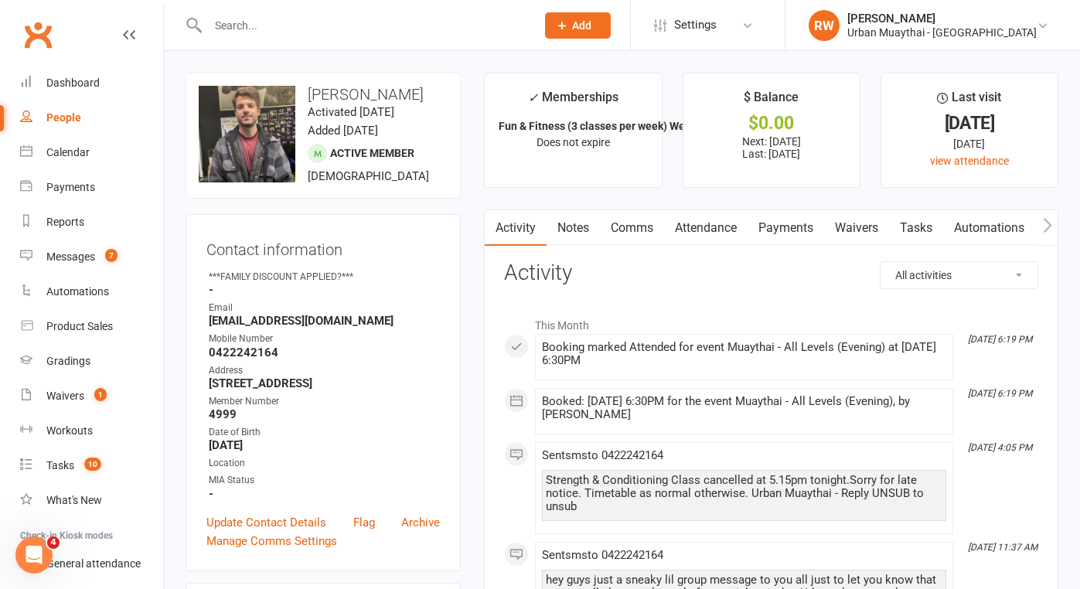
click at [575, 222] on link "Notes" at bounding box center [573, 228] width 53 height 36
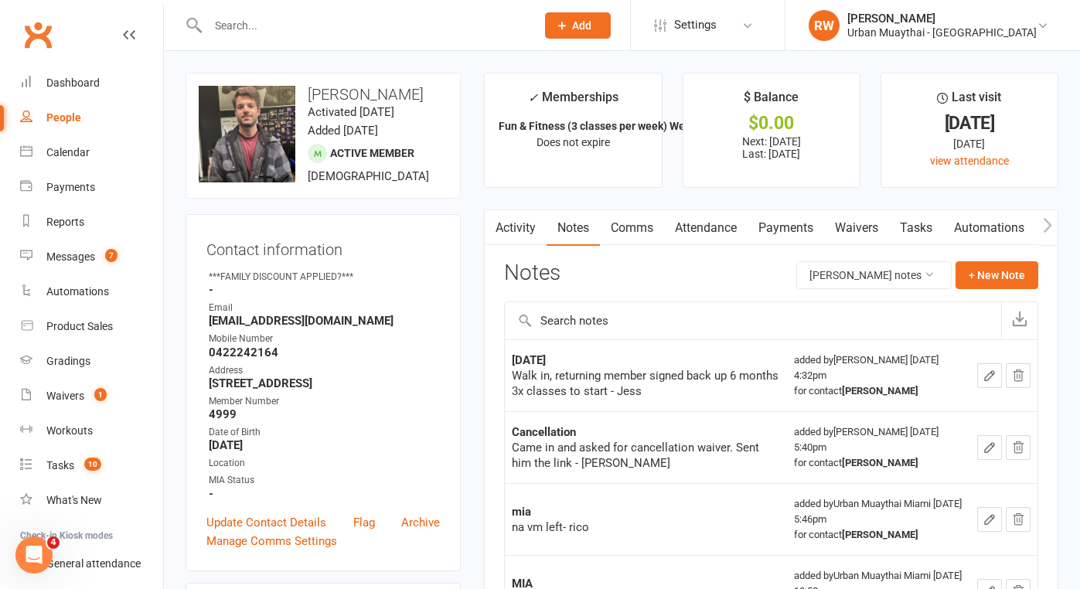
click at [718, 226] on link "Attendance" at bounding box center [706, 228] width 84 height 36
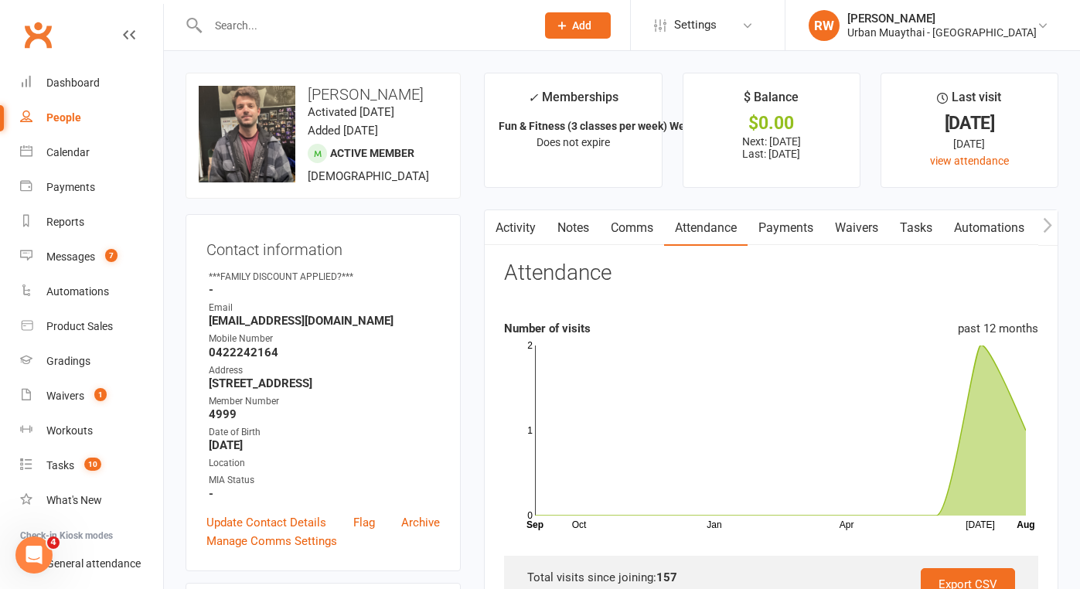
click at [862, 224] on link "Waivers" at bounding box center [856, 228] width 65 height 36
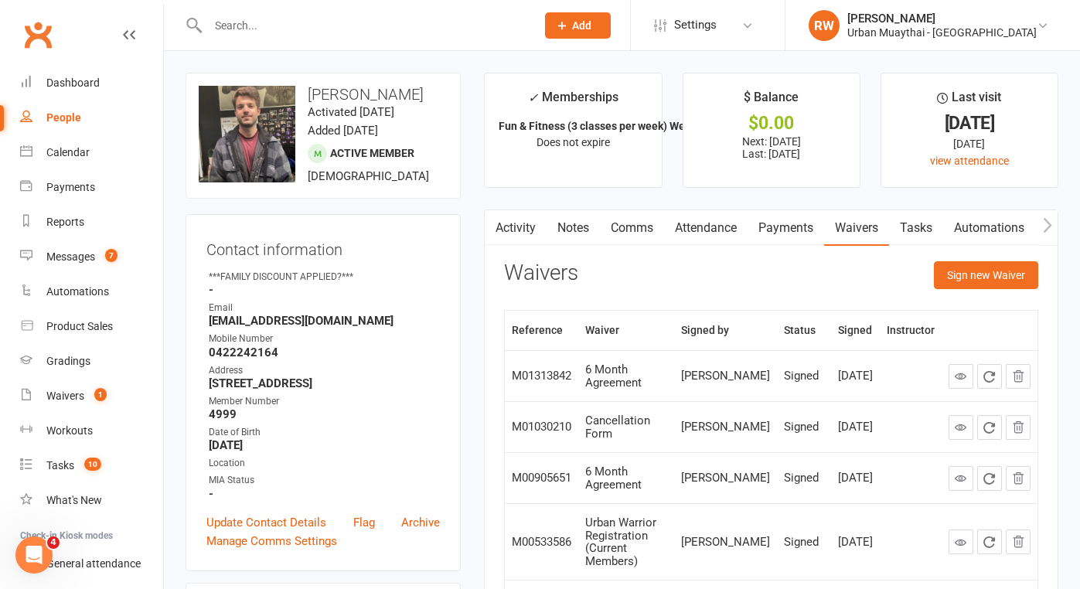
click at [227, 36] on div at bounding box center [355, 25] width 339 height 50
click at [226, 15] on input "text" at bounding box center [364, 26] width 322 height 22
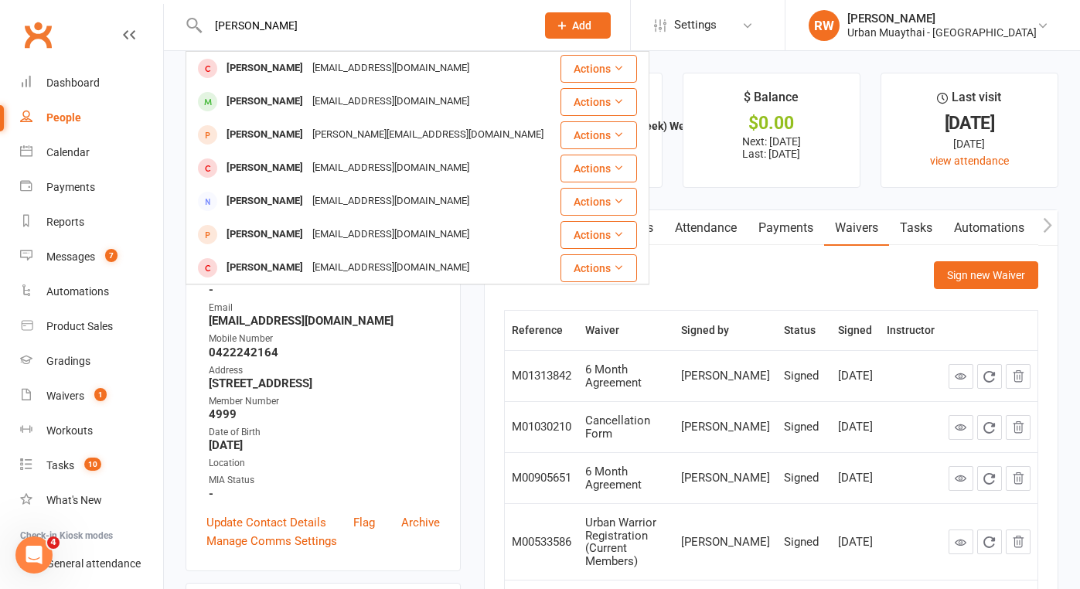
type input "[PERSON_NAME]"
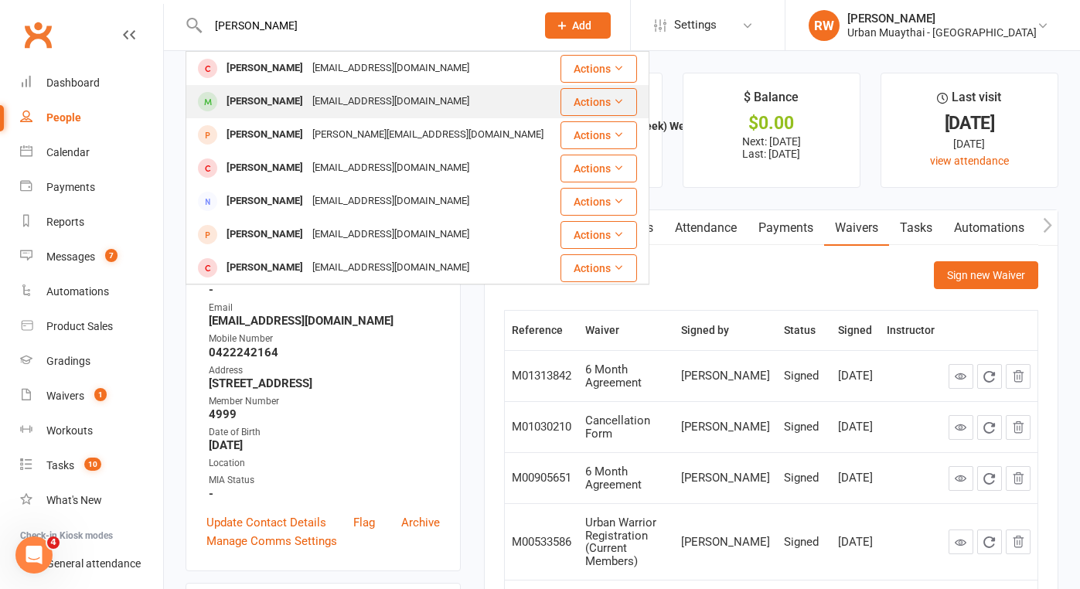
drag, startPoint x: 240, startPoint y: 50, endPoint x: 262, endPoint y: 107, distance: 61.2
click at [262, 107] on div "[PERSON_NAME]" at bounding box center [265, 101] width 86 height 22
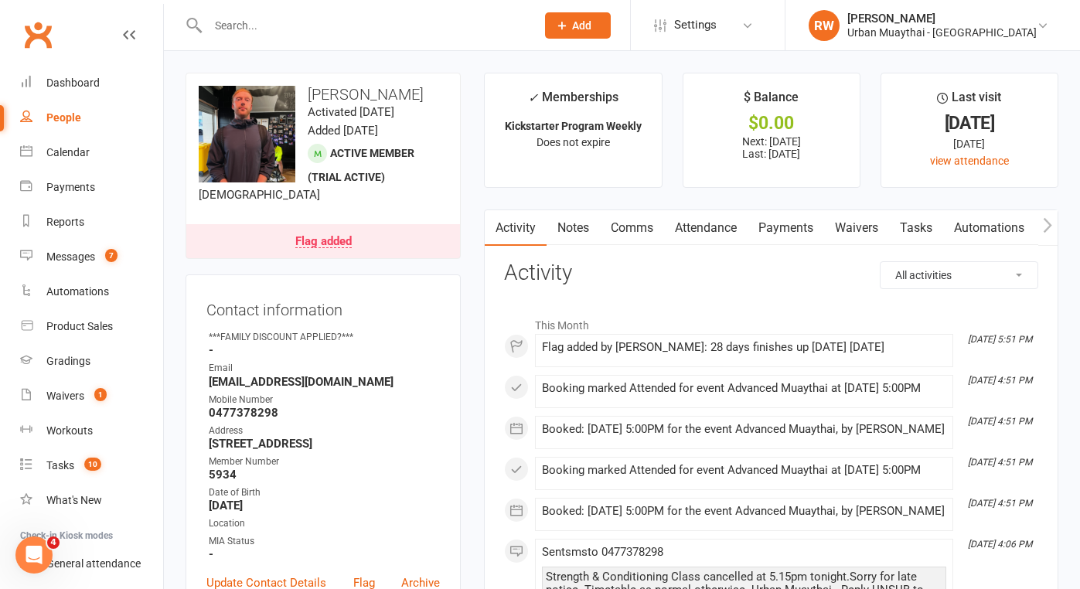
click at [356, 242] on link "Flag added" at bounding box center [323, 241] width 274 height 34
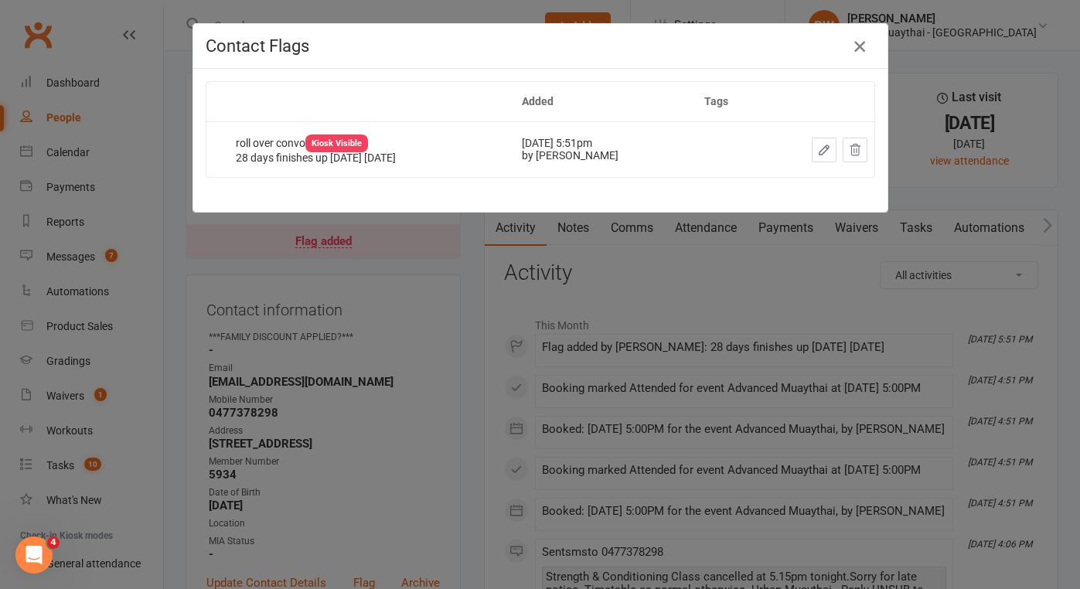
click at [854, 46] on icon "button" at bounding box center [860, 46] width 19 height 19
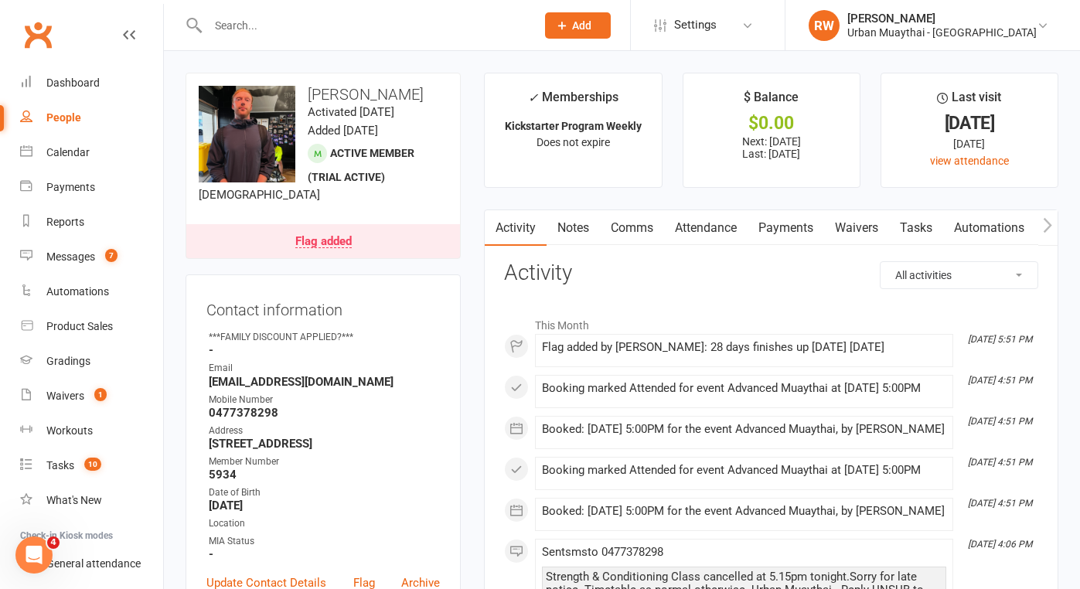
click at [331, 410] on strong "0477378298" at bounding box center [324, 413] width 231 height 14
click at [341, 461] on div "Member Number" at bounding box center [324, 462] width 231 height 15
click at [578, 229] on link "Notes" at bounding box center [573, 228] width 53 height 36
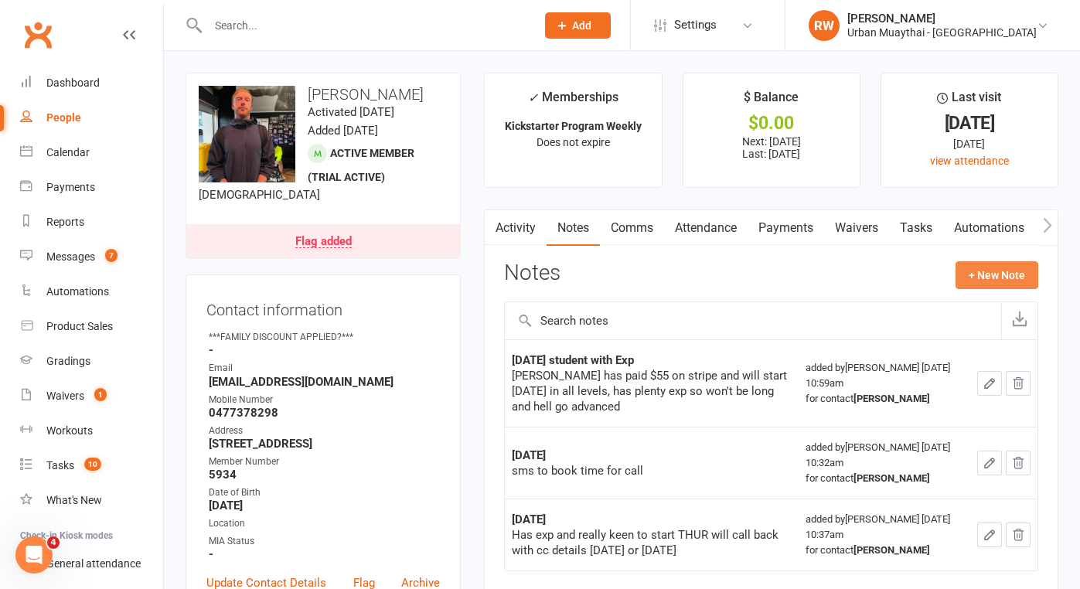
click at [993, 278] on button "+ New Note" at bounding box center [997, 275] width 83 height 28
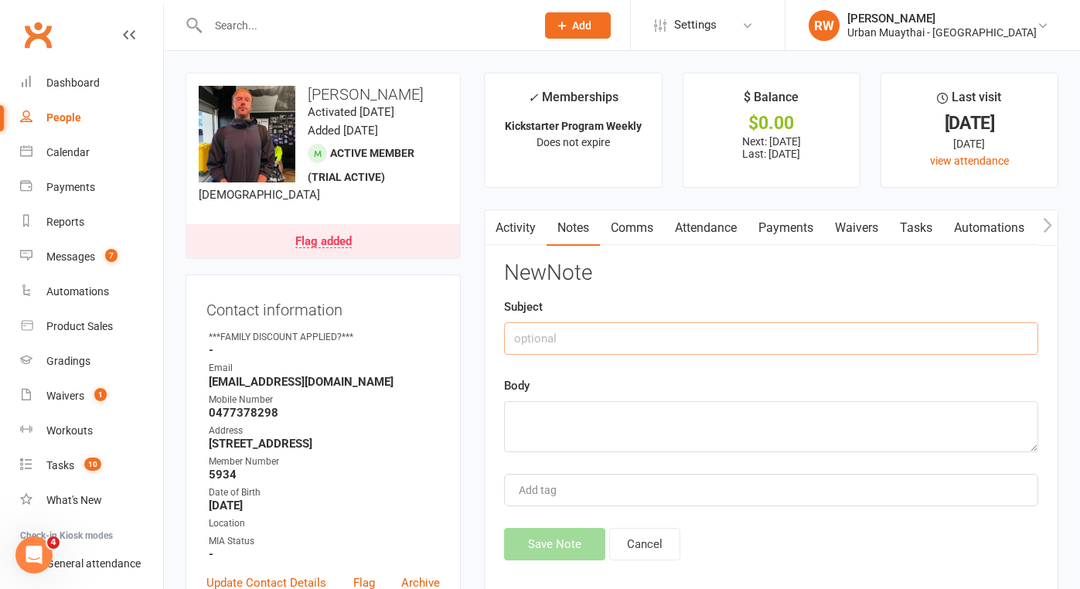
click at [554, 333] on input "text" at bounding box center [771, 338] width 534 height 32
type input "[DATE]"
click at [551, 407] on textarea at bounding box center [771, 426] width 534 height 51
type textarea "RO sms"
click at [562, 537] on button "Save Note" at bounding box center [554, 544] width 101 height 32
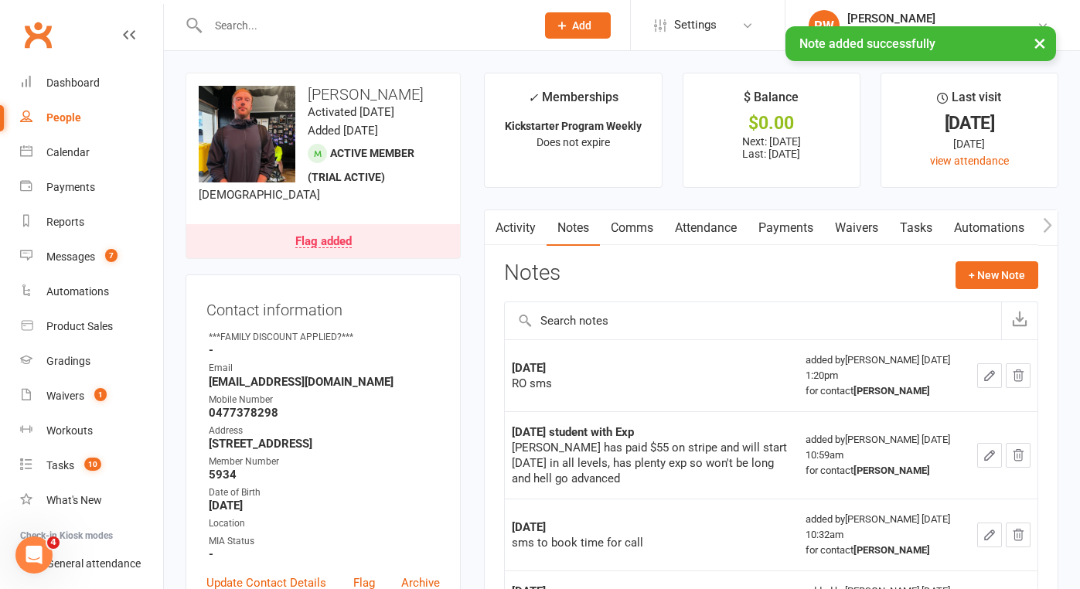
drag, startPoint x: 562, startPoint y: 537, endPoint x: 264, endPoint y: 274, distance: 397.2
click at [560, 531] on div "[DATE] sms to book time for call" at bounding box center [652, 535] width 280 height 31
